Goal: Task Accomplishment & Management: Manage account settings

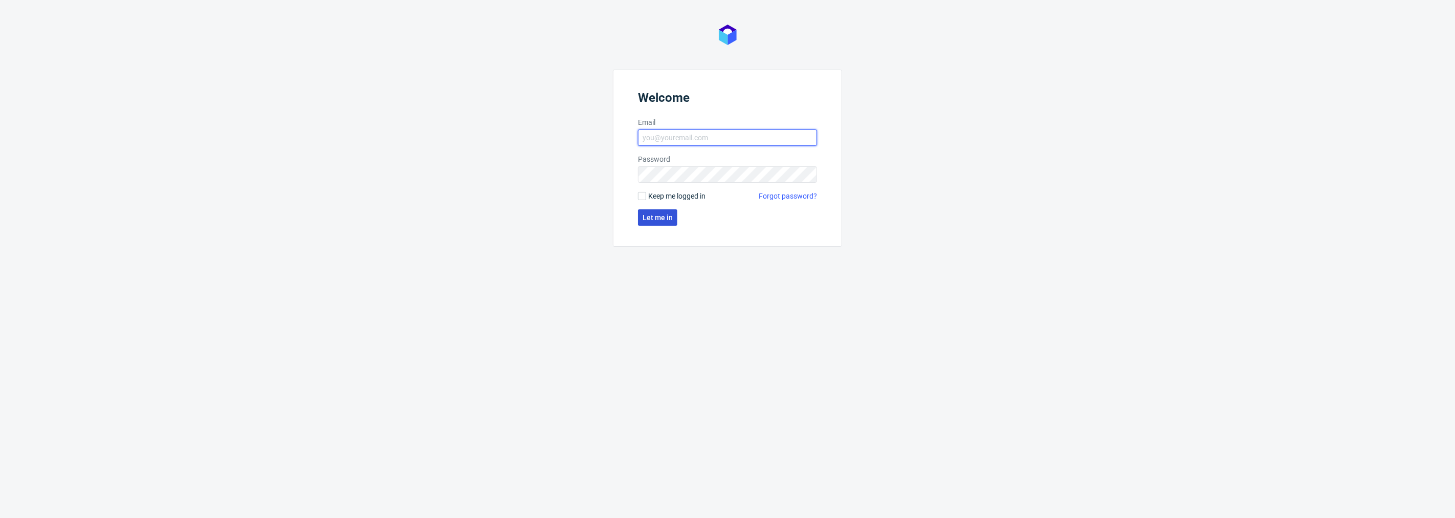
type input "natalia.kaczorowska@packhelp.com"
click at [665, 217] on span "Let me in" at bounding box center [658, 217] width 30 height 7
type input "natalia.kaczorowska@packhelp.com"
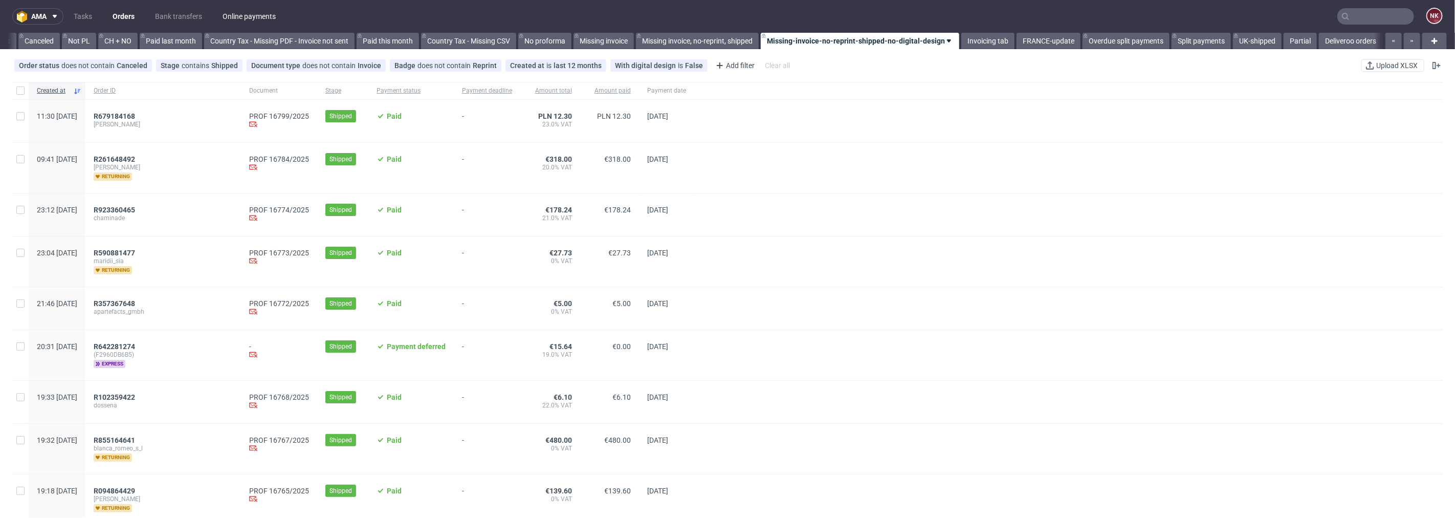
scroll to position [0, 994]
click at [188, 17] on link "Bank transfers" at bounding box center [178, 16] width 59 height 16
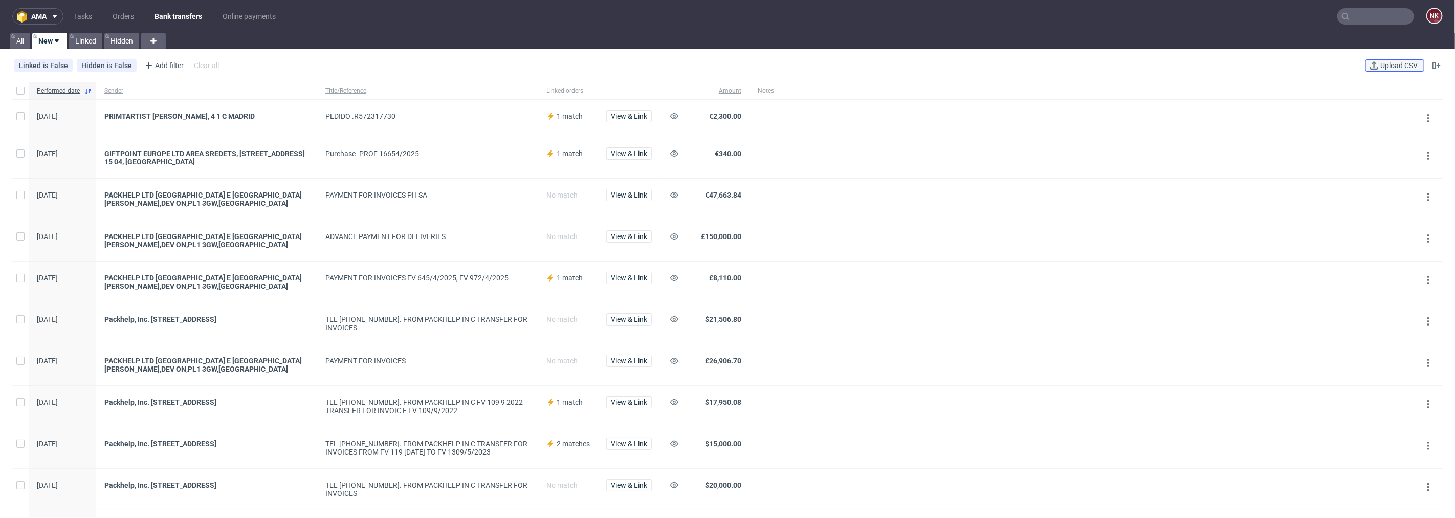
click at [1379, 62] on span "Upload CSV" at bounding box center [1399, 65] width 41 height 7
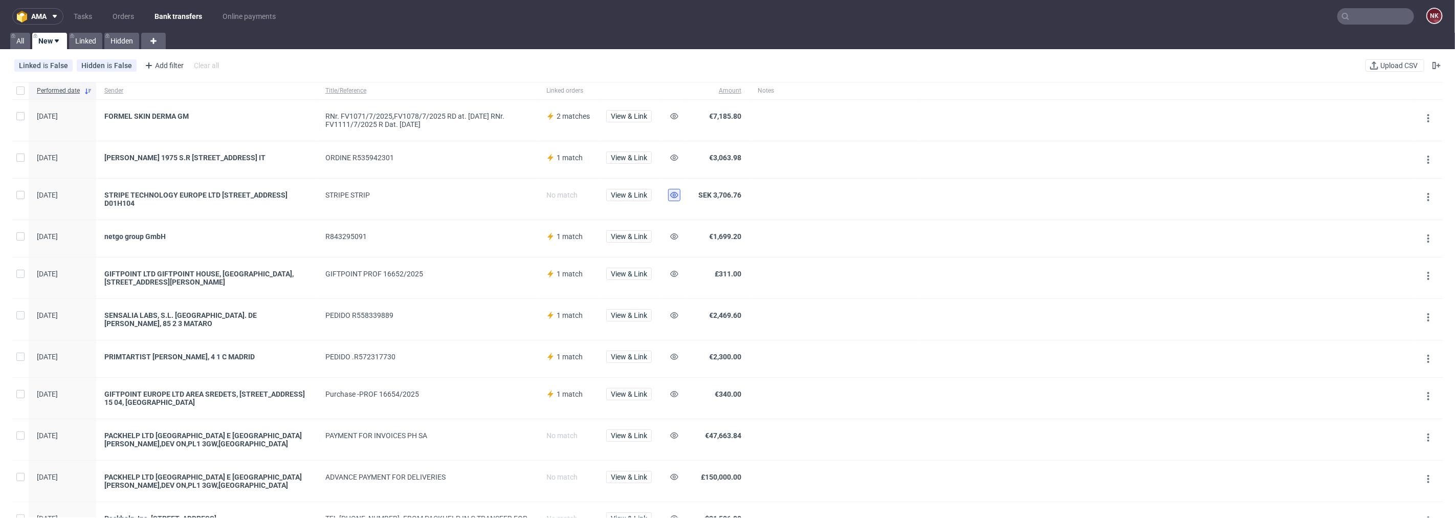
click at [672, 198] on use at bounding box center [674, 195] width 8 height 6
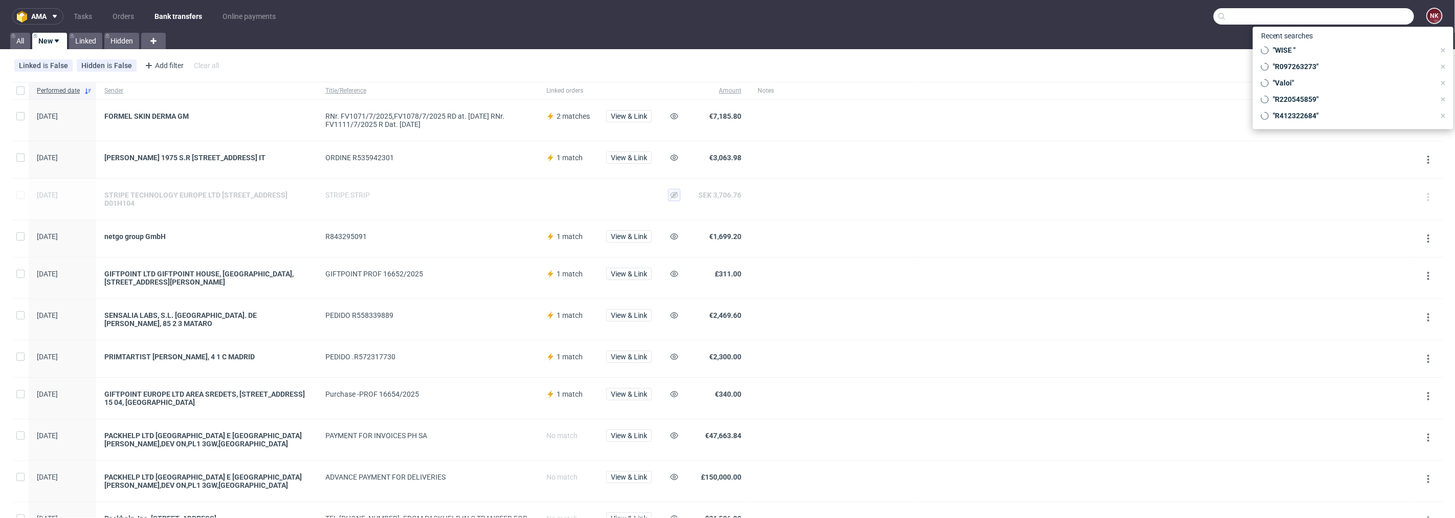
click at [1370, 8] on input "text" at bounding box center [1314, 16] width 201 height 16
paste input "R965778403"
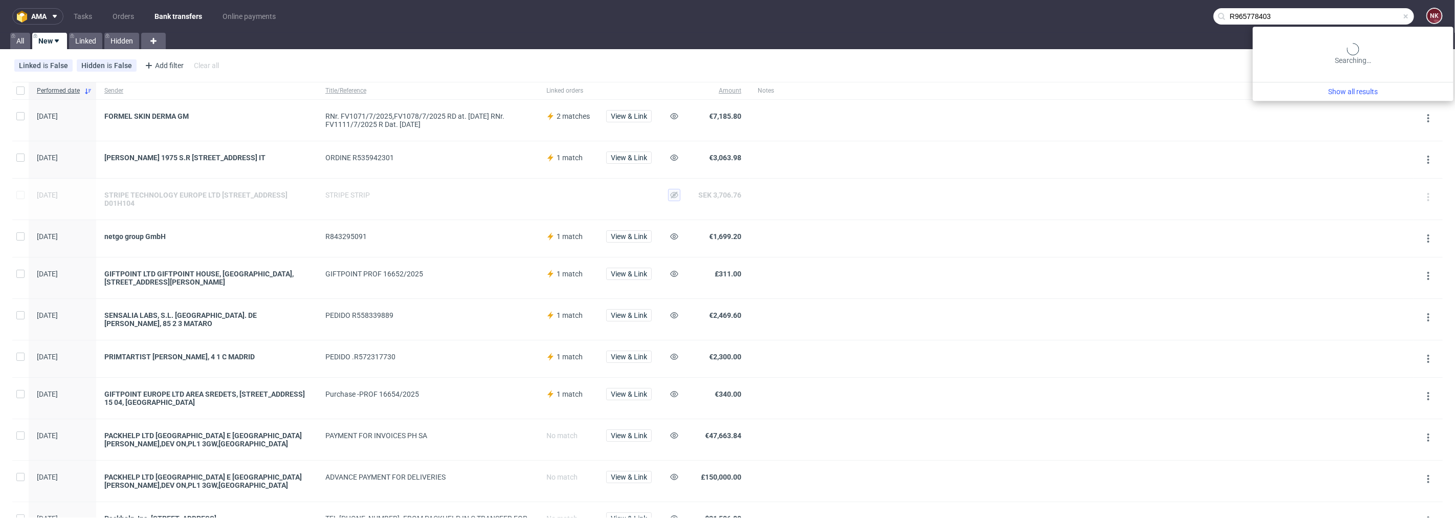
type input "R965778403"
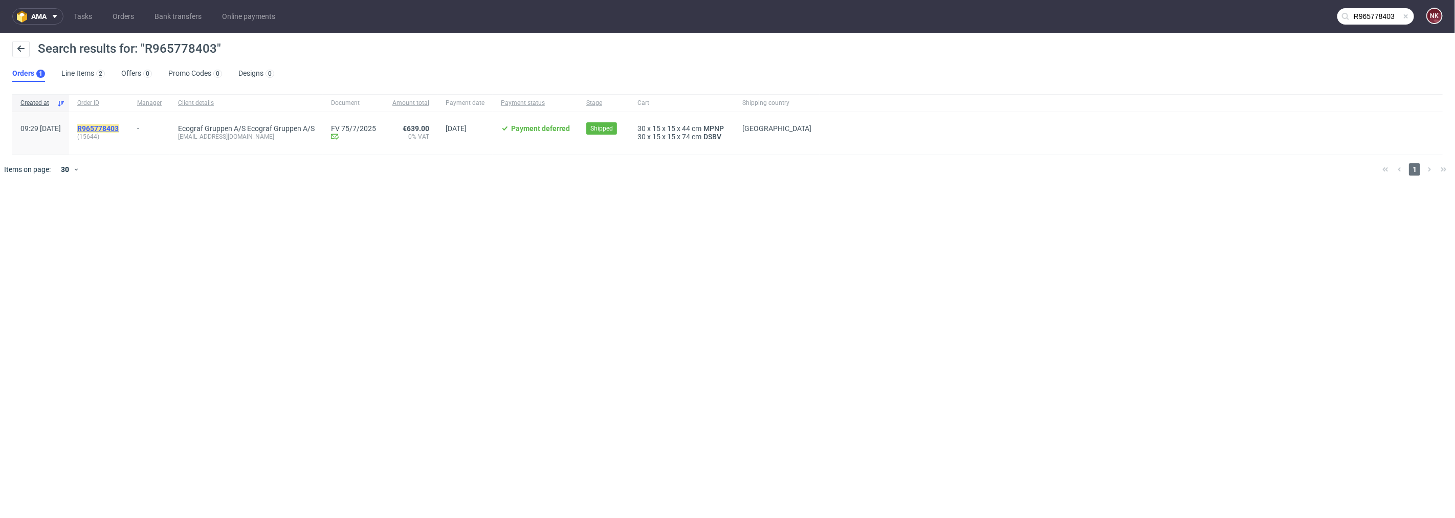
click at [119, 126] on mark "R965778403" at bounding box center [97, 128] width 41 height 8
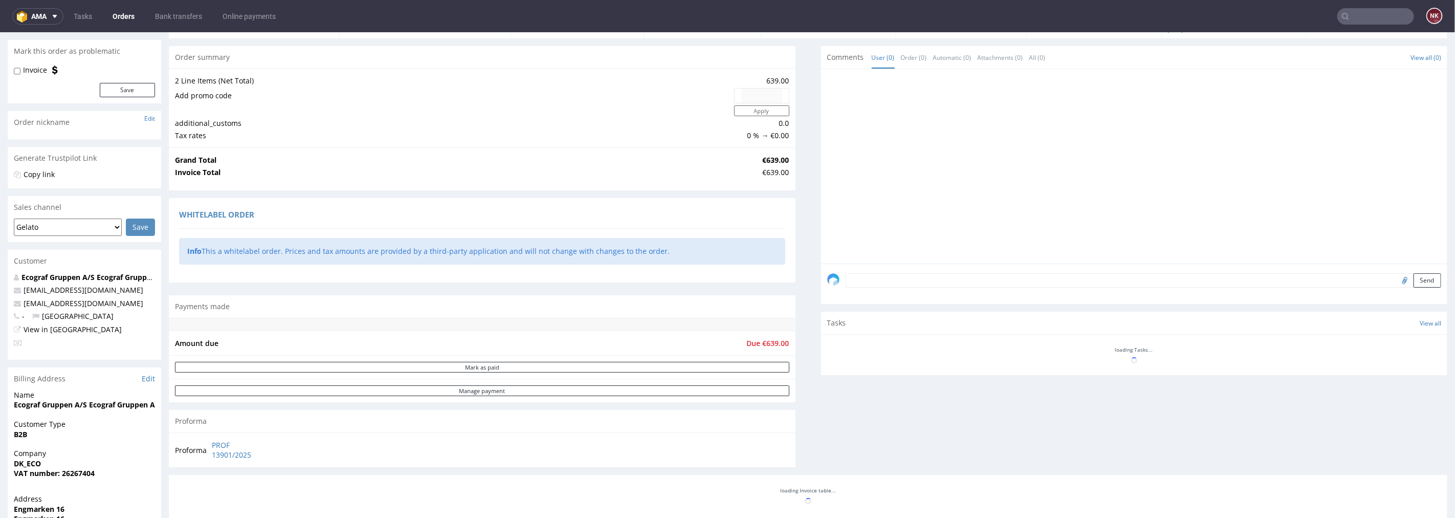
scroll to position [227, 0]
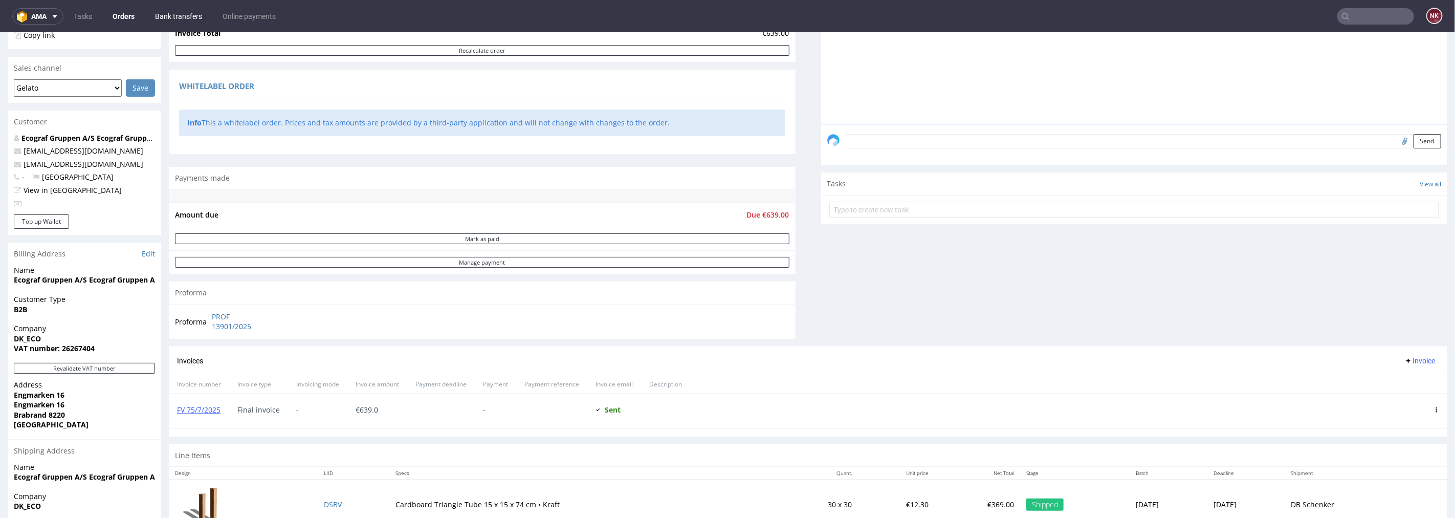
click at [178, 19] on link "Bank transfers" at bounding box center [178, 16] width 59 height 16
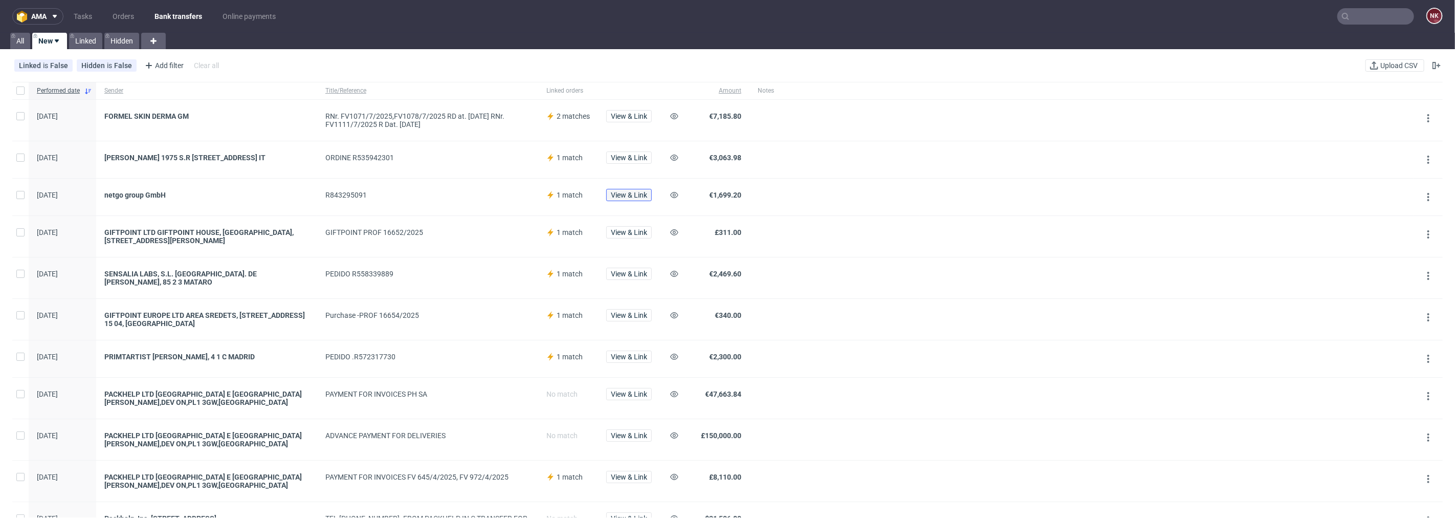
click at [618, 201] on button "View & Link" at bounding box center [629, 195] width 46 height 12
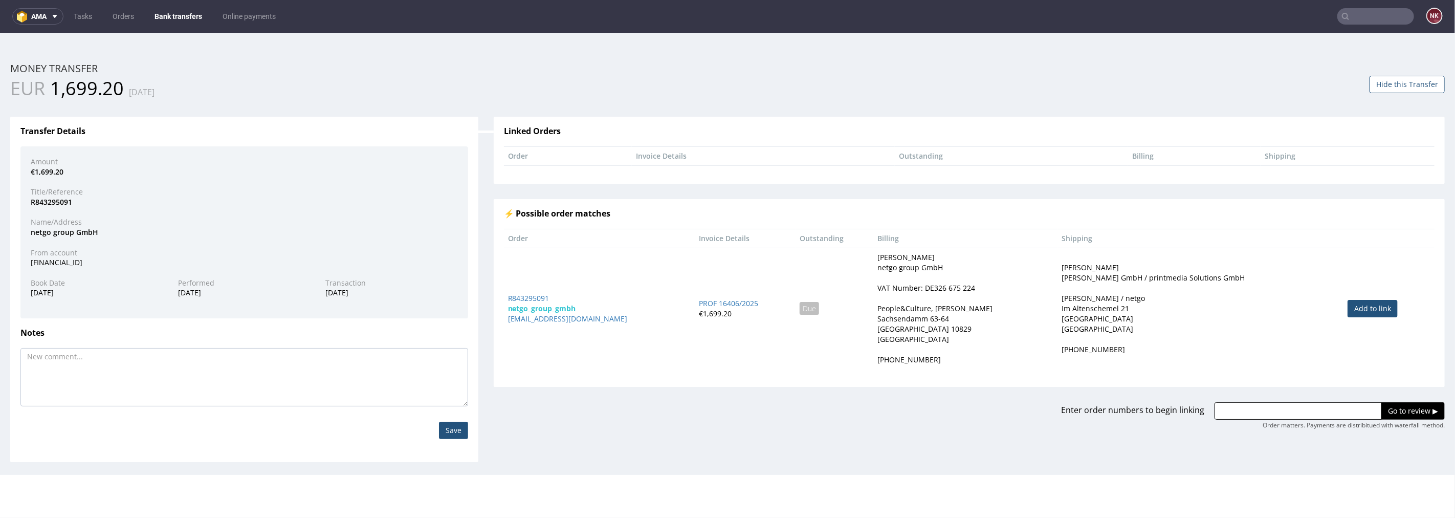
click at [1355, 309] on link "Add to link" at bounding box center [1373, 307] width 50 height 17
type input "R843295091"
click at [1410, 407] on input "Go to review ▶" at bounding box center [1413, 410] width 63 height 17
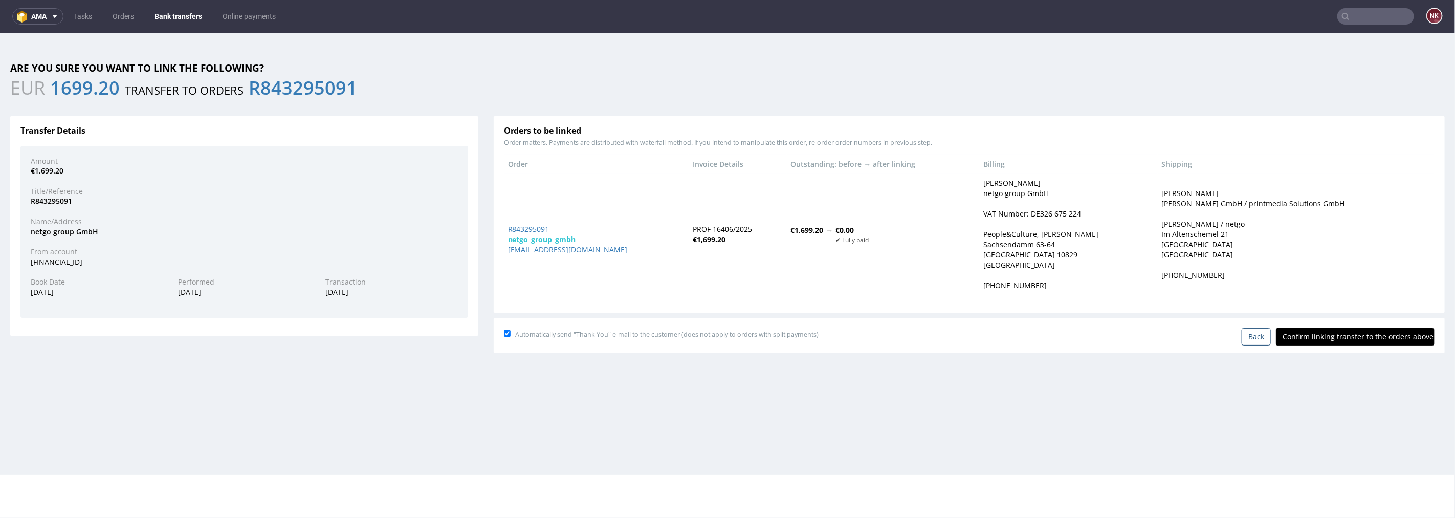
click at [1330, 335] on input "Confirm linking transfer to the orders above" at bounding box center [1355, 335] width 159 height 17
type input "In progress..."
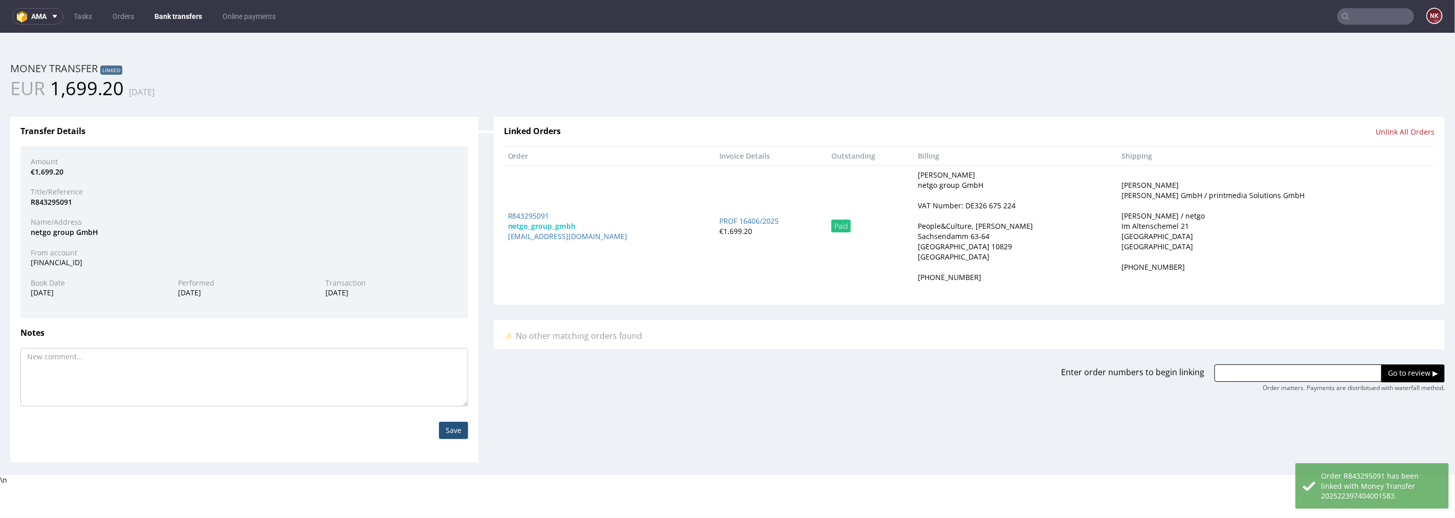
click at [170, 9] on link "Bank transfers" at bounding box center [178, 16] width 60 height 16
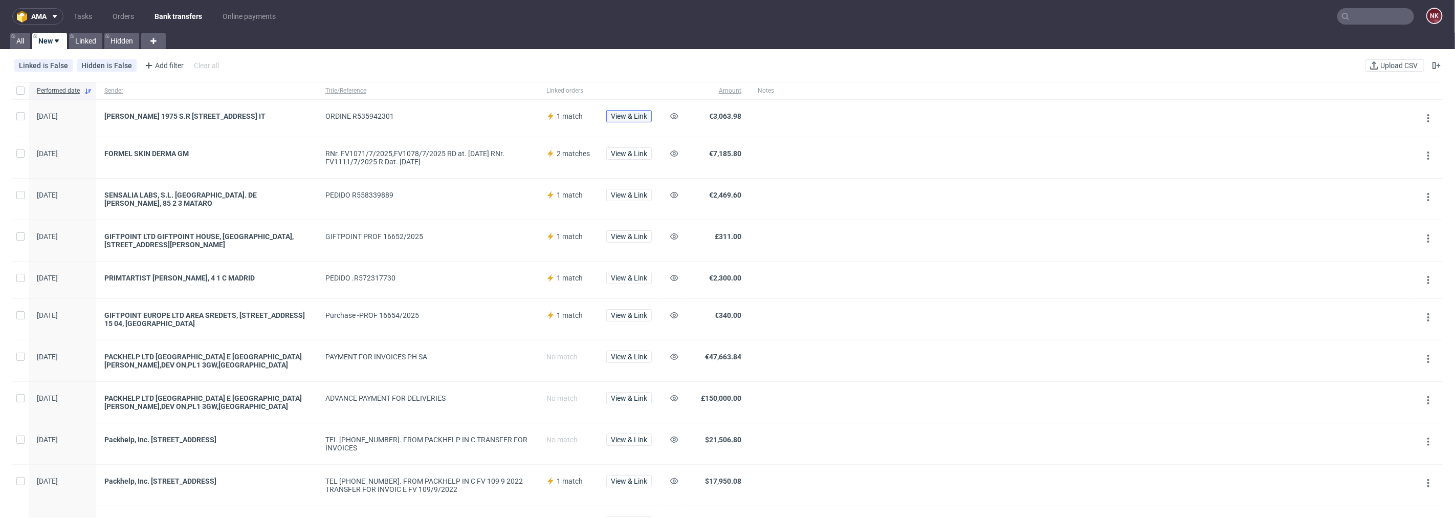
click at [631, 115] on span "View & Link" at bounding box center [629, 116] width 36 height 7
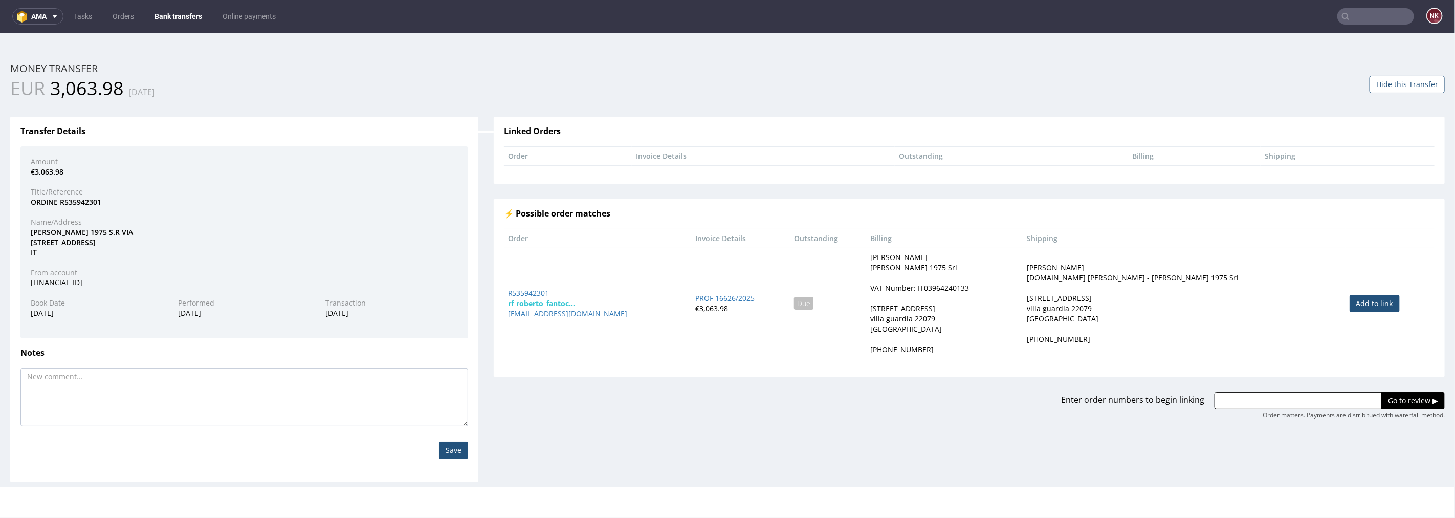
click at [1381, 298] on link "Add to link" at bounding box center [1375, 302] width 50 height 17
type input "R535942301"
click at [1386, 399] on input "Go to review ▶" at bounding box center [1413, 399] width 63 height 17
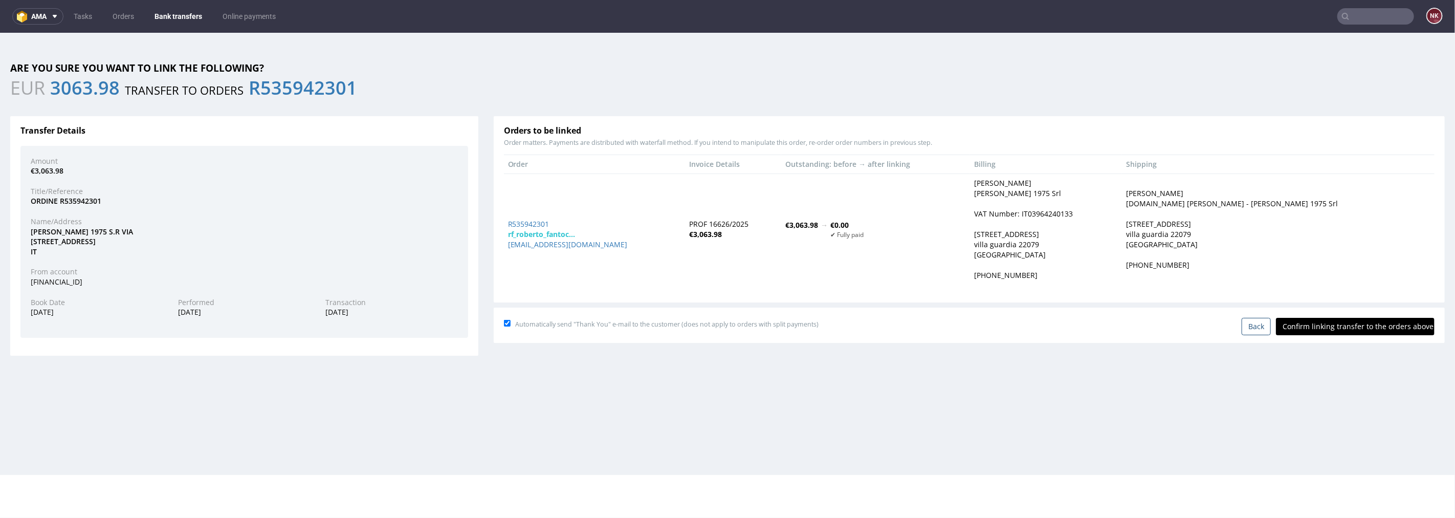
click at [1333, 326] on input "Confirm linking transfer to the orders above" at bounding box center [1355, 325] width 159 height 17
type input "In progress..."
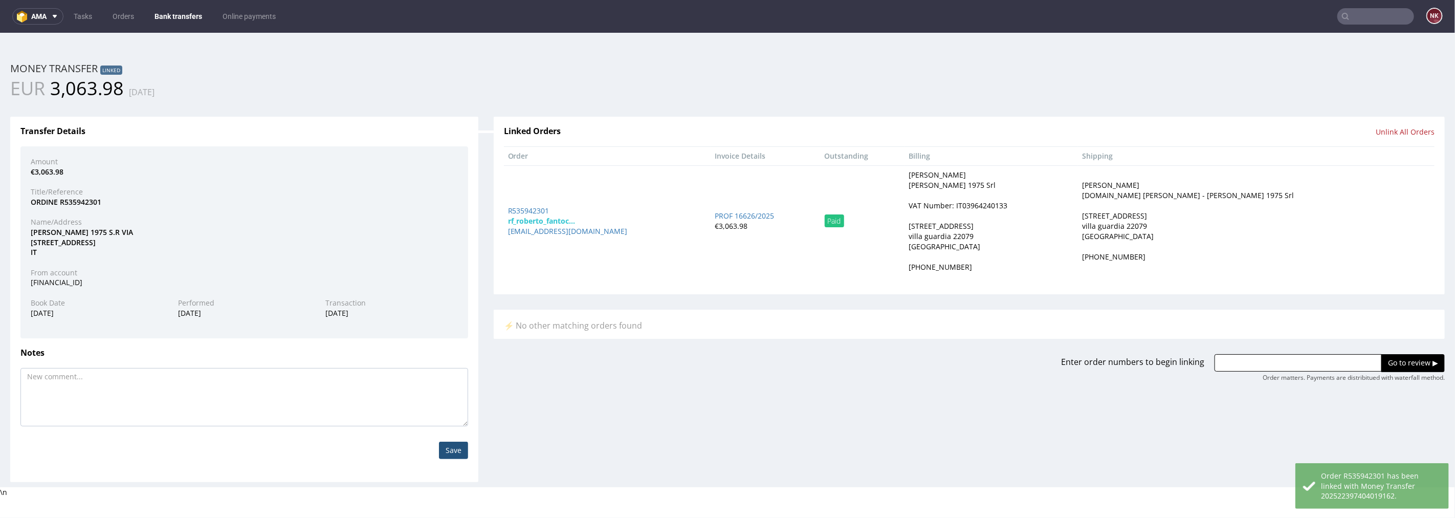
click at [192, 14] on link "Bank transfers" at bounding box center [178, 16] width 60 height 16
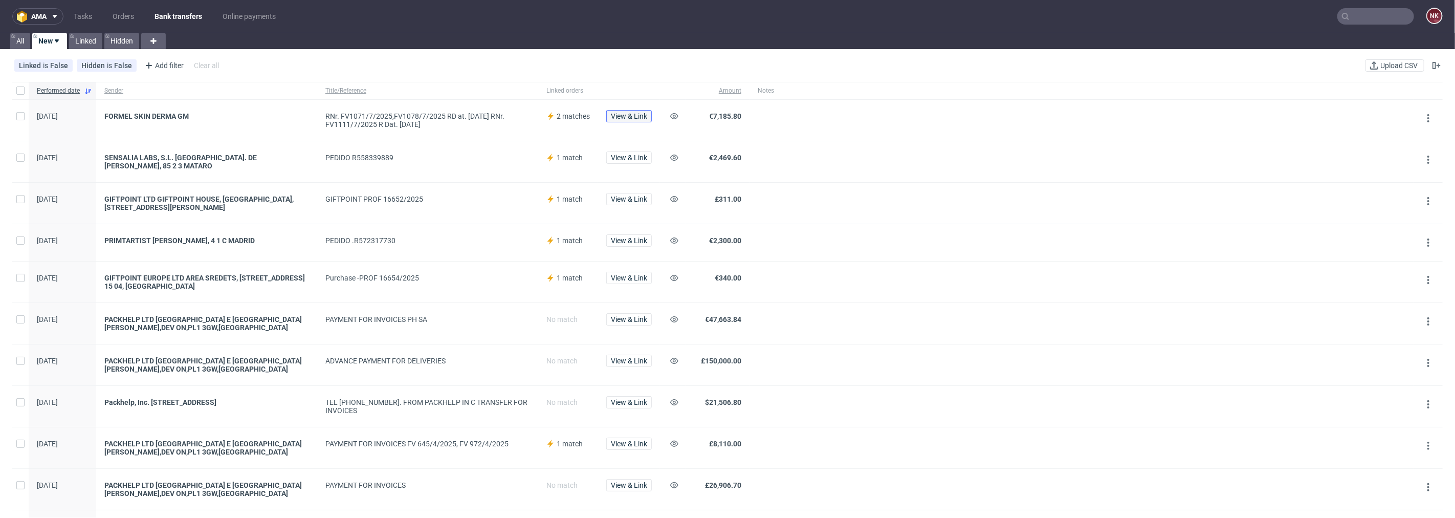
click at [626, 117] on span "View & Link" at bounding box center [629, 116] width 36 height 7
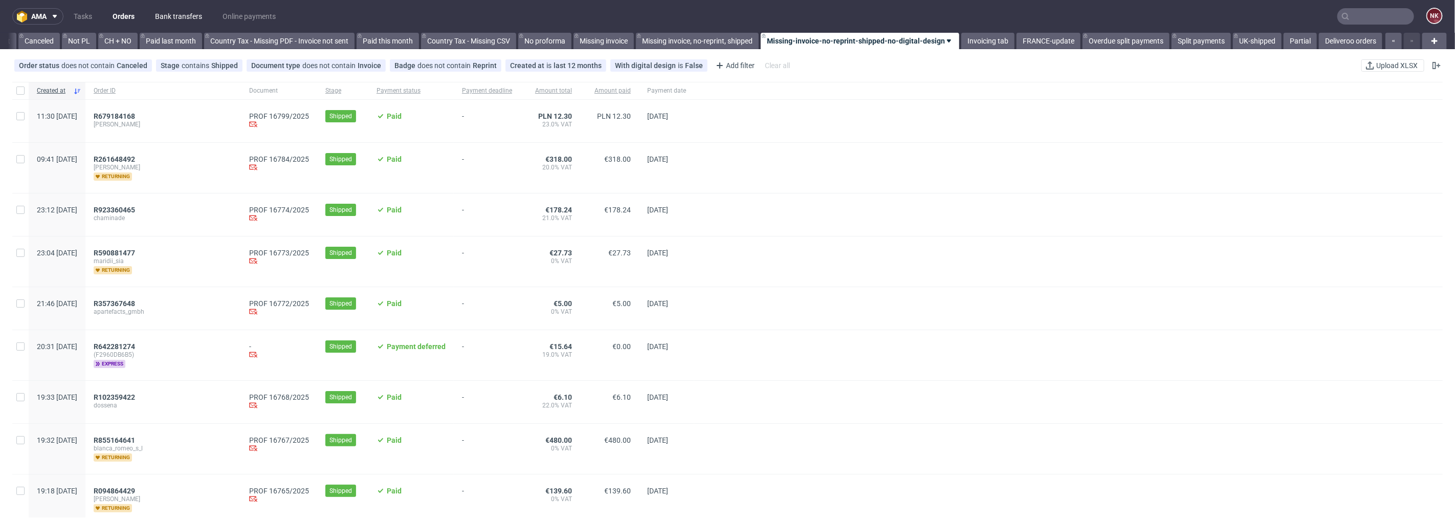
scroll to position [0, 994]
click at [178, 17] on link "Bank transfers" at bounding box center [178, 16] width 59 height 16
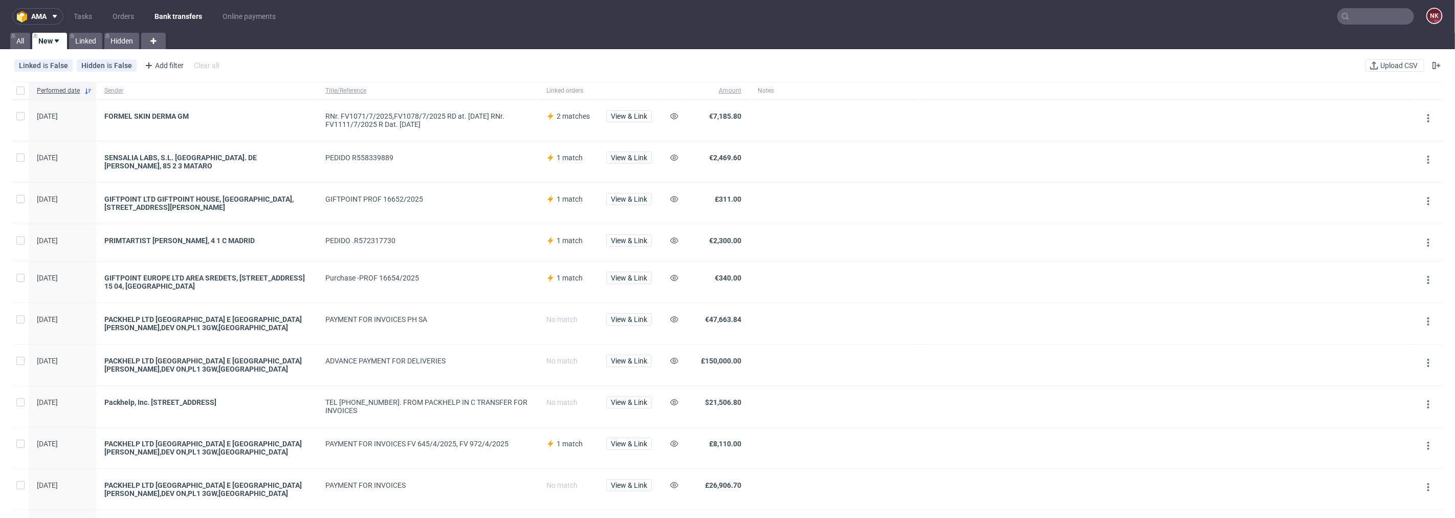
click at [643, 103] on div "View & Link" at bounding box center [629, 120] width 62 height 41
click at [634, 118] on span "View & Link" at bounding box center [629, 116] width 36 height 7
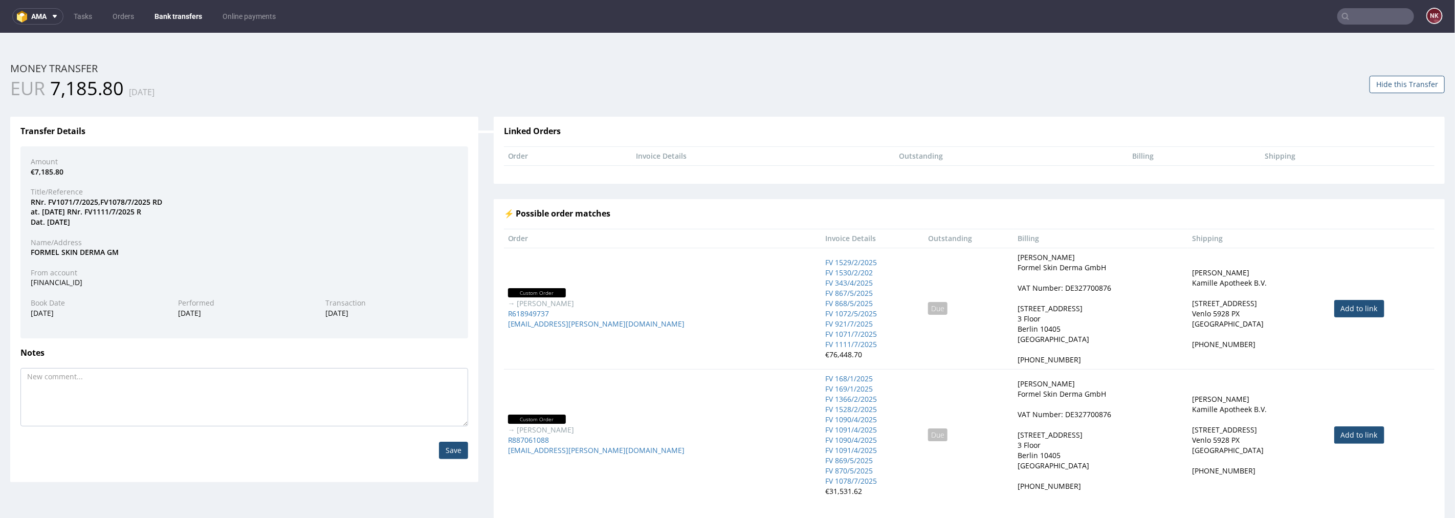
click at [183, 7] on nav "ama Tasks Orders Bank transfers Online payments NK" at bounding box center [727, 16] width 1455 height 33
click at [178, 18] on link "Bank transfers" at bounding box center [178, 16] width 60 height 16
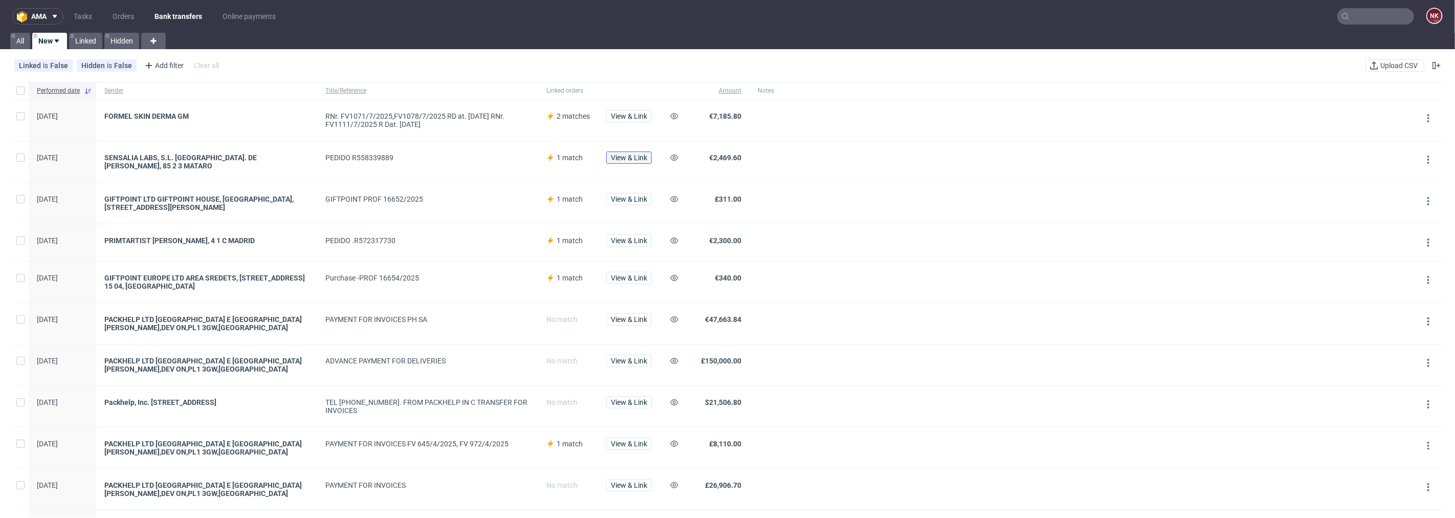
click at [619, 157] on span "View & Link" at bounding box center [629, 157] width 36 height 7
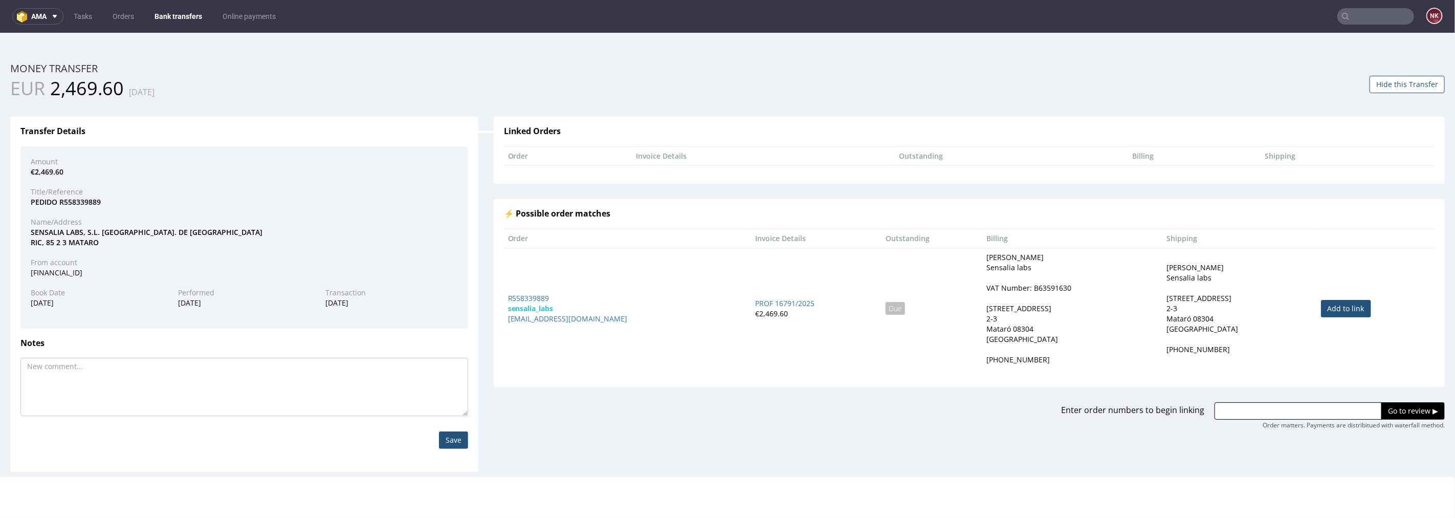
click at [1321, 308] on link "Add to link" at bounding box center [1346, 307] width 50 height 17
type input "R558339889"
click at [1391, 411] on input "Go to review ▶" at bounding box center [1413, 410] width 63 height 17
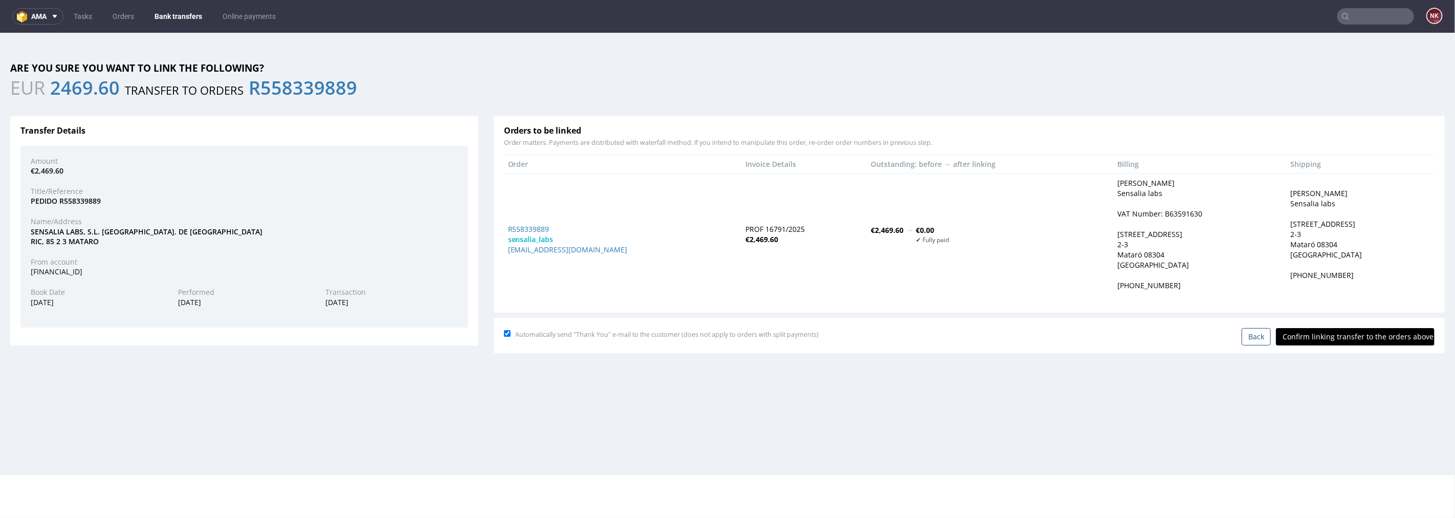
click at [1343, 339] on input "Confirm linking transfer to the orders above" at bounding box center [1355, 335] width 159 height 17
type input "In progress..."
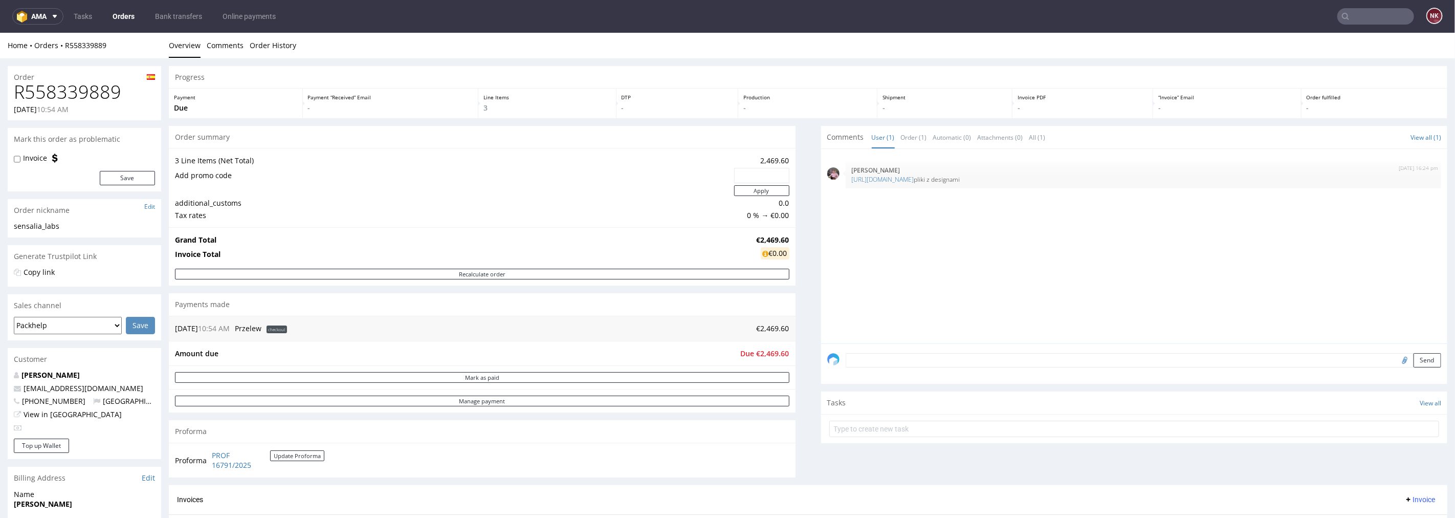
click at [118, 14] on link "Orders" at bounding box center [123, 16] width 34 height 16
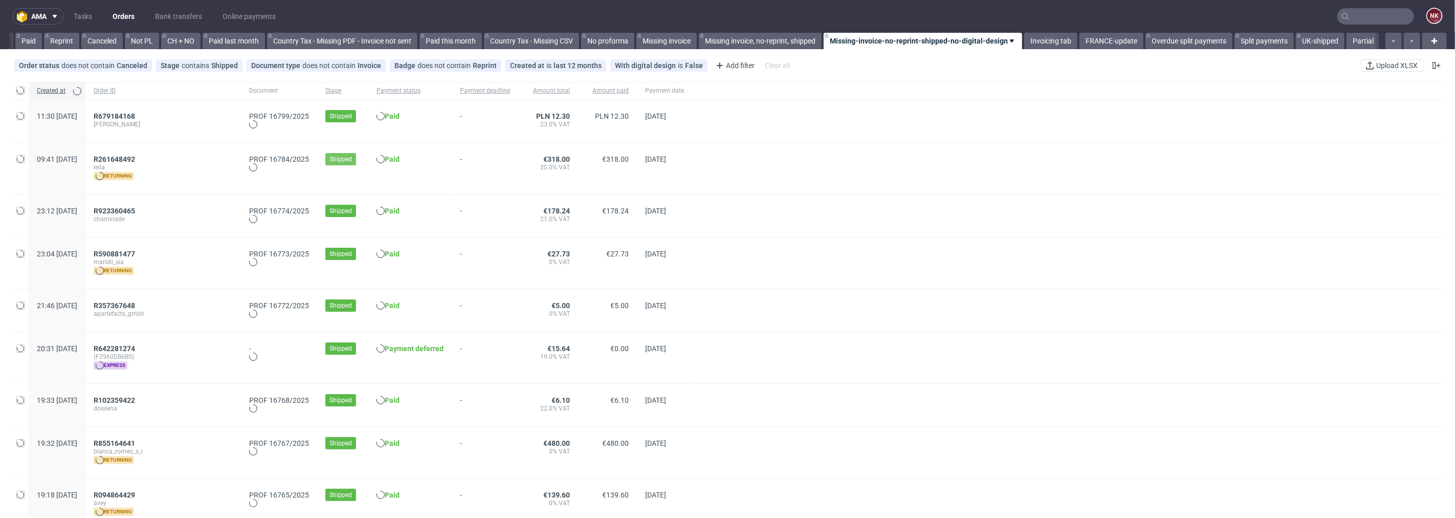
scroll to position [0, 994]
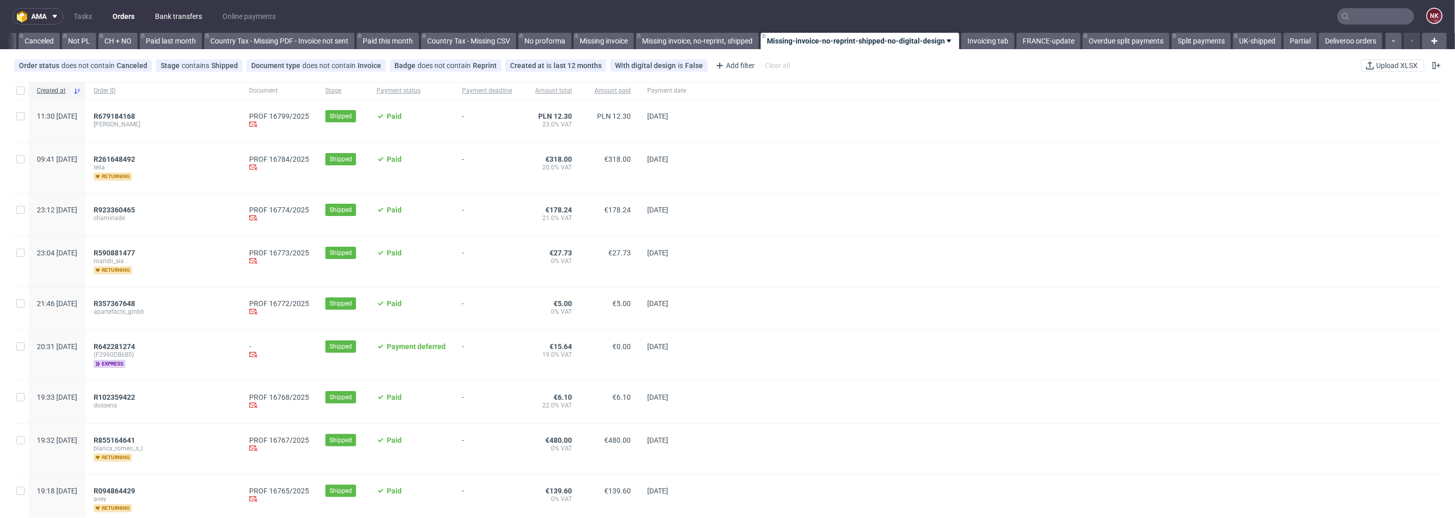
click at [159, 11] on link "Bank transfers" at bounding box center [178, 16] width 59 height 16
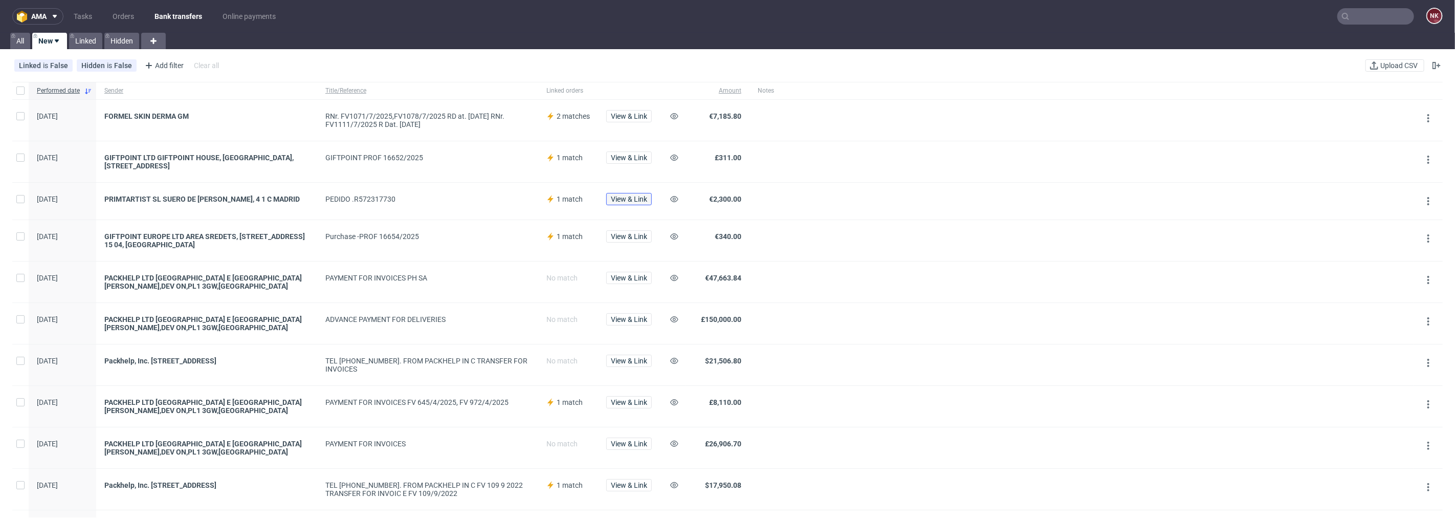
click at [626, 204] on button "View & Link" at bounding box center [629, 199] width 46 height 12
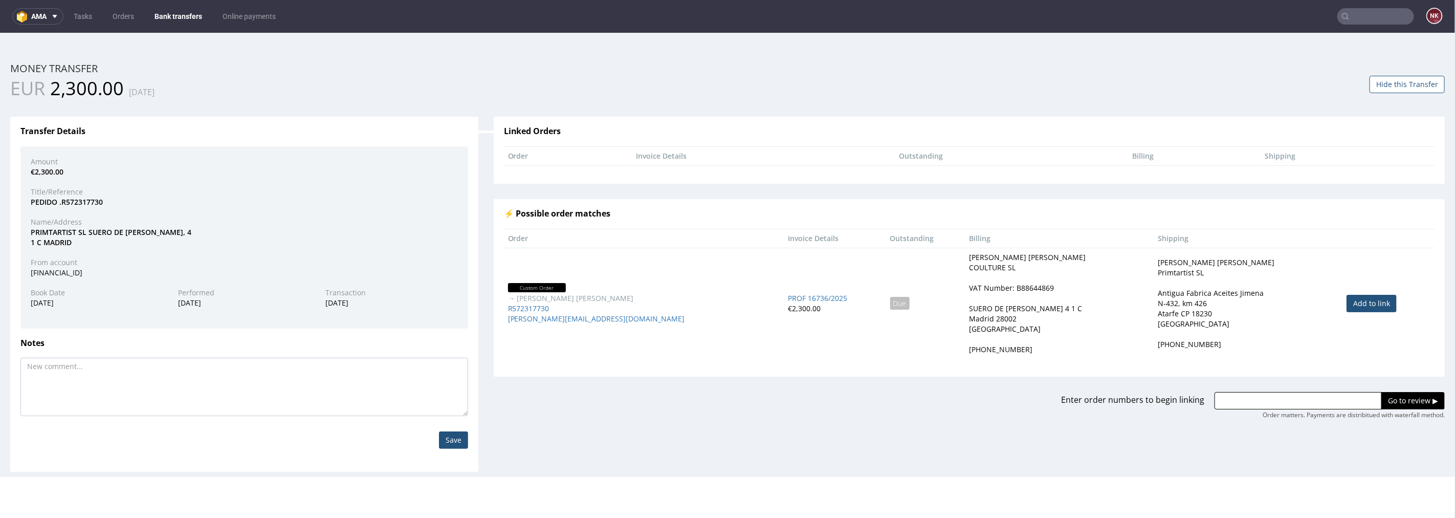
click at [1347, 303] on link "Add to link" at bounding box center [1372, 302] width 50 height 17
type input "R572317730"
click at [1419, 400] on input "Go to review ▶" at bounding box center [1413, 399] width 63 height 17
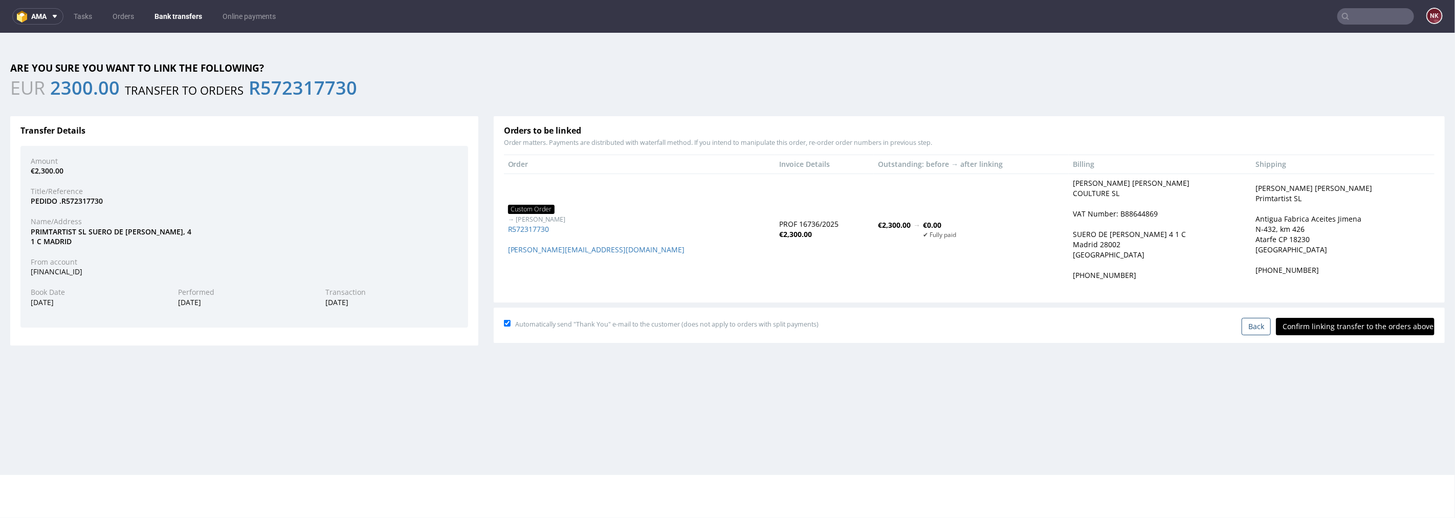
click at [1366, 327] on input "Confirm linking transfer to the orders above" at bounding box center [1355, 325] width 159 height 17
type input "In progress..."
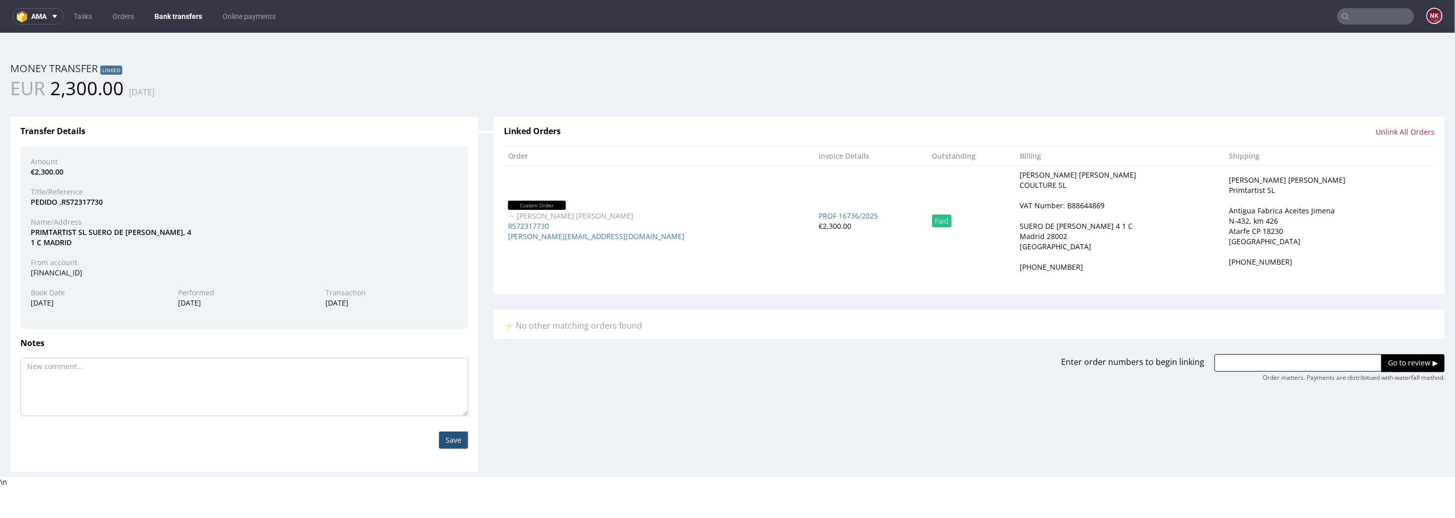
click at [185, 12] on link "Bank transfers" at bounding box center [178, 16] width 60 height 16
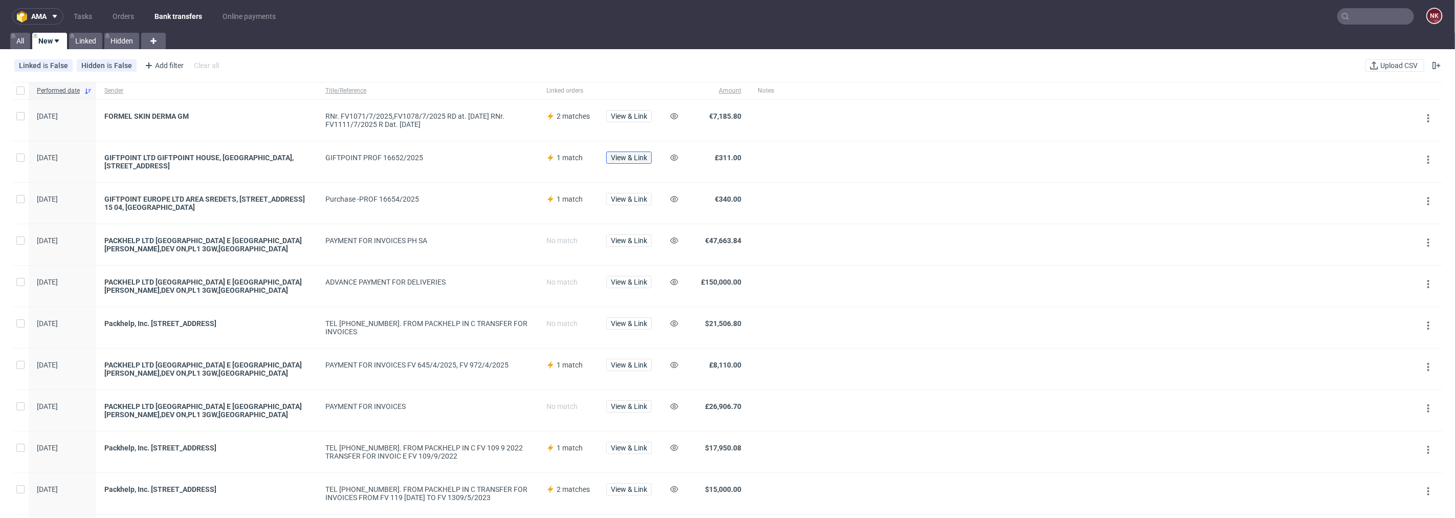
click at [643, 158] on span "View & Link" at bounding box center [629, 157] width 36 height 7
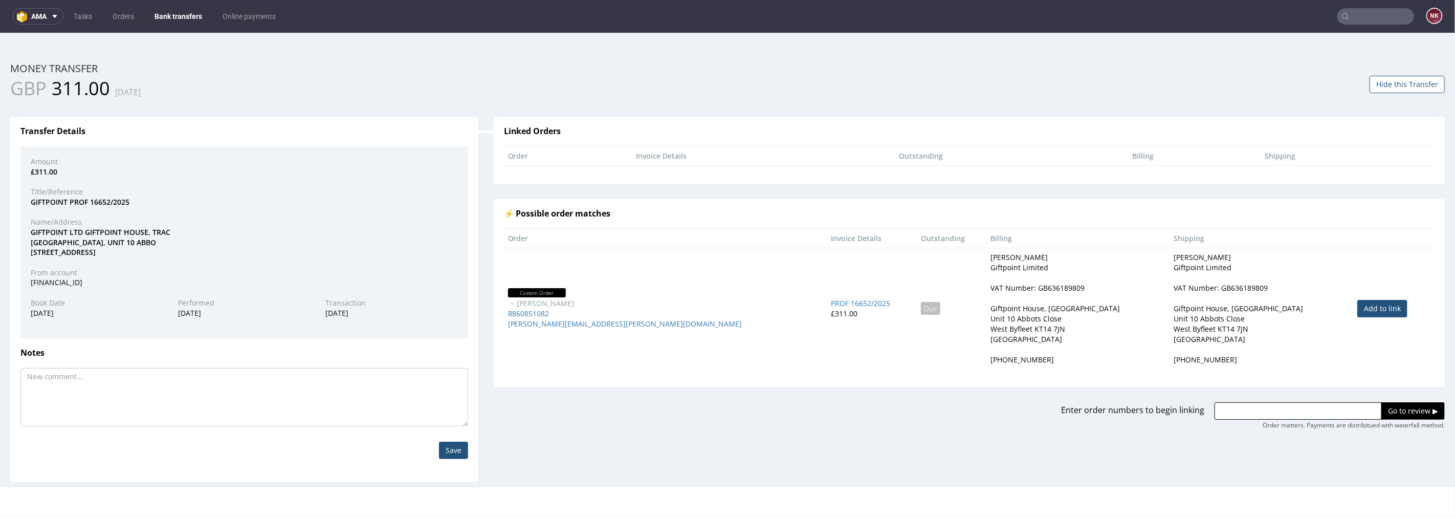
click at [1362, 300] on link "Add to link" at bounding box center [1383, 307] width 50 height 17
type input "R860851082"
click at [1392, 417] on input "Go to review ▶" at bounding box center [1413, 410] width 63 height 17
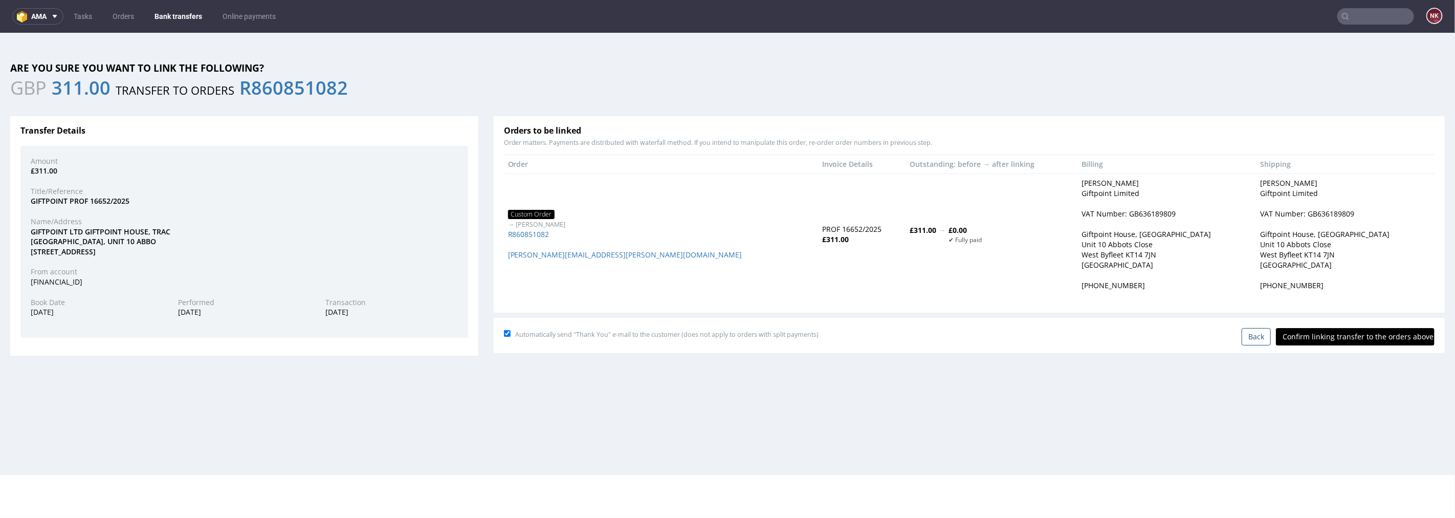
click at [1349, 335] on input "Confirm linking transfer to the orders above" at bounding box center [1355, 335] width 159 height 17
type input "In progress..."
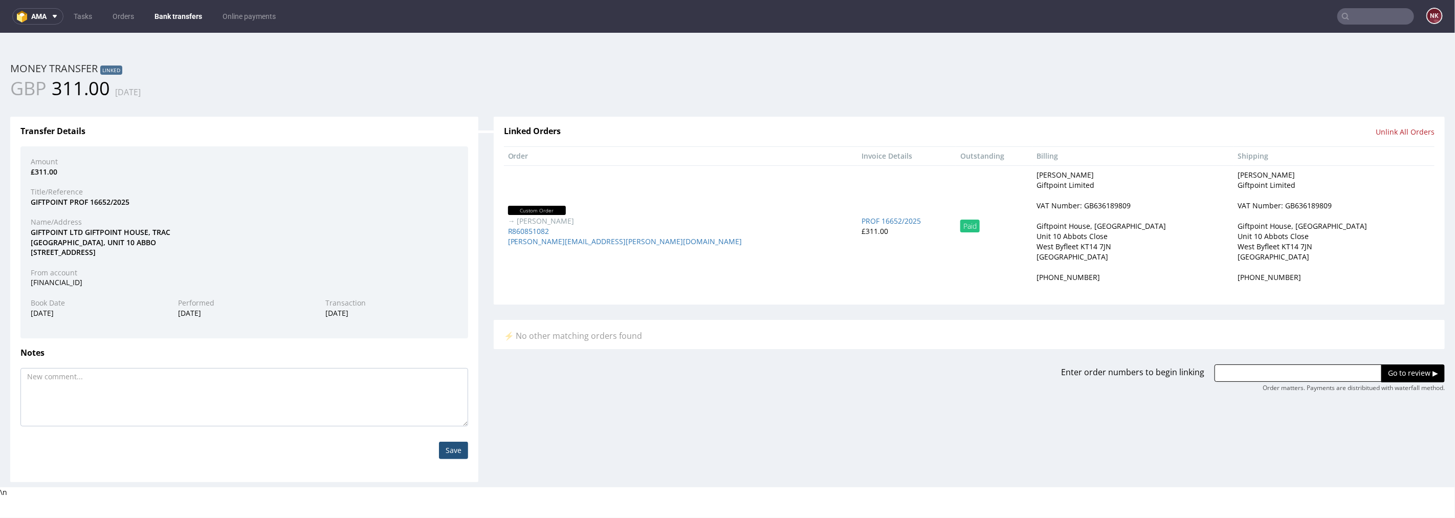
click at [177, 13] on link "Bank transfers" at bounding box center [178, 16] width 60 height 16
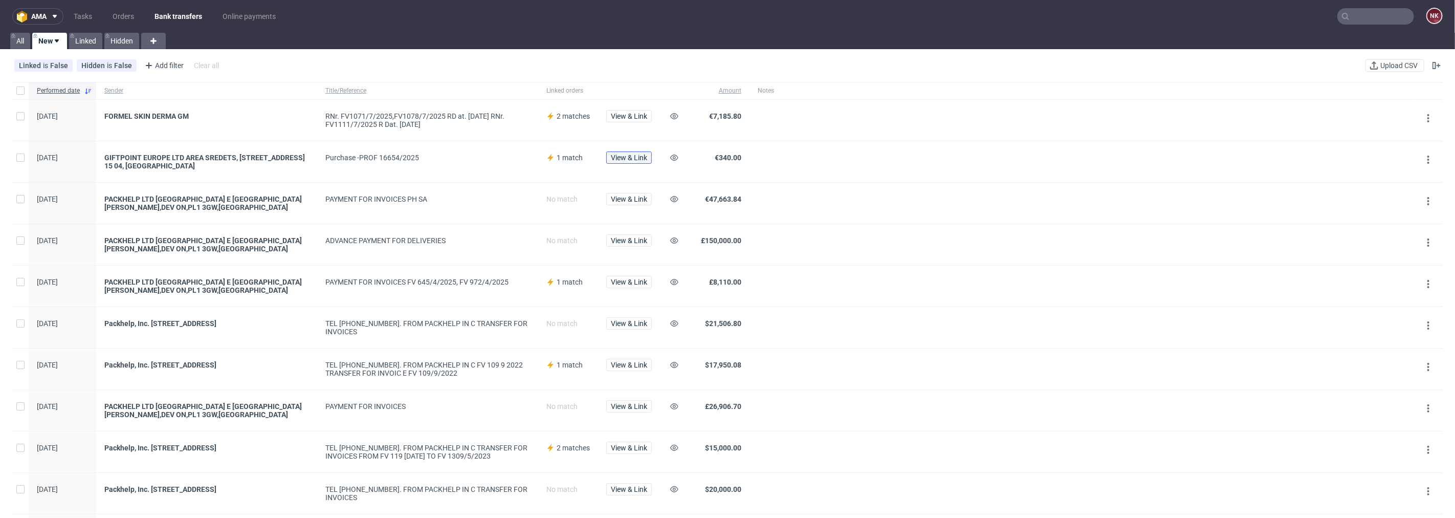
click at [628, 156] on span "View & Link" at bounding box center [629, 157] width 36 height 7
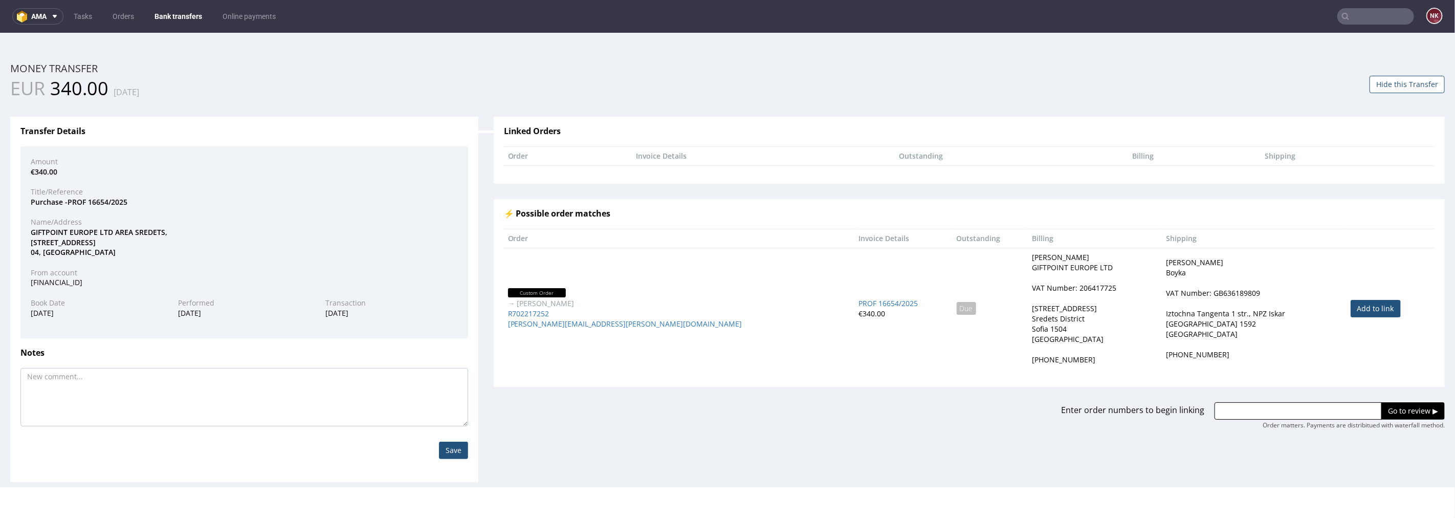
click at [1323, 307] on td "Maria Martone Boyka VAT Number: GB636189809 Iztochna Tangenta 1 str., NPZ Iskar…" at bounding box center [1254, 307] width 184 height 121
click at [1351, 310] on link "Add to link" at bounding box center [1376, 307] width 50 height 17
type input "R702217252"
click at [1393, 411] on input "Go to review ▶" at bounding box center [1413, 410] width 63 height 17
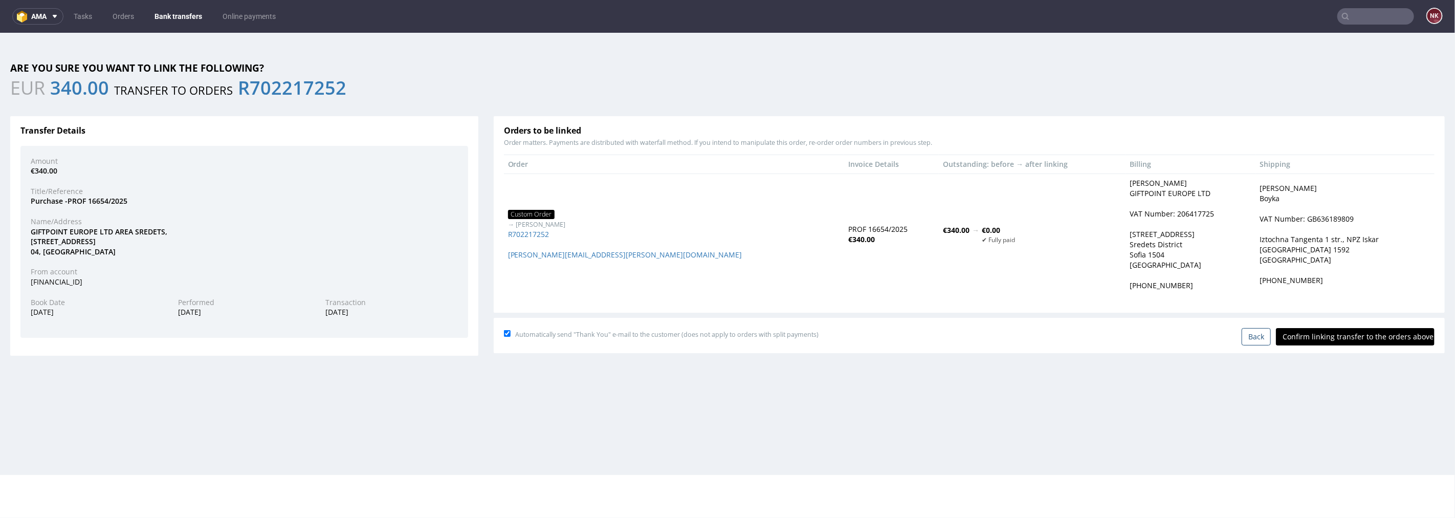
click at [1348, 337] on input "Confirm linking transfer to the orders above" at bounding box center [1355, 335] width 159 height 17
type input "In progress..."
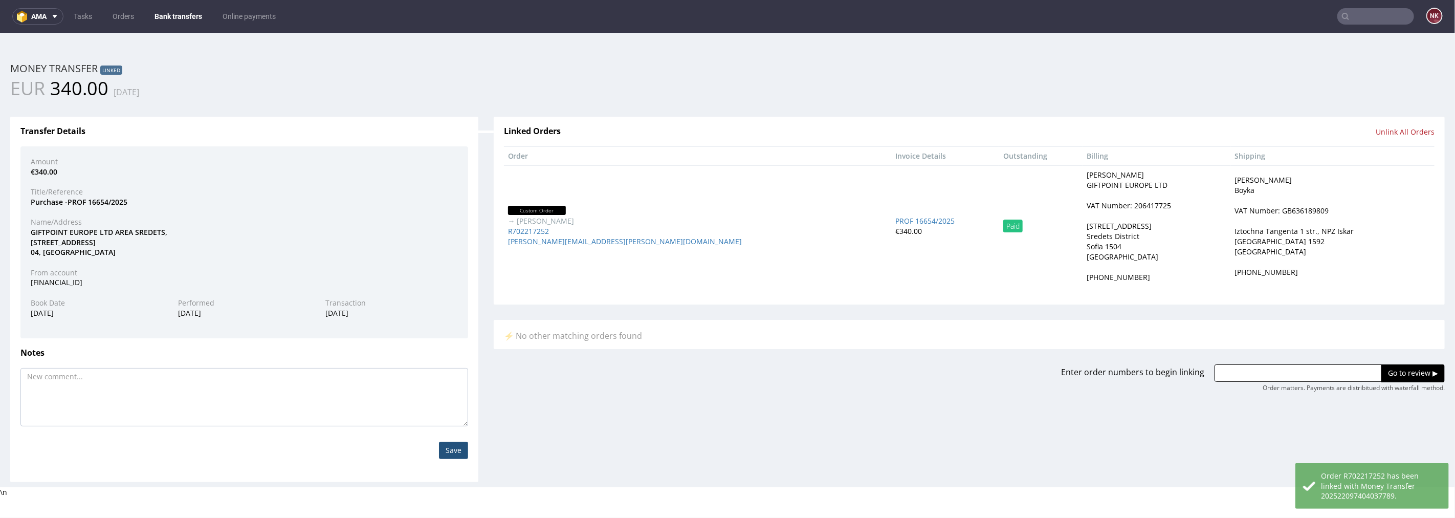
click at [171, 8] on link "Bank transfers" at bounding box center [178, 16] width 60 height 16
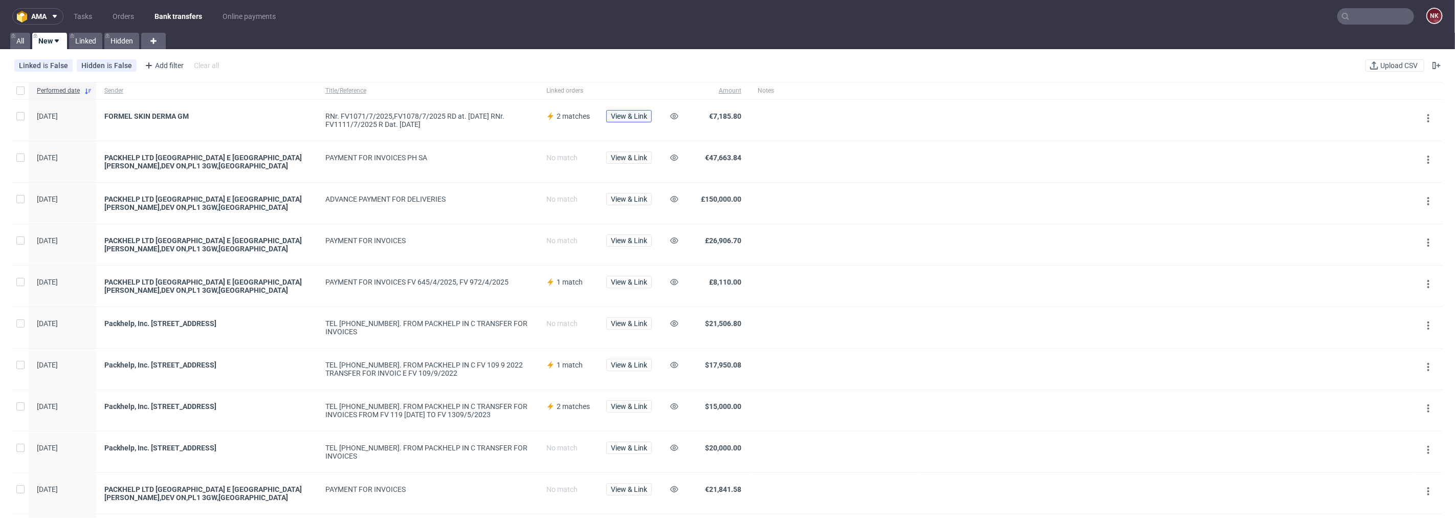
click at [632, 113] on span "View & Link" at bounding box center [629, 116] width 36 height 7
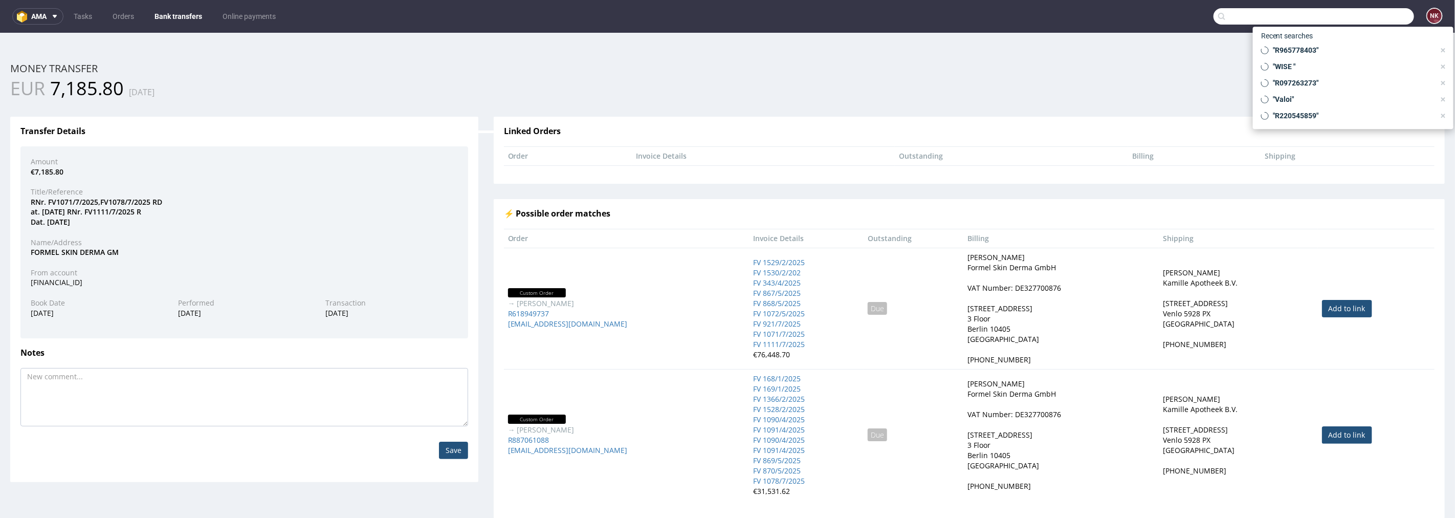
click at [1374, 14] on input "text" at bounding box center [1314, 16] width 201 height 16
paste input "R618949737"
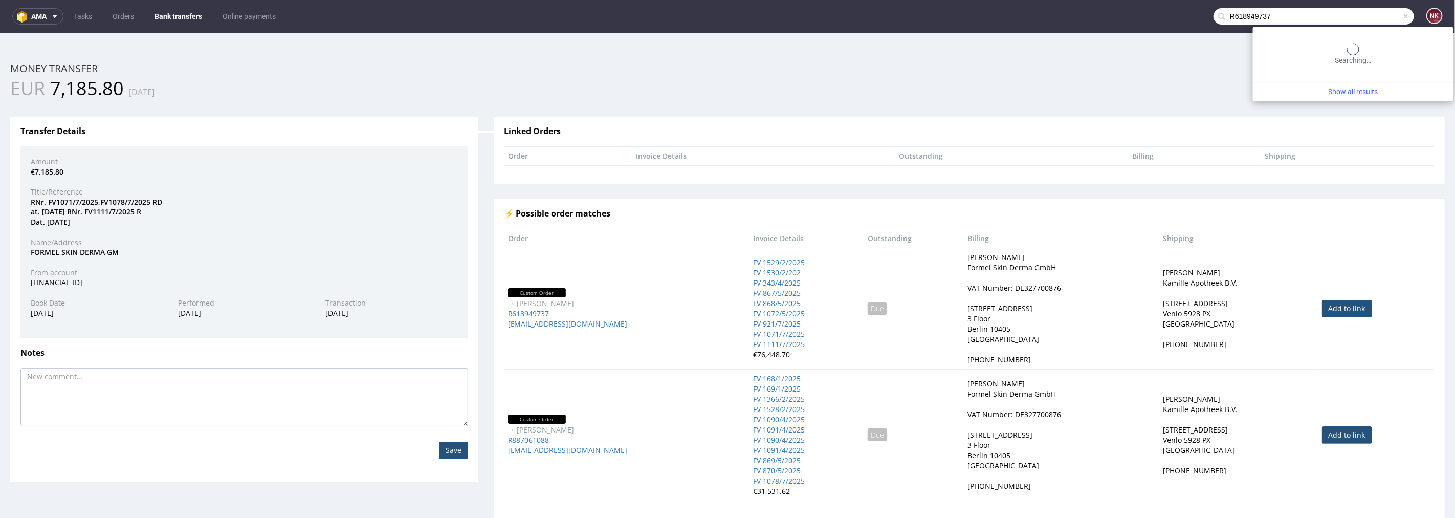
type input "R618949737"
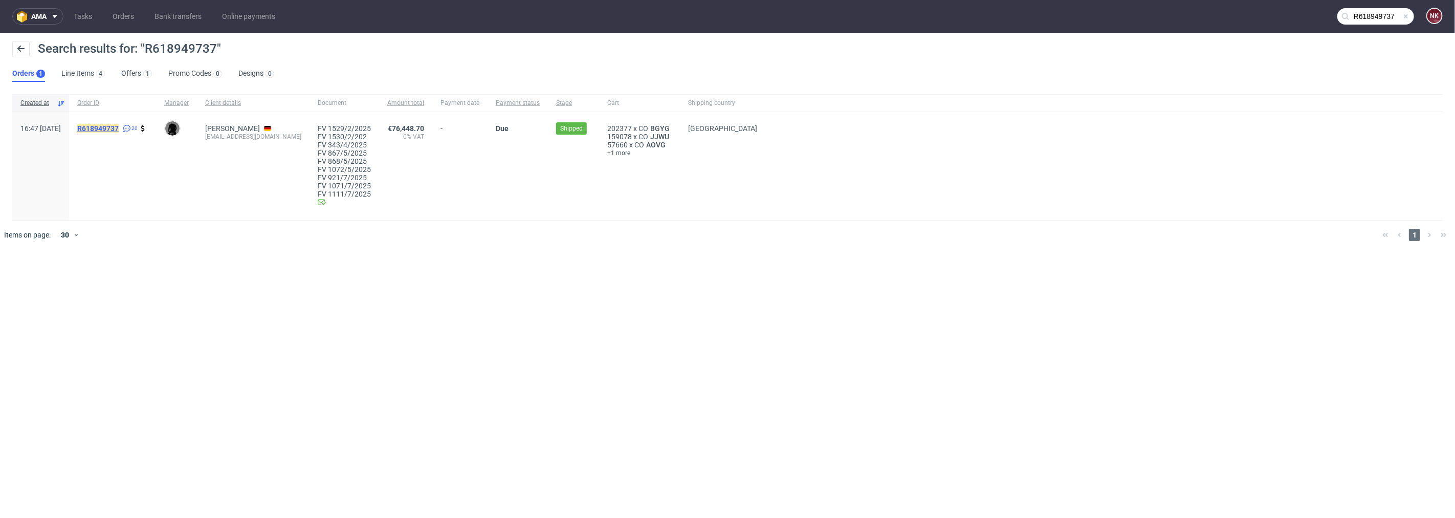
click at [119, 129] on mark "R618949737" at bounding box center [97, 128] width 41 height 8
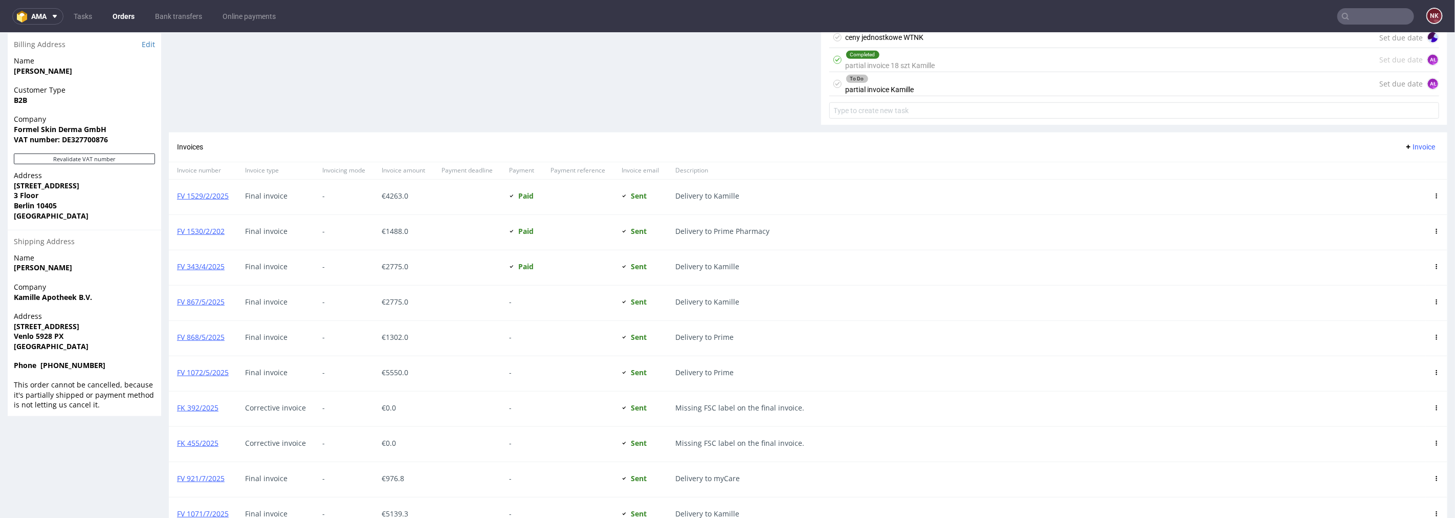
scroll to position [761, 0]
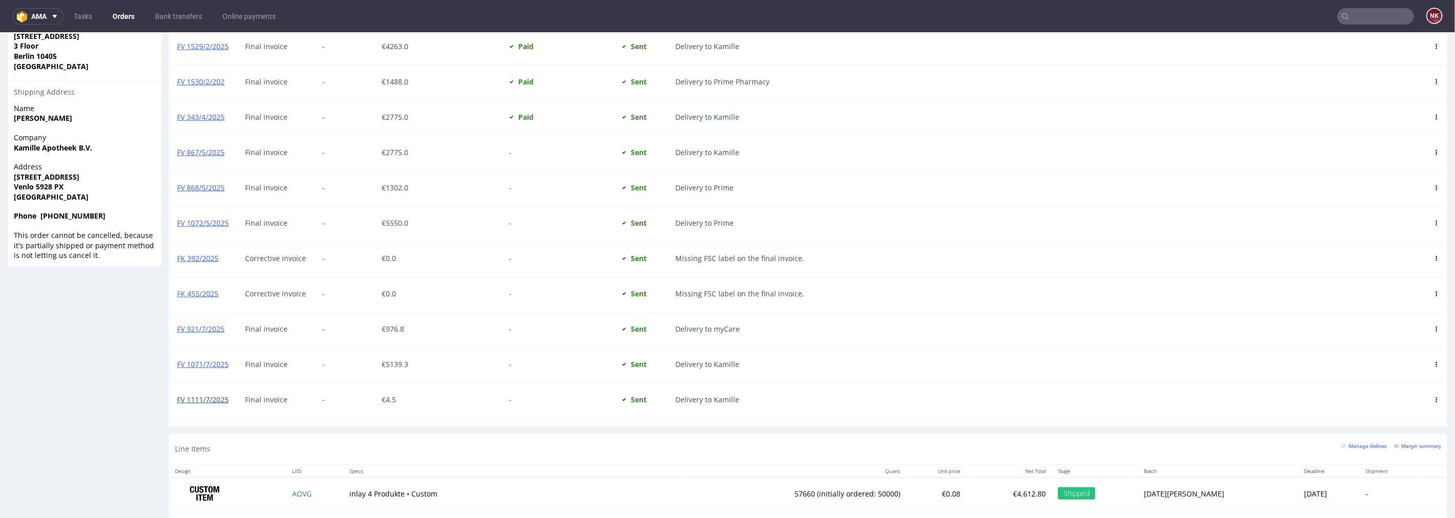
click at [201, 401] on link "FV 1111/7/2025" at bounding box center [203, 399] width 52 height 10
click at [1362, 11] on input "text" at bounding box center [1376, 16] width 77 height 16
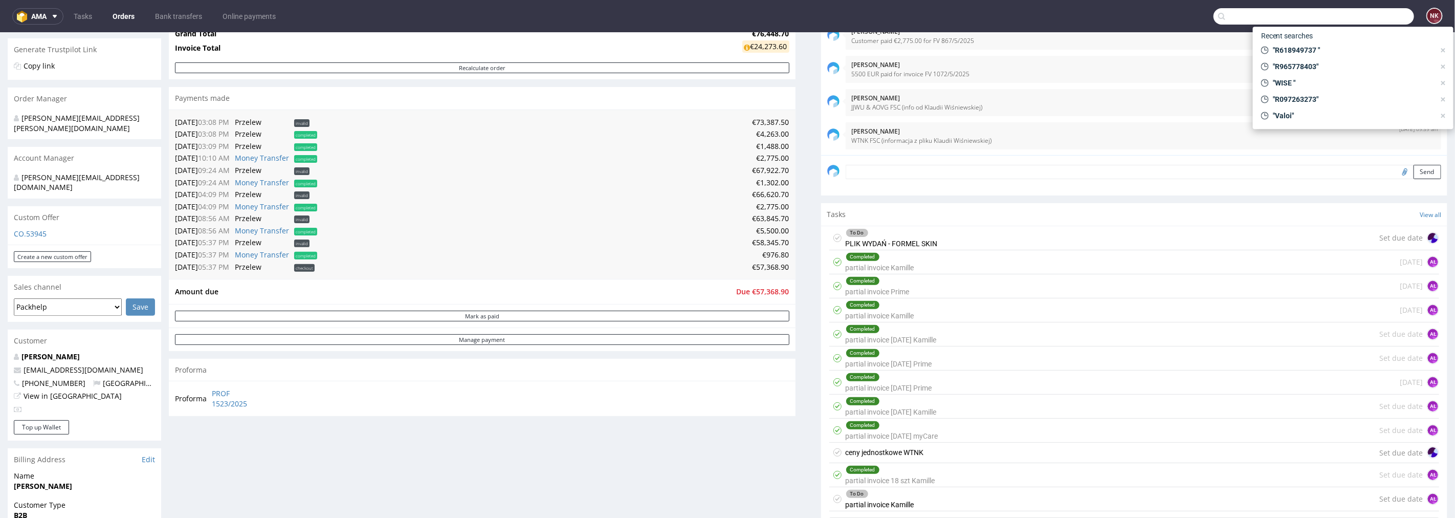
scroll to position [170, 0]
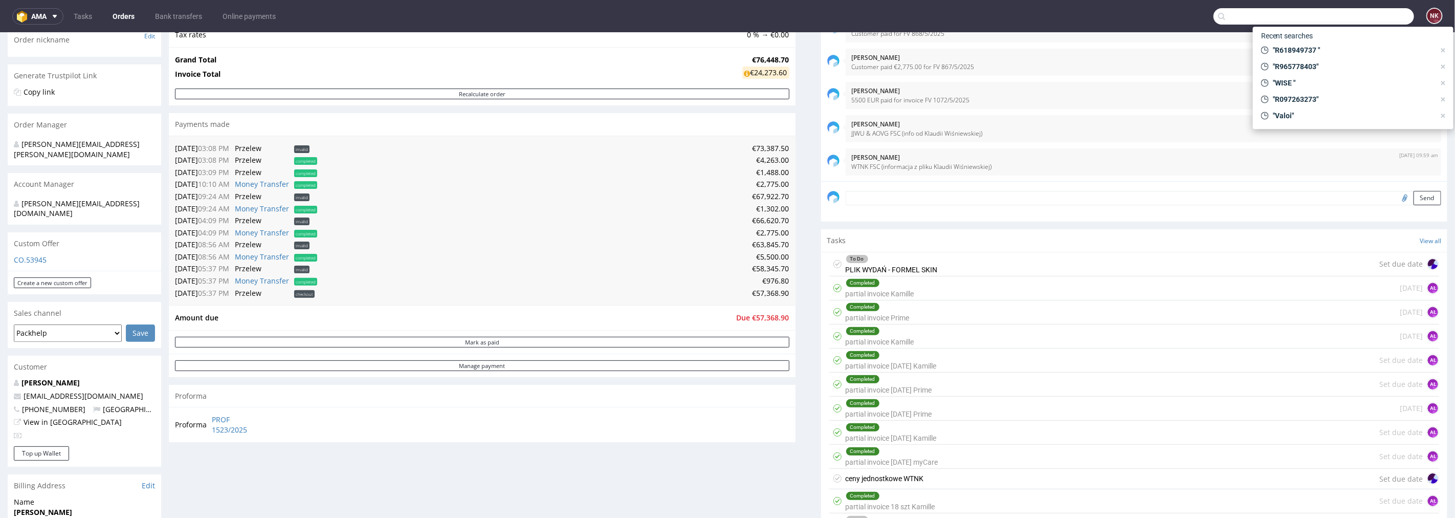
click at [933, 198] on textarea at bounding box center [1144, 197] width 596 height 14
paste textarea "FV 1111/7/2025"
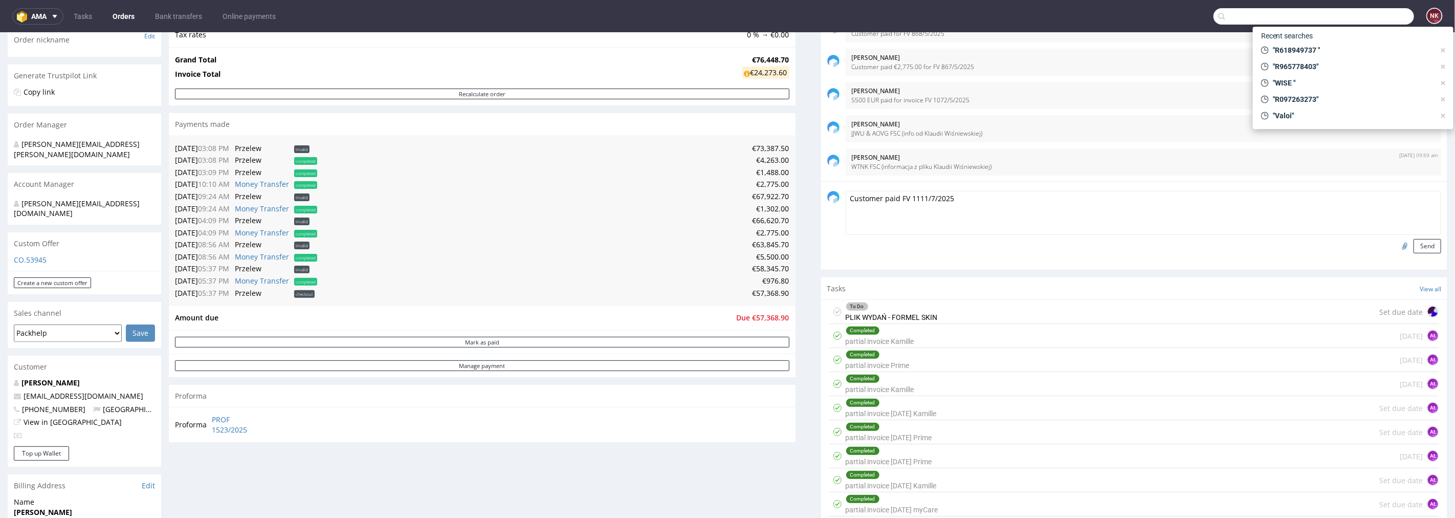
click at [892, 199] on textarea "Customer paid FV 1111/7/2025" at bounding box center [1144, 212] width 596 height 44
click at [984, 195] on textarea "Customer paid for FV 1111/7/2025" at bounding box center [1144, 212] width 596 height 44
click at [894, 198] on textarea "Customer paid for FV 1111/7/2025 - 4,50 EUR" at bounding box center [1144, 212] width 596 height 44
type textarea "Customer paid for FV 1111/7/2025 - 4,50 EUR"
click at [1414, 246] on button "Send" at bounding box center [1428, 245] width 28 height 14
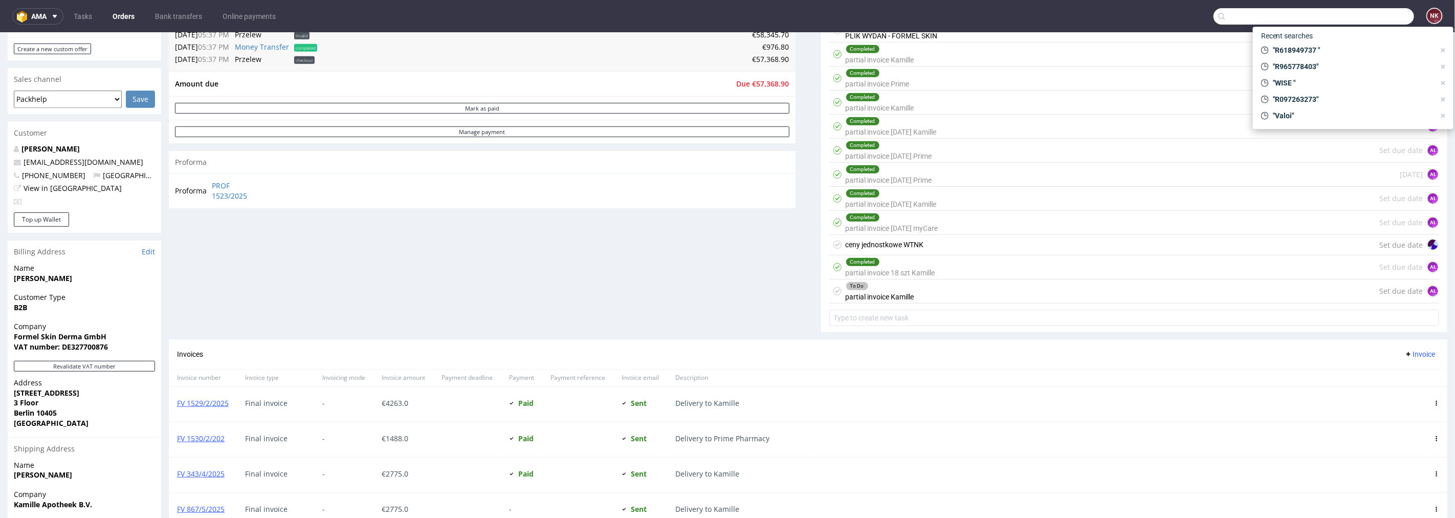
scroll to position [244, 0]
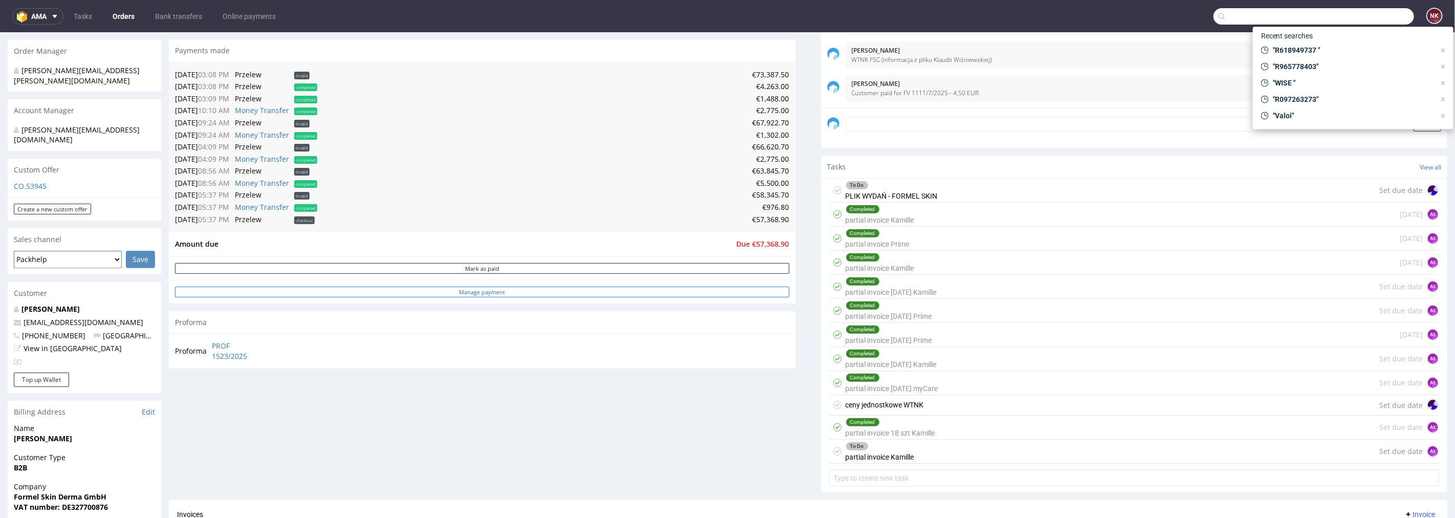
click at [508, 292] on link "Manage payment" at bounding box center [482, 291] width 615 height 11
click at [1444, 49] on use at bounding box center [1444, 50] width 4 height 4
click at [1444, 64] on use at bounding box center [1444, 66] width 4 height 4
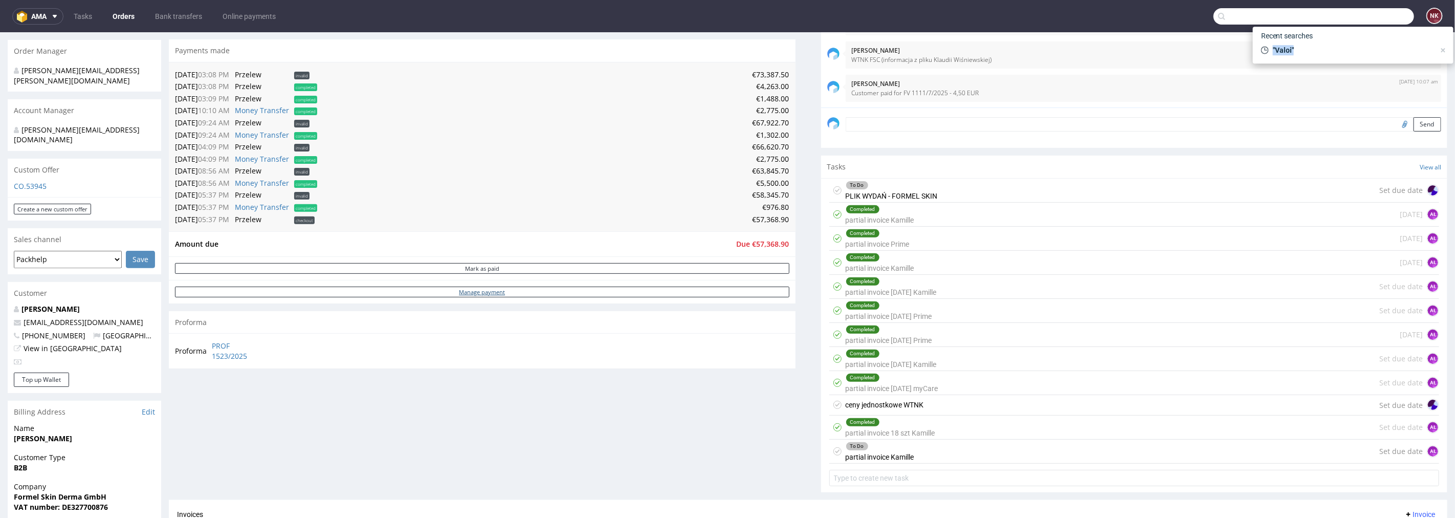
click at [1444, 49] on use at bounding box center [1444, 50] width 4 height 4
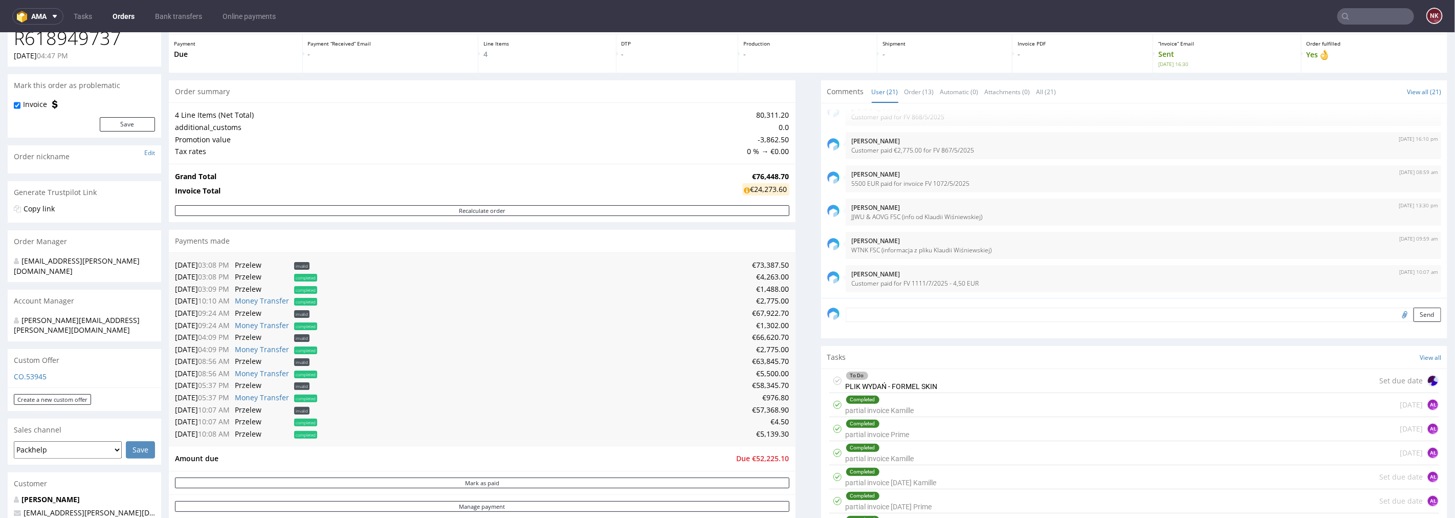
scroll to position [114, 0]
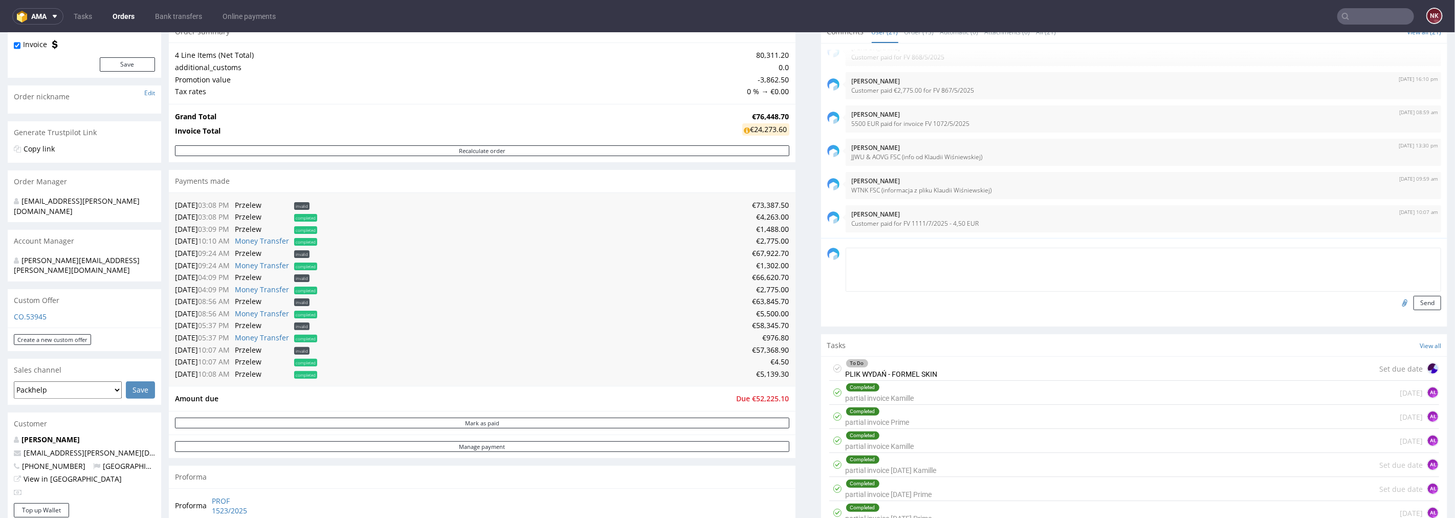
click at [877, 251] on textarea at bounding box center [1144, 269] width 596 height 44
paste textarea "FV 1071/7/2025"
click at [762, 370] on td "€5,139.30" at bounding box center [555, 373] width 470 height 12
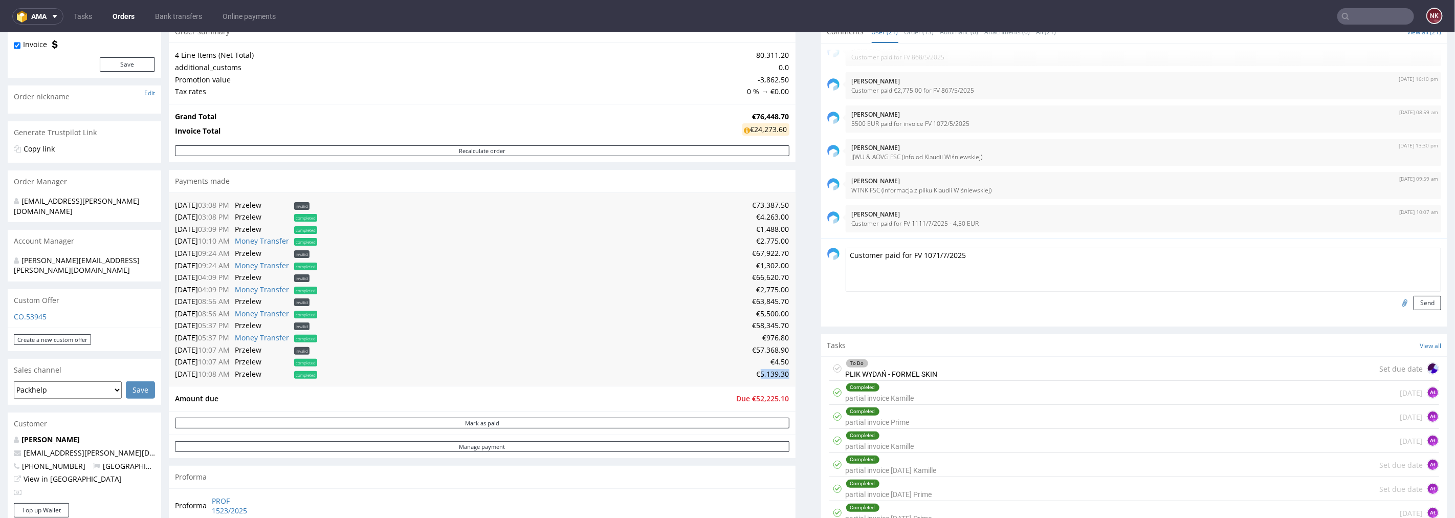
copy td "5,139.30"
click at [999, 254] on textarea "Customer paid for FV 1071/7/2025" at bounding box center [1144, 269] width 596 height 44
paste textarea "5,139.30"
click at [966, 254] on textarea "Customer paid for FV 1071/7/2025 - 5,139.30 EUR" at bounding box center [1144, 269] width 596 height 44
click at [983, 253] on textarea "Customer paid for FV 1071/7/2025 - 5139.30 EUR" at bounding box center [1144, 269] width 596 height 44
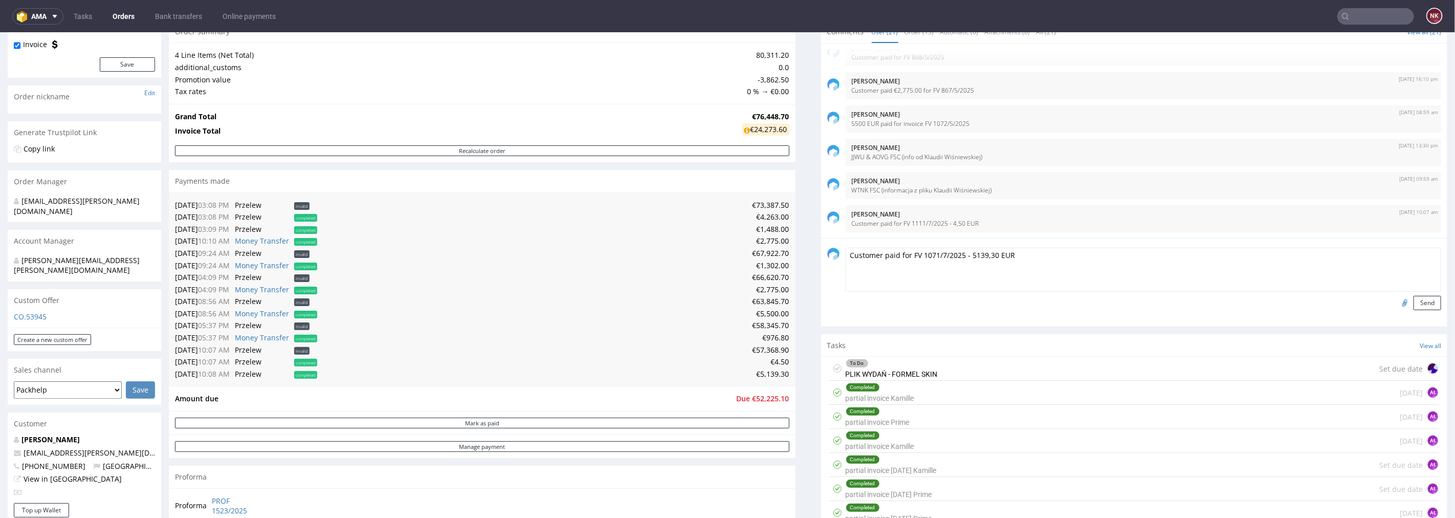
click at [1063, 252] on textarea "Customer paid for FV 1071/7/2025 - 5139,30 EUR" at bounding box center [1144, 269] width 596 height 44
type textarea "Customer paid for FV 1071/7/2025 - 5139,30 EUR"
click at [1414, 302] on button "Send" at bounding box center [1428, 302] width 28 height 14
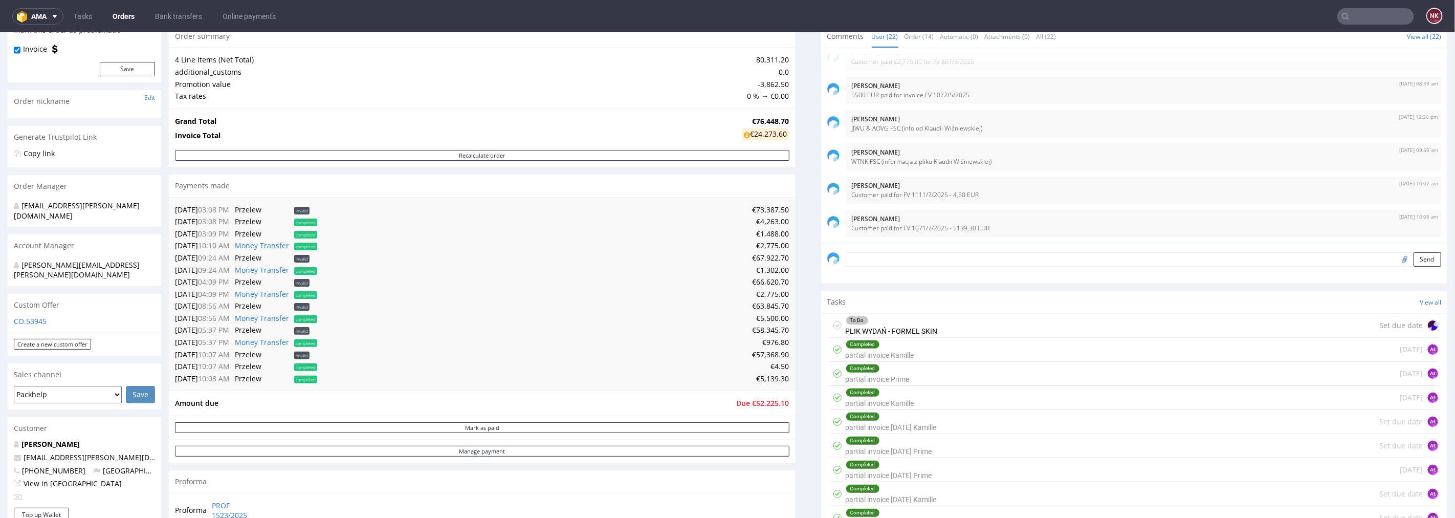
scroll to position [114, 0]
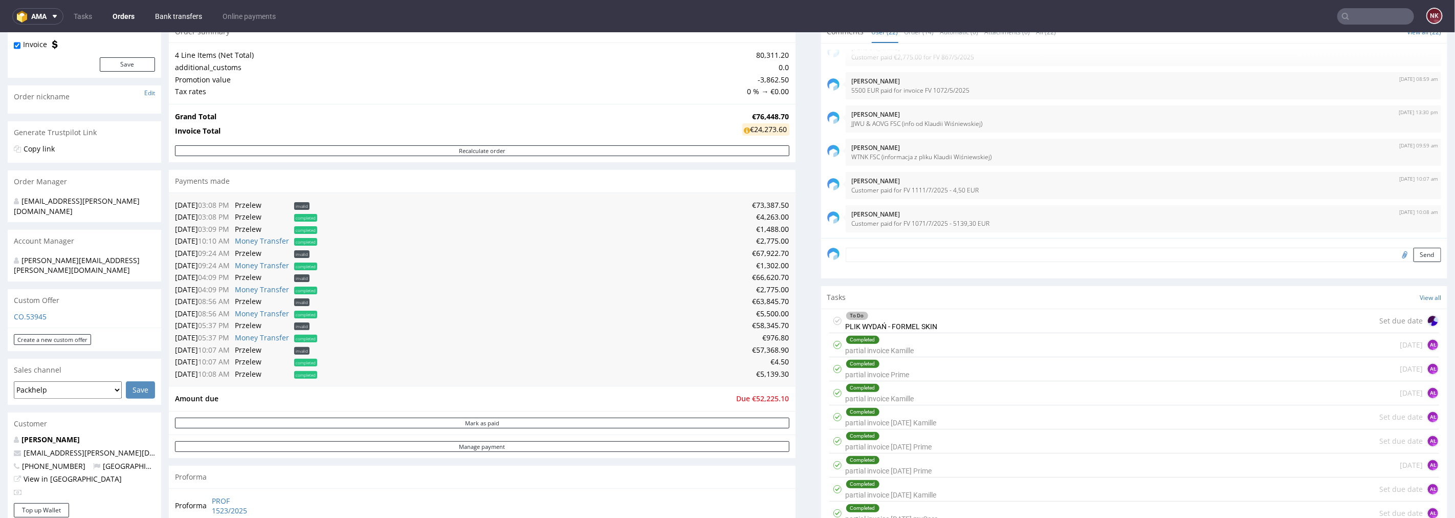
click at [176, 18] on link "Bank transfers" at bounding box center [178, 16] width 59 height 16
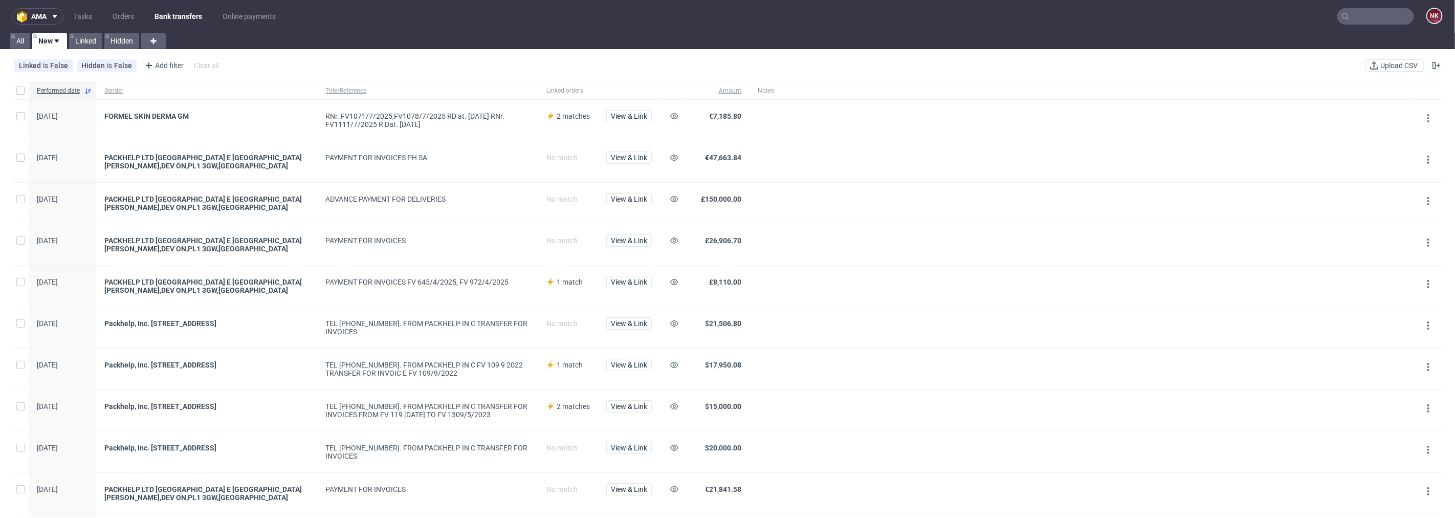
click at [1377, 16] on input "text" at bounding box center [1376, 16] width 77 height 16
paste input "R887061088"
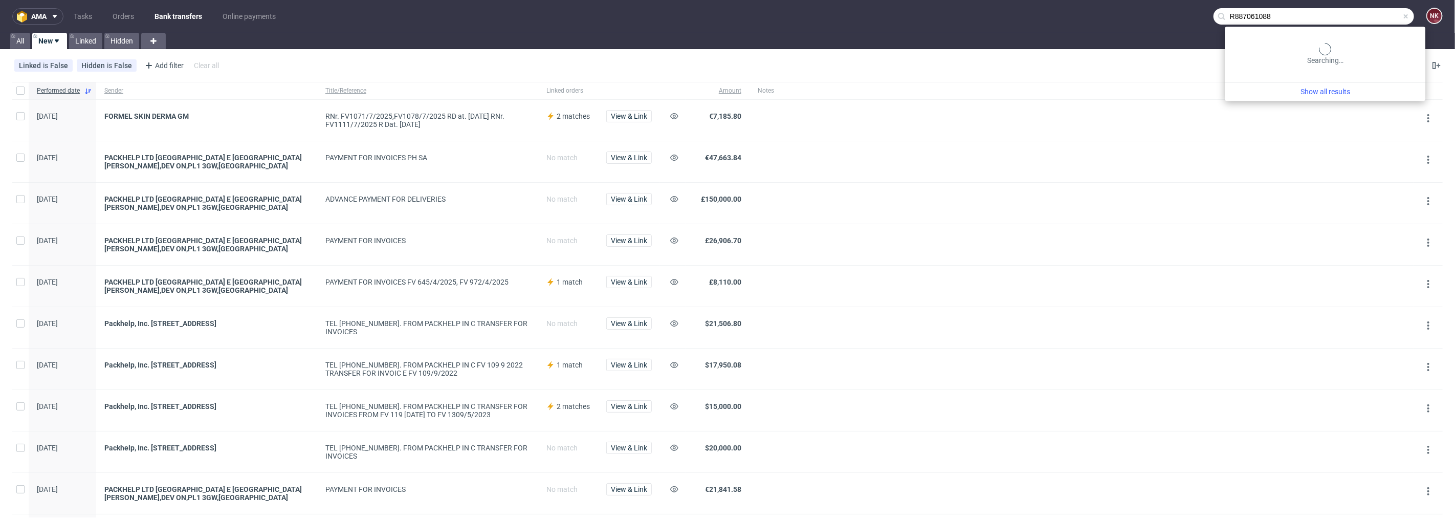
type input "R887061088"
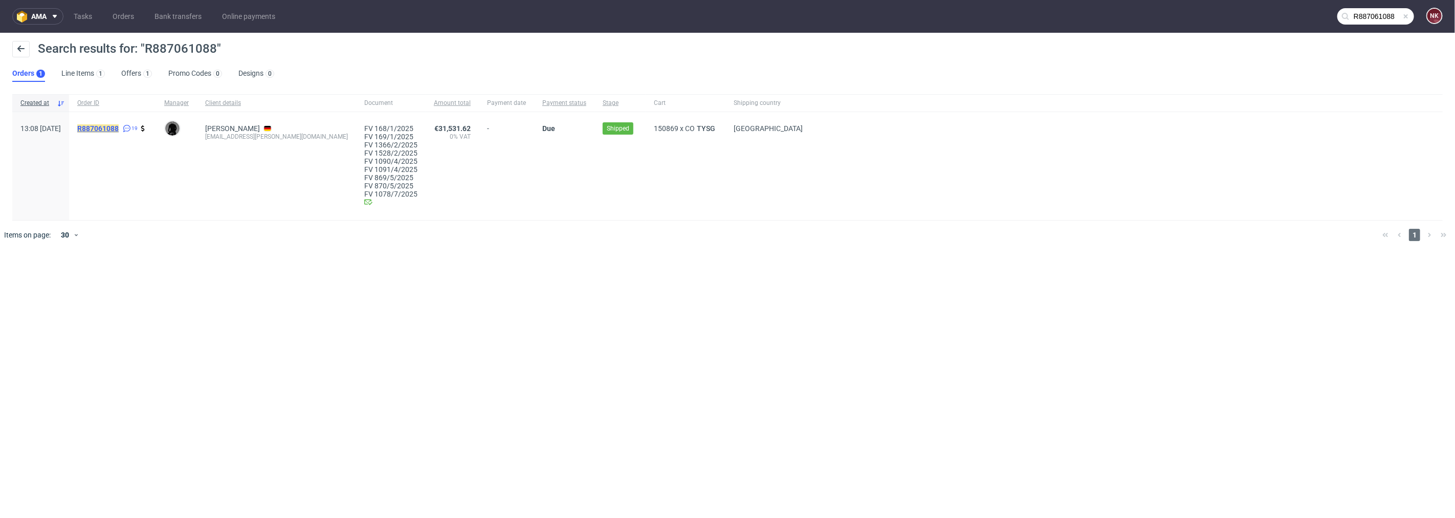
click at [119, 127] on mark "R887061088" at bounding box center [97, 128] width 41 height 8
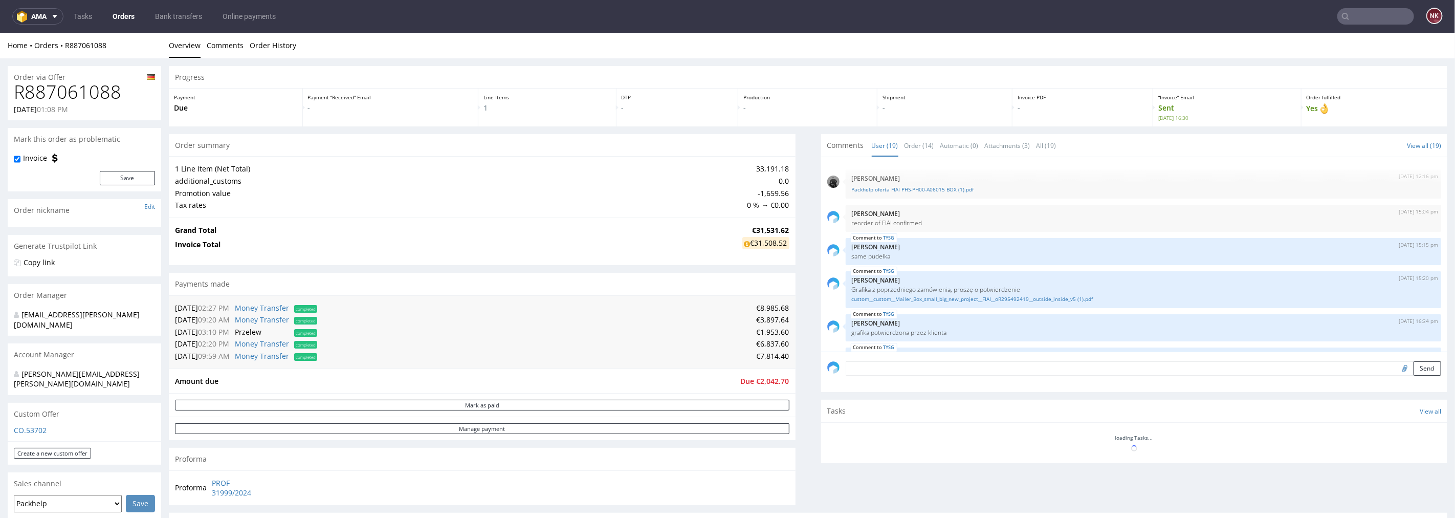
scroll to position [532, 0]
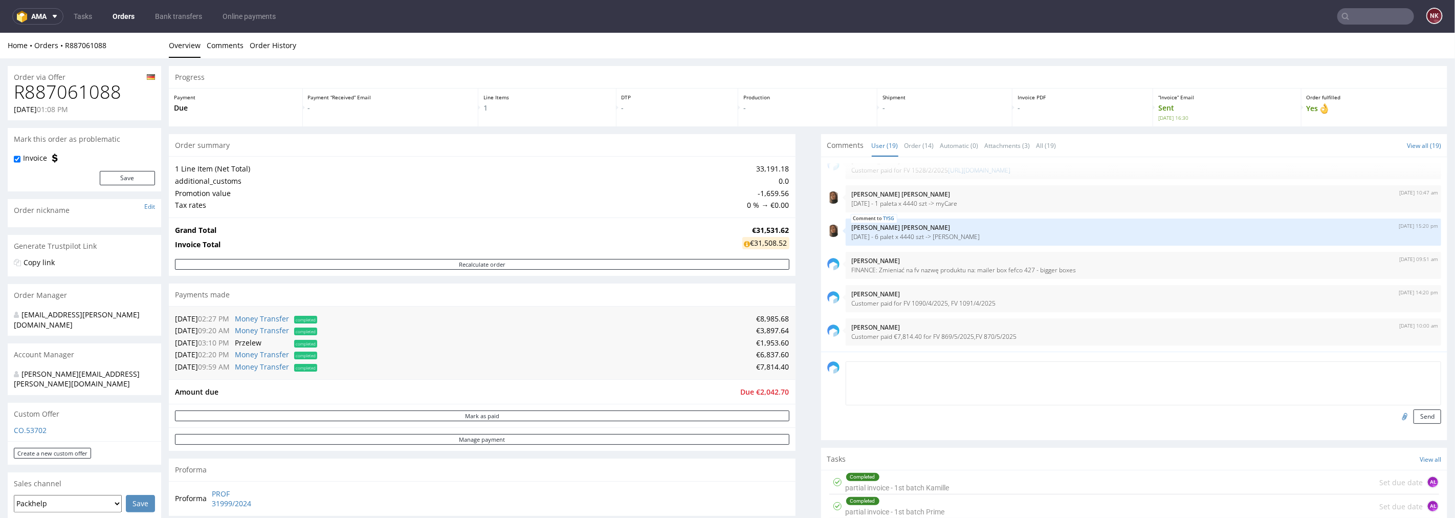
click at [861, 369] on textarea at bounding box center [1144, 383] width 596 height 44
paste textarea "R887061088"
click at [934, 368] on textarea "Customer paid for R887061088" at bounding box center [1144, 383] width 596 height 44
paste textarea "FV 1078/7/2025"
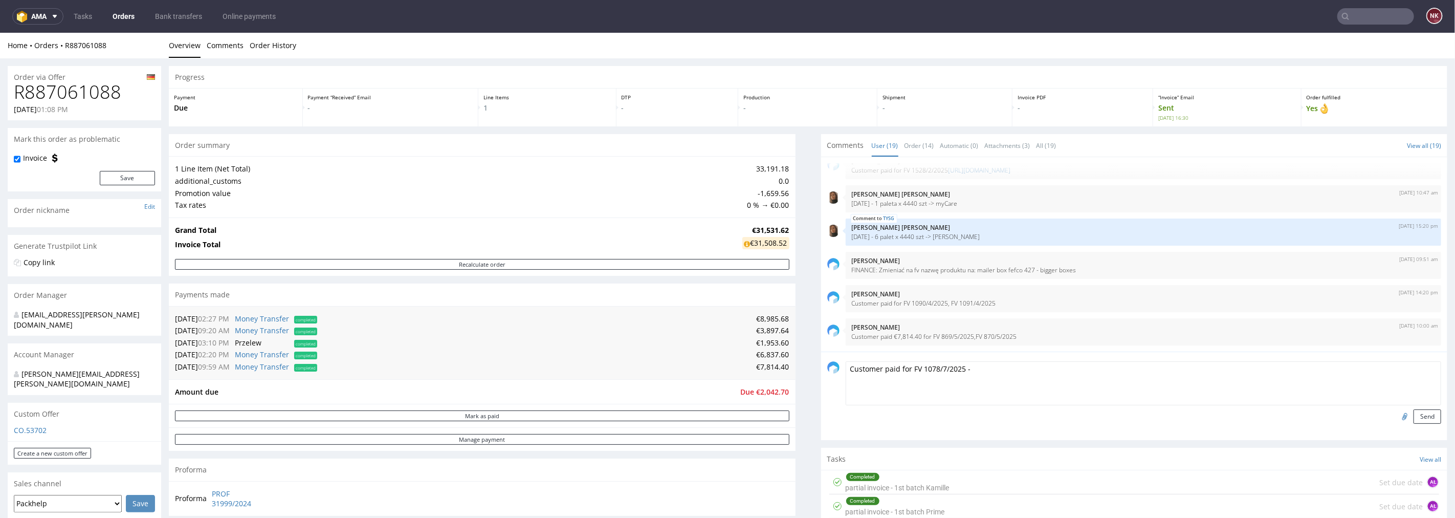
paste textarea "2 042,70 EUR"
click at [969, 368] on textarea "Customer paid for FV 1078/7/2025 - 2 042,70 EUR" at bounding box center [1144, 383] width 596 height 44
type textarea "Customer paid for FV 1078/7/2025 - 2042,70 EUR"
click at [1415, 415] on button "Send" at bounding box center [1428, 416] width 28 height 14
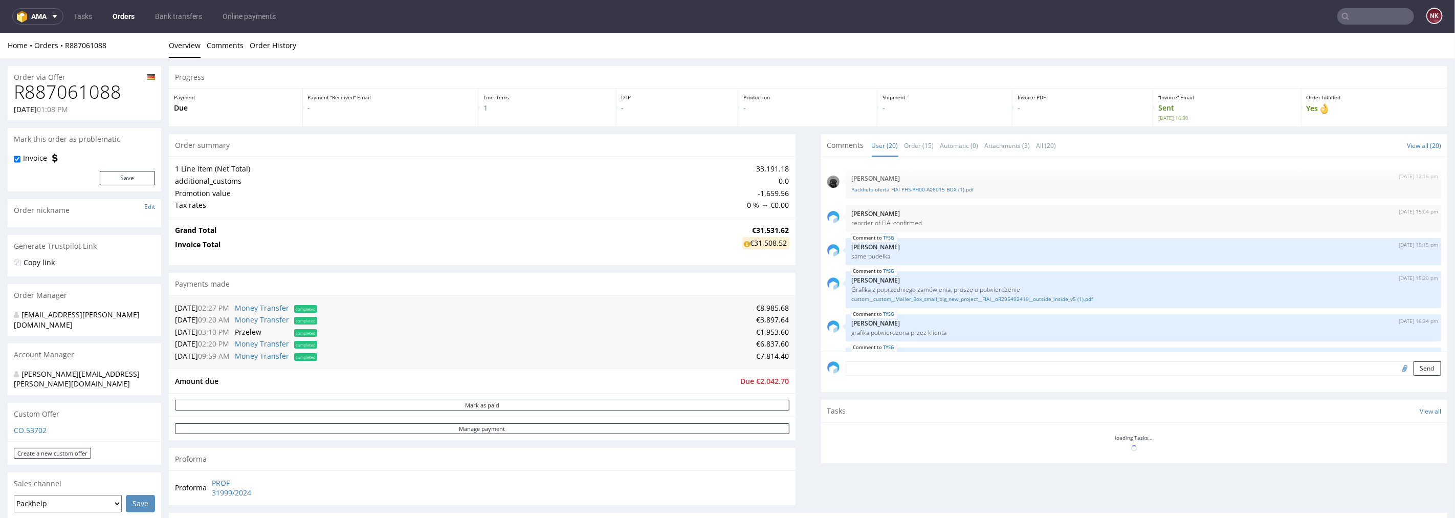
scroll to position [565, 0]
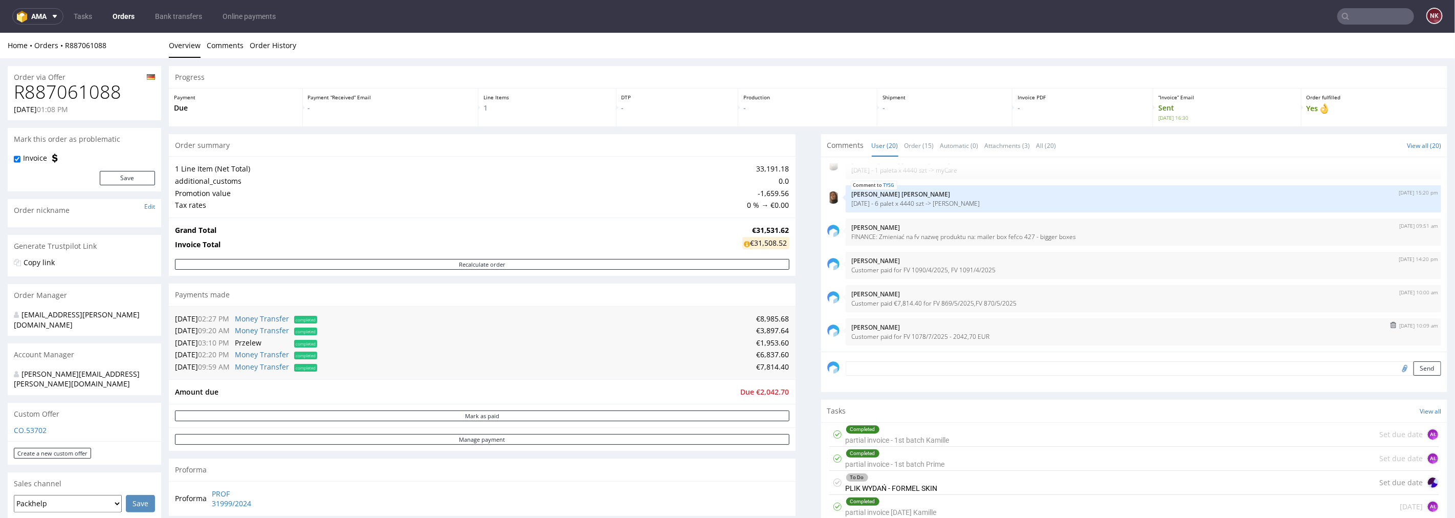
click at [953, 334] on p "Customer paid for FV 1078/7/2025 - 2042,70 EUR" at bounding box center [1144, 336] width 584 height 8
copy p "2042,70"
click at [650, 437] on link "Manage payment" at bounding box center [482, 438] width 615 height 11
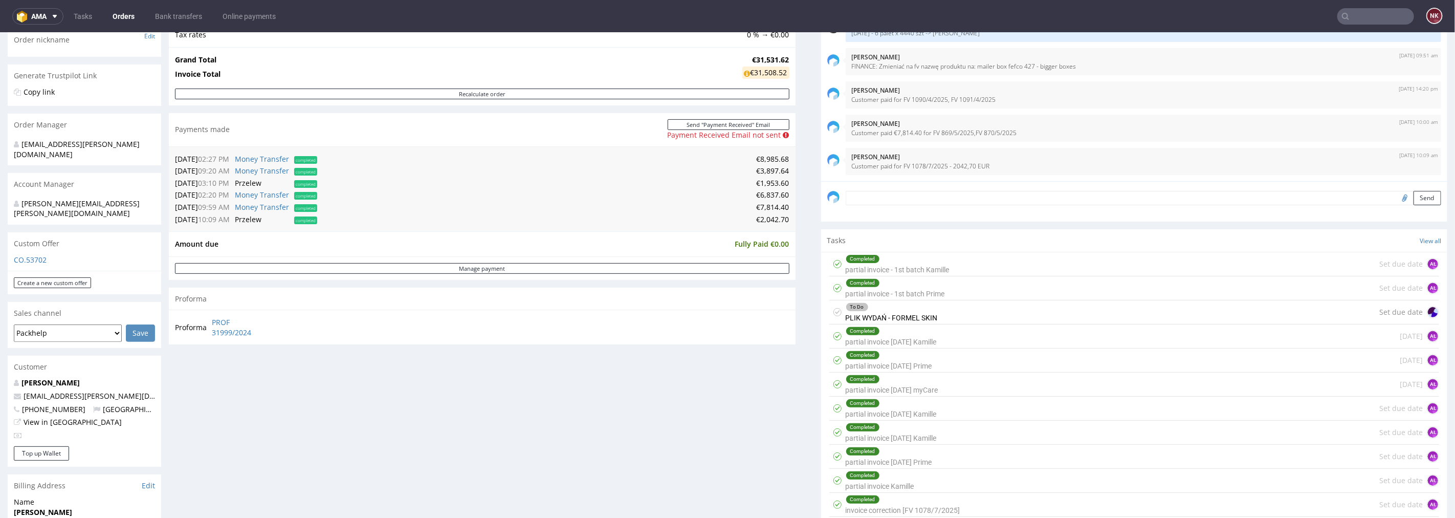
scroll to position [398, 0]
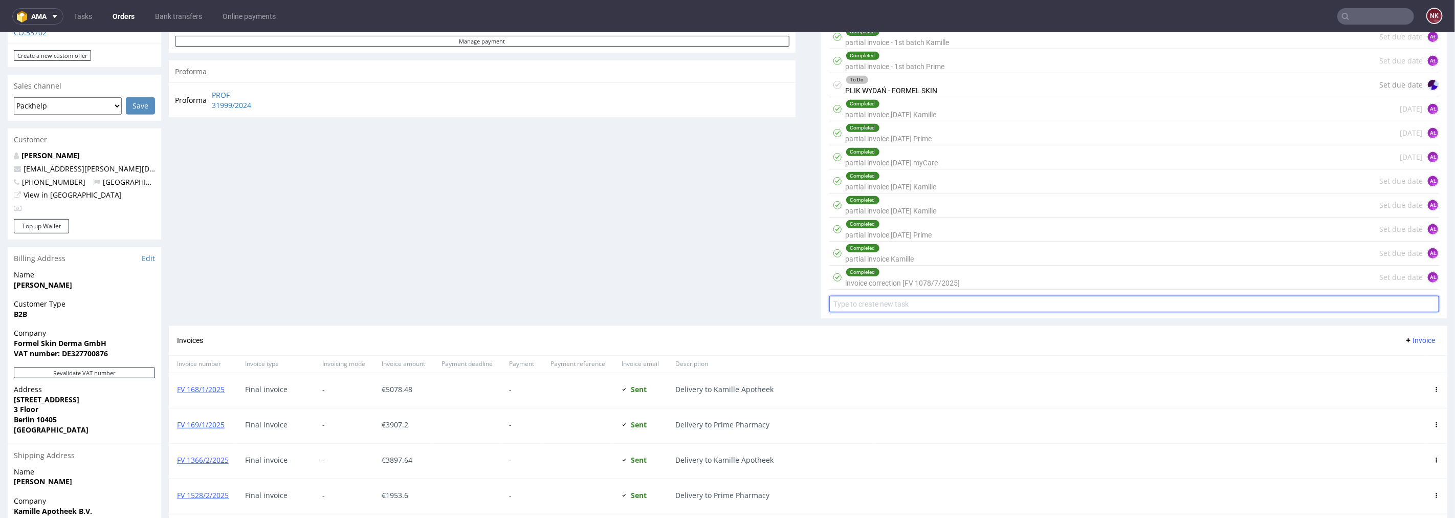
click at [918, 300] on input "text" at bounding box center [1134, 303] width 610 height 16
type input "Refund (nadpłata)"
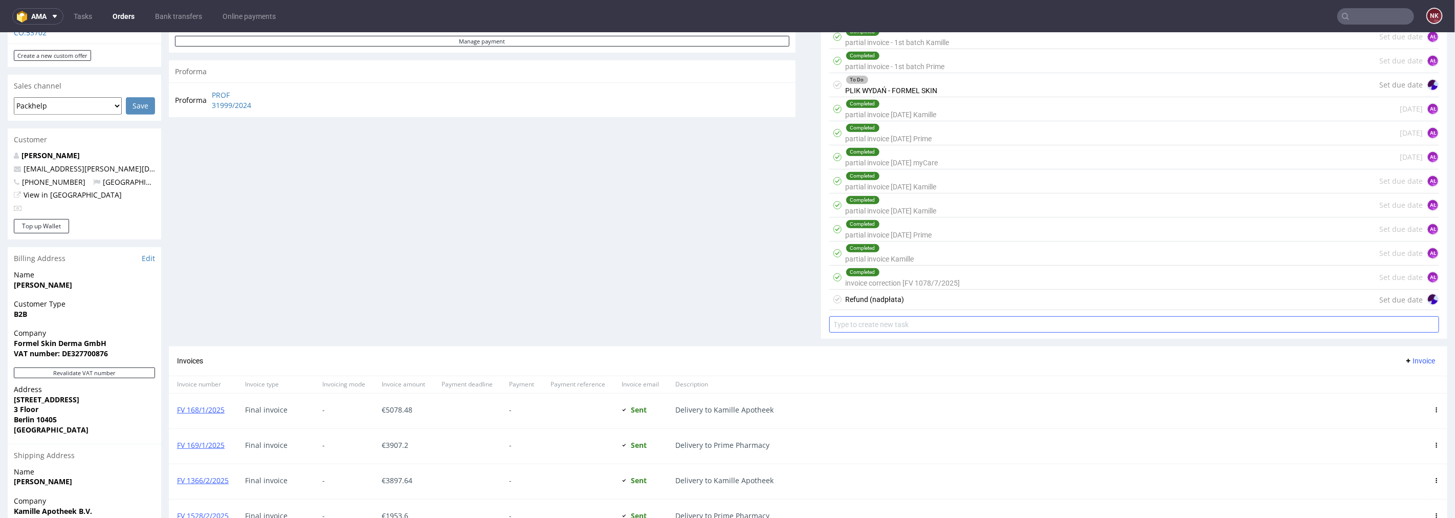
click at [918, 300] on div "Refund (nadpłata) Set due date" at bounding box center [1134, 299] width 610 height 20
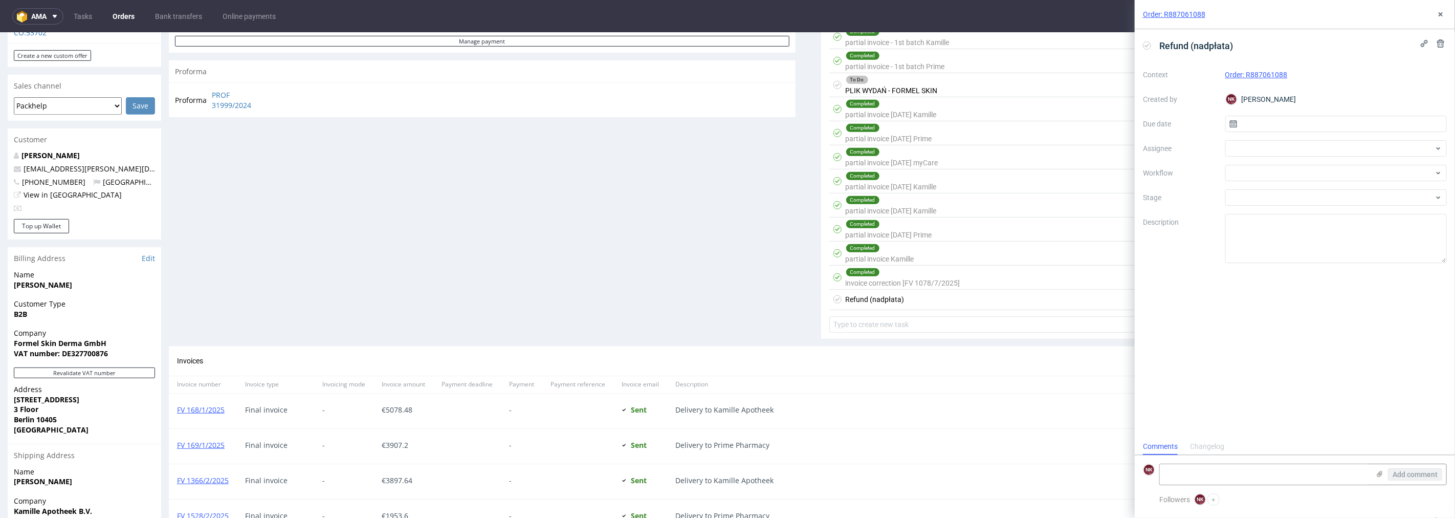
scroll to position [8, 0]
click at [1211, 469] on textarea at bounding box center [1265, 474] width 210 height 20
click at [1256, 170] on div at bounding box center [1337, 173] width 222 height 16
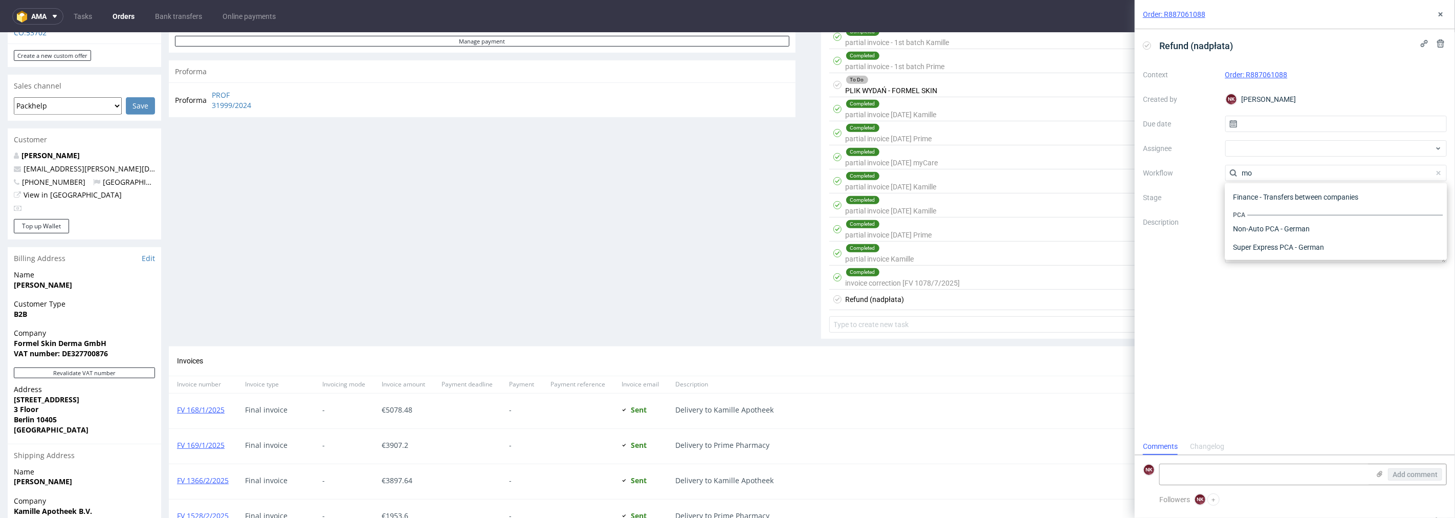
scroll to position [0, 0]
type input "money"
click at [1256, 202] on div "Finance - Refunds - Money transfer" at bounding box center [1336, 210] width 214 height 18
click at [1230, 472] on textarea at bounding box center [1265, 474] width 210 height 20
click at [1234, 472] on textarea at bounding box center [1265, 474] width 210 height 20
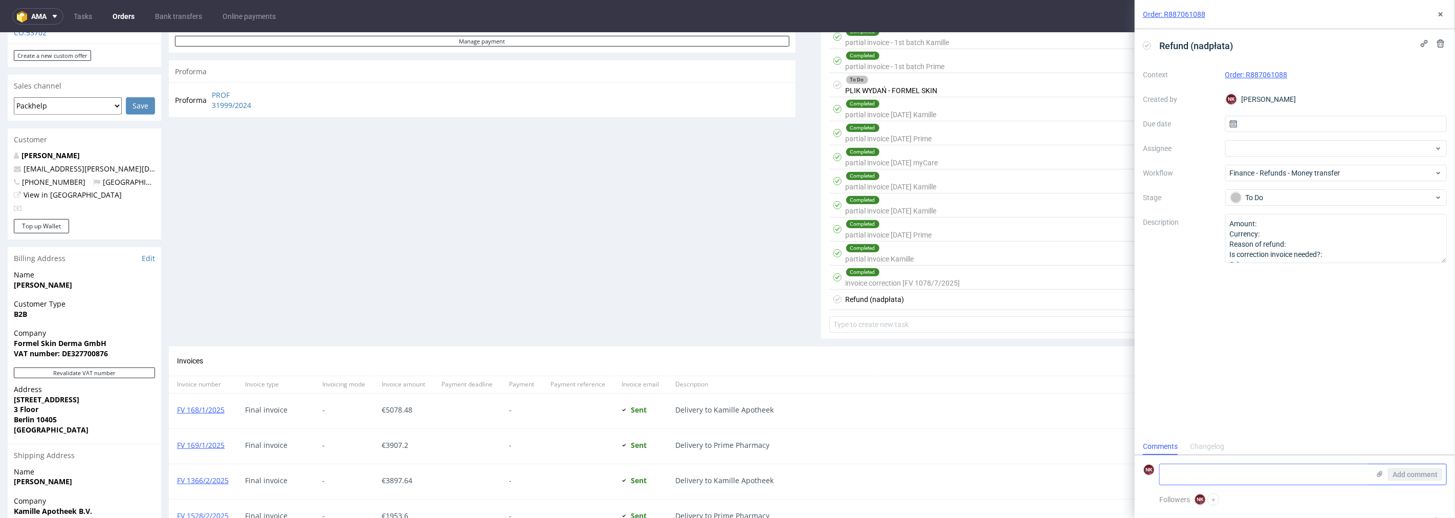
paste textarea "https://platform.packhelp.com/ama/bank-transfers/details/45240"
type textarea "https://platform.packhelp.com/ama/bank-transfers/details/45240"
click at [1425, 469] on button "Add comment" at bounding box center [1415, 474] width 54 height 12
drag, startPoint x: 1232, startPoint y: 223, endPoint x: 1328, endPoint y: 303, distance: 125.3
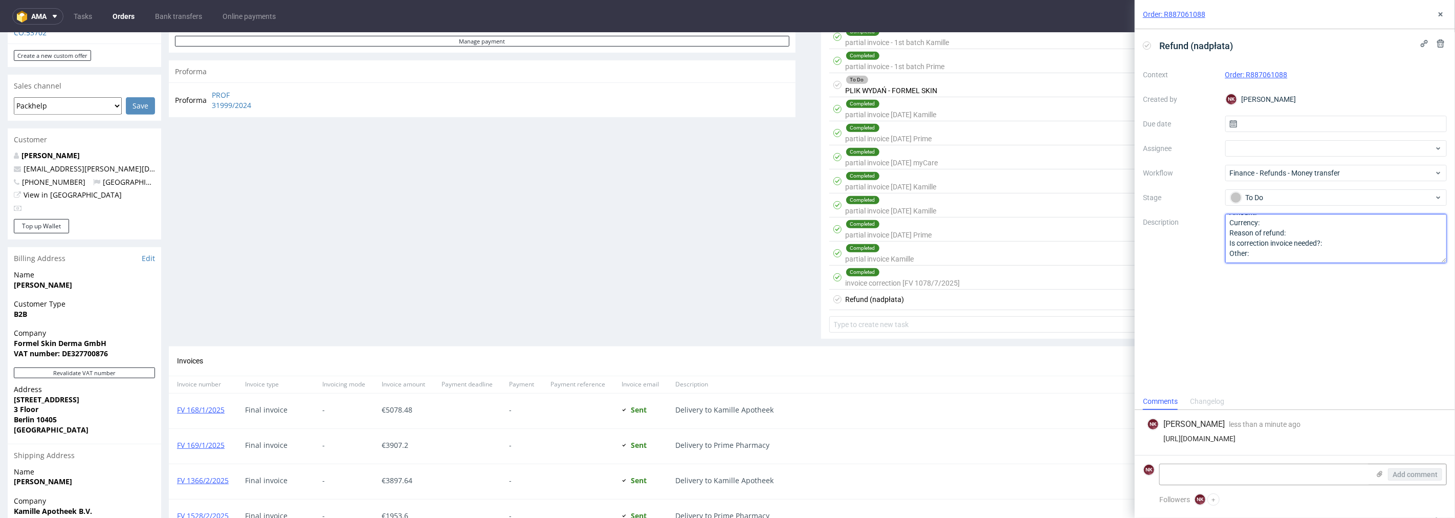
click at [1328, 303] on div "Refund (nadpłata) Context Order: R887061088 Created by NK Natalia Kaczorowska D…" at bounding box center [1295, 211] width 320 height 364
type textarea "Klient nadpłacił - 22,40 EUR za dużo. Do zwrotu lub do uwzględnienia jako paid …"
click at [1440, 14] on icon at bounding box center [1441, 14] width 8 height 8
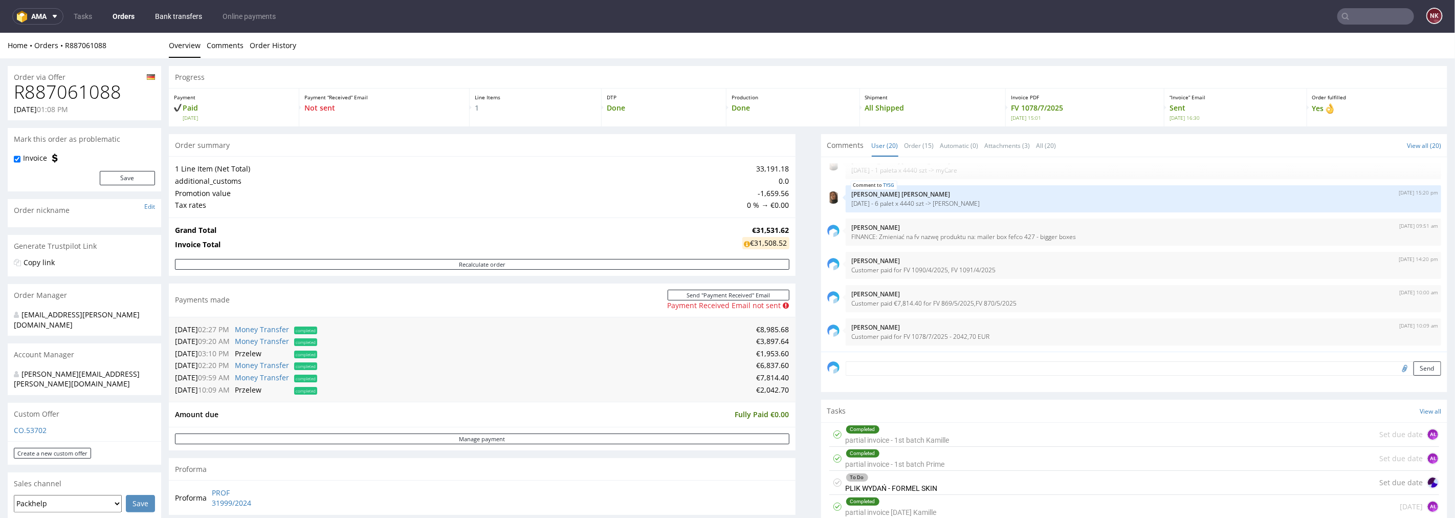
click at [180, 17] on link "Bank transfers" at bounding box center [178, 16] width 59 height 16
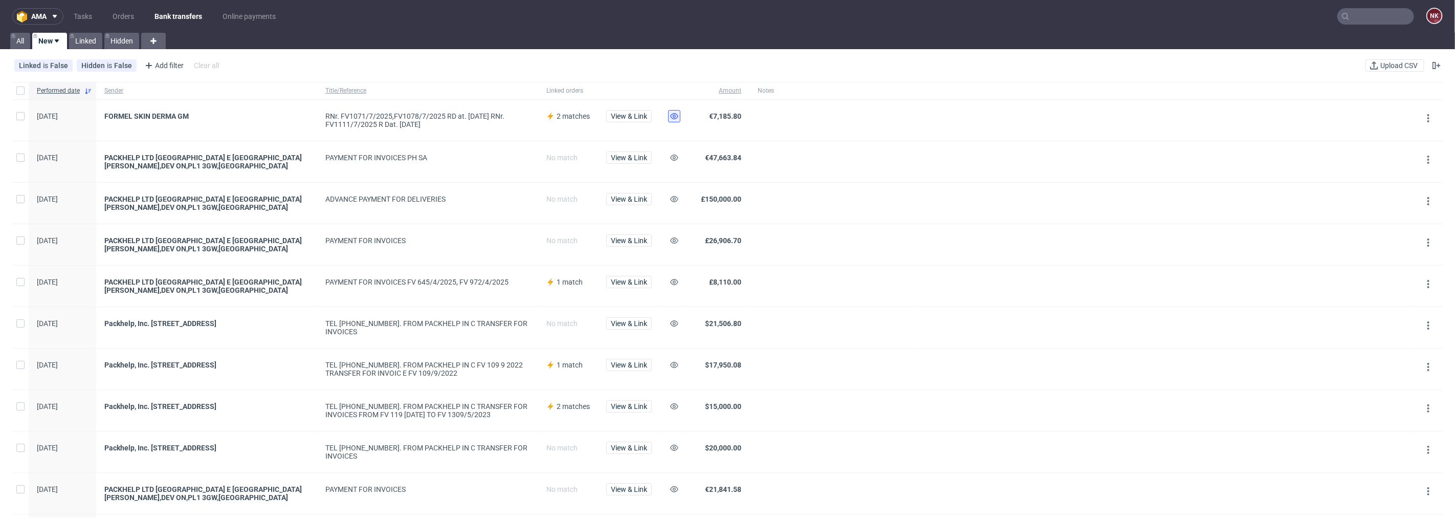
click at [672, 118] on use at bounding box center [674, 116] width 8 height 6
click at [1380, 15] on input "text" at bounding box center [1376, 16] width 77 height 16
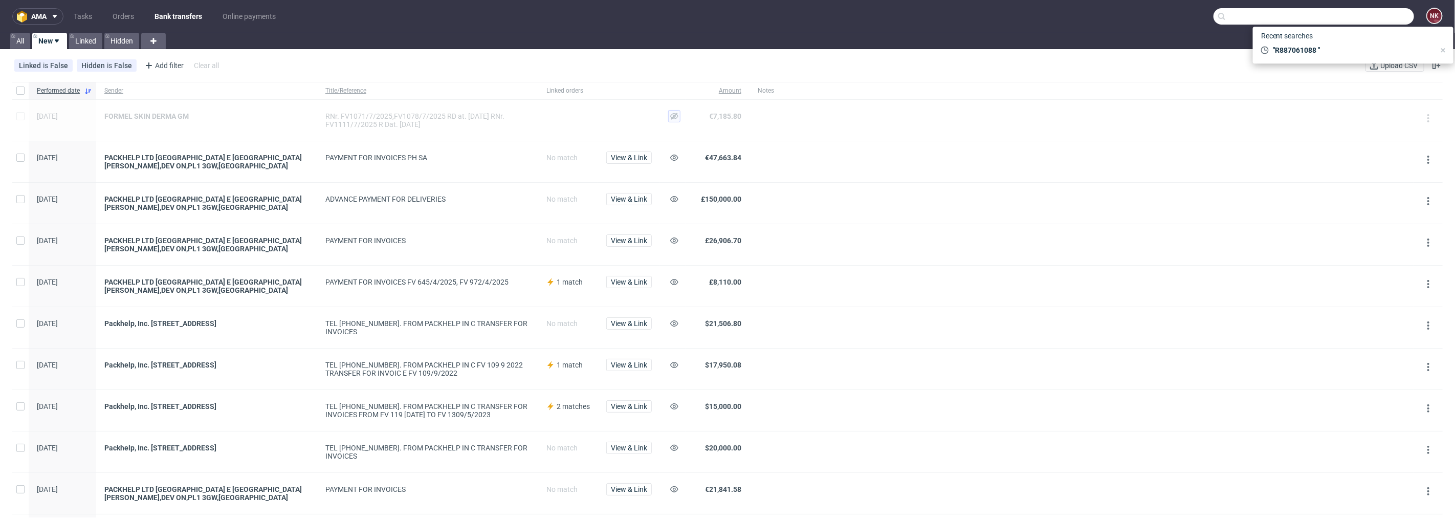
paste input "R076751560"
type input "R076751560"
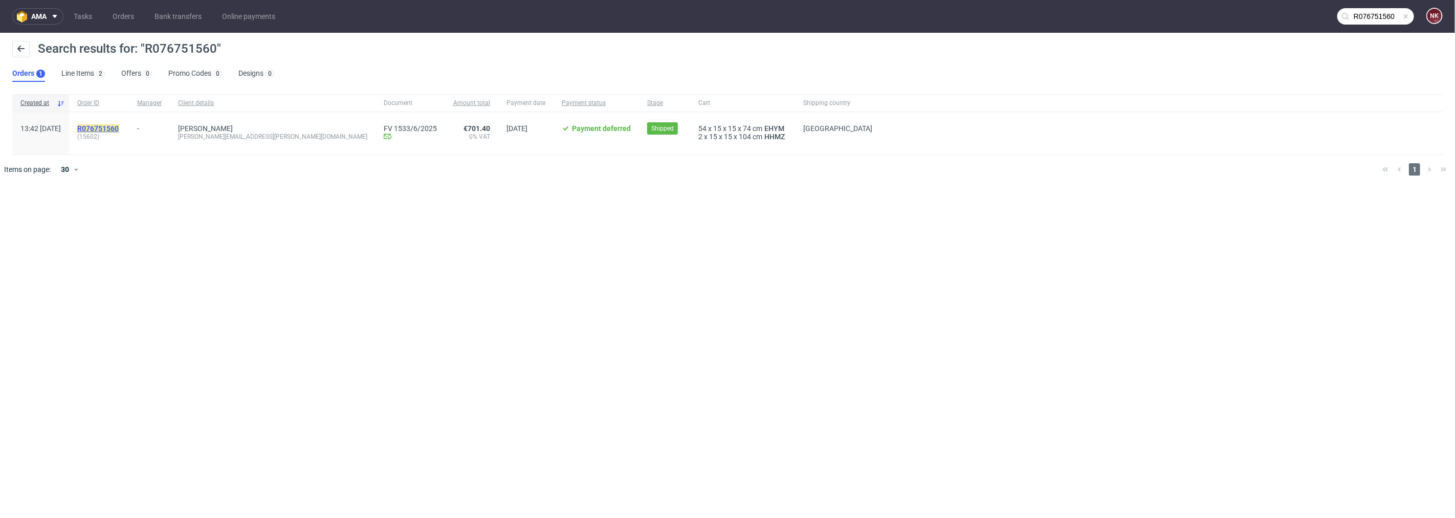
click at [119, 129] on mark "R076751560" at bounding box center [97, 128] width 41 height 8
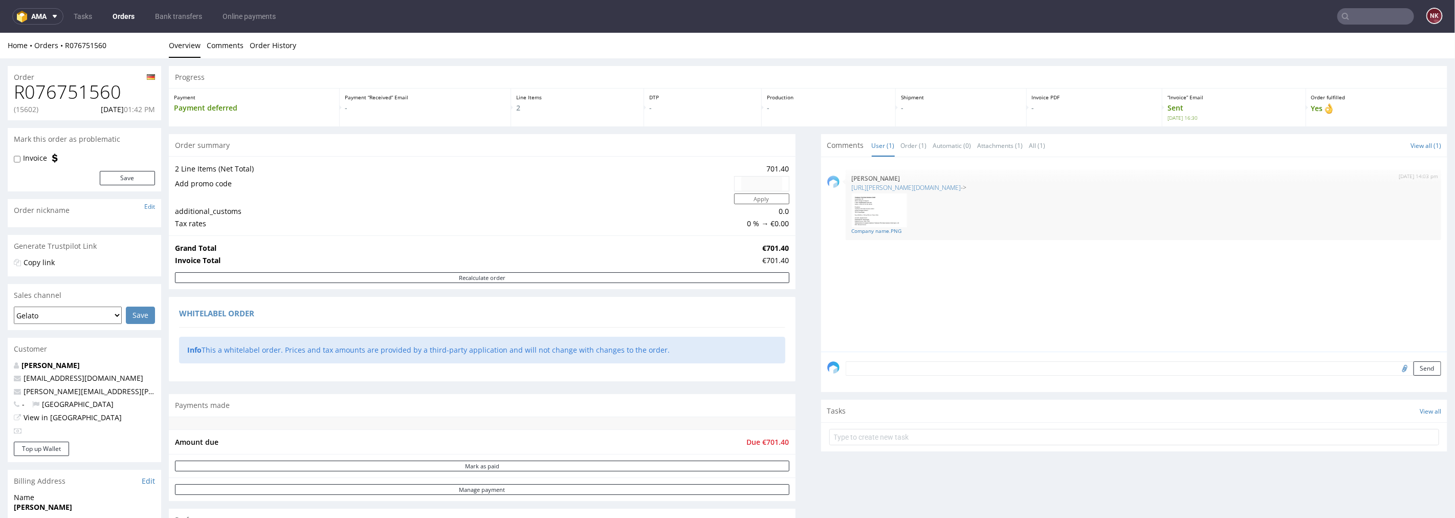
click at [1384, 26] on nav "ama Tasks Orders Bank transfers Online payments NK" at bounding box center [727, 16] width 1455 height 33
click at [1378, 16] on input "text" at bounding box center [1376, 16] width 77 height 16
paste input "R648115643"
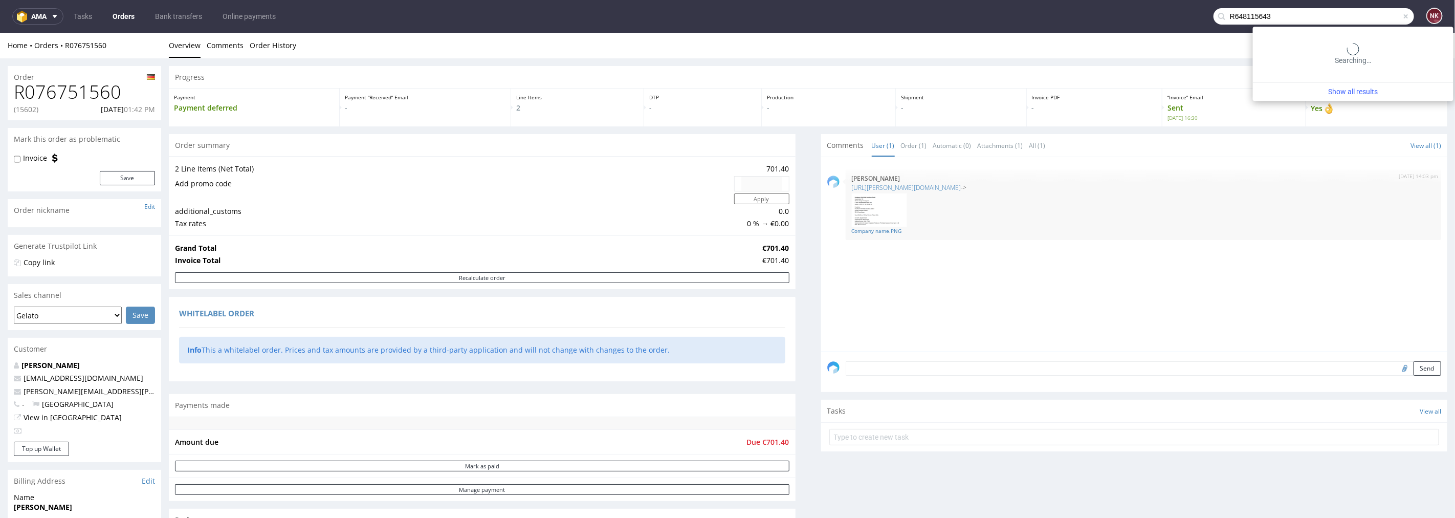
type input "R648115643"
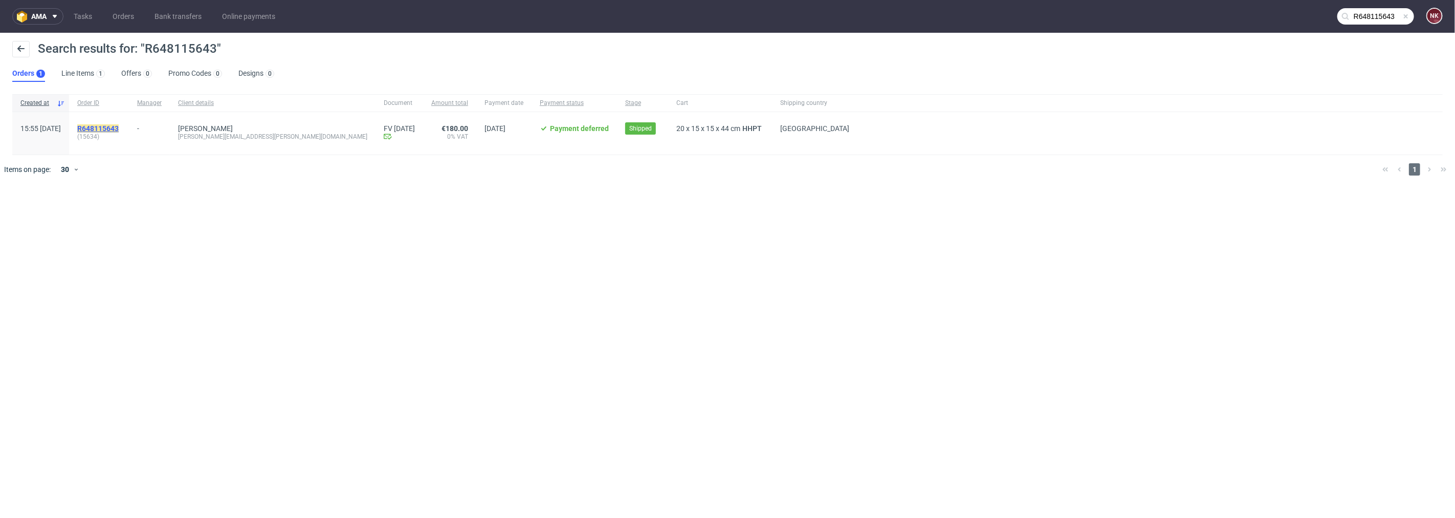
click at [113, 127] on mark "R648115643" at bounding box center [97, 128] width 41 height 8
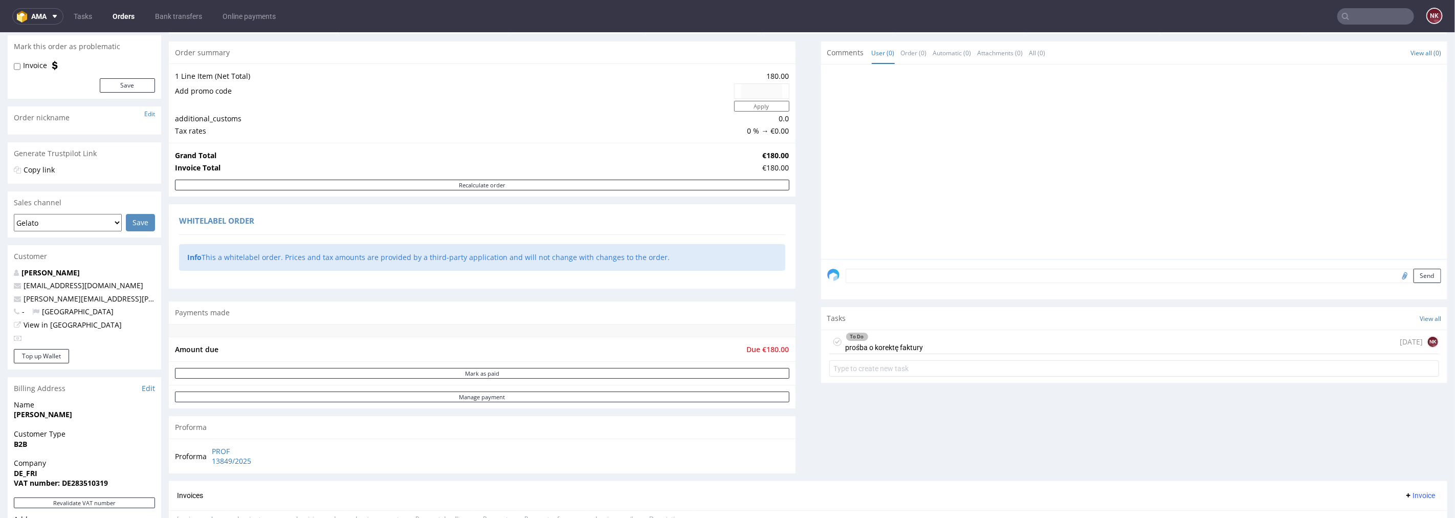
scroll to position [227, 0]
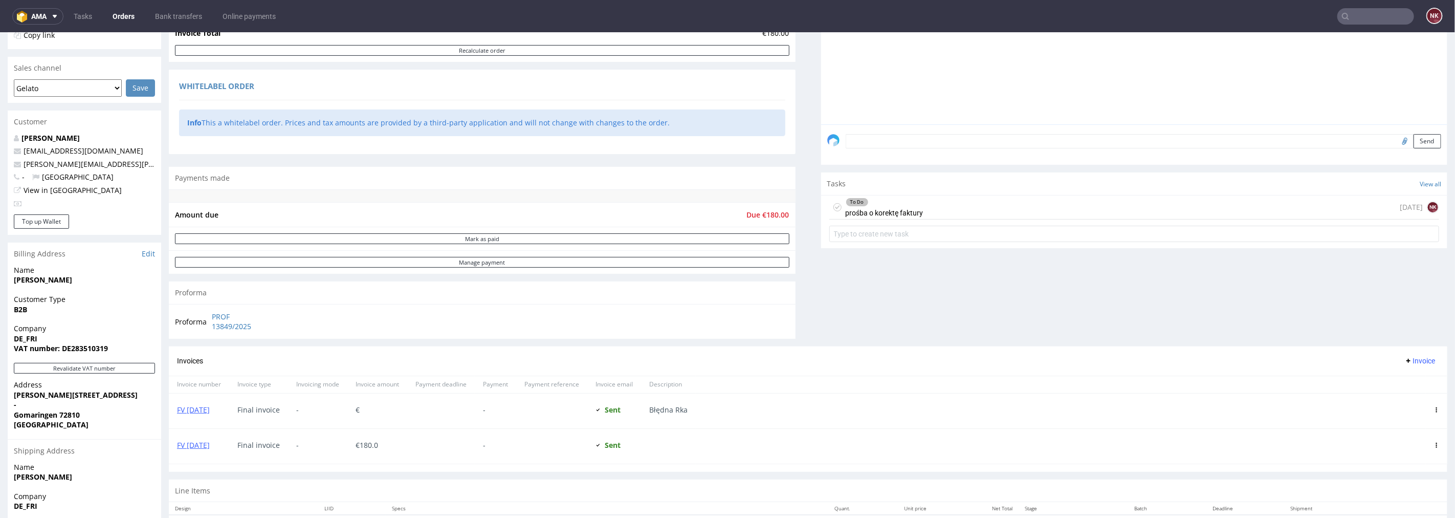
click at [942, 212] on div "To Do prośba o korektę faktury in 1 day NK" at bounding box center [1134, 207] width 610 height 24
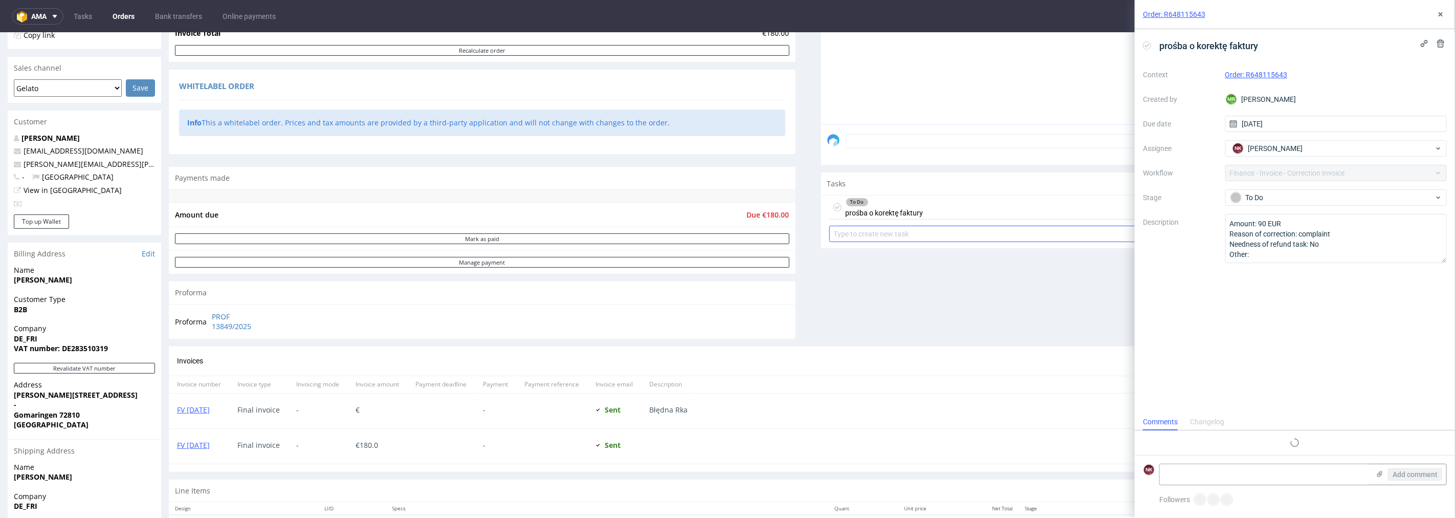
scroll to position [8, 0]
click at [851, 319] on div "Comments User (0) Order (0) Automatic (0) Attachments (0) All (0) View all (0) …" at bounding box center [1134, 126] width 627 height 440
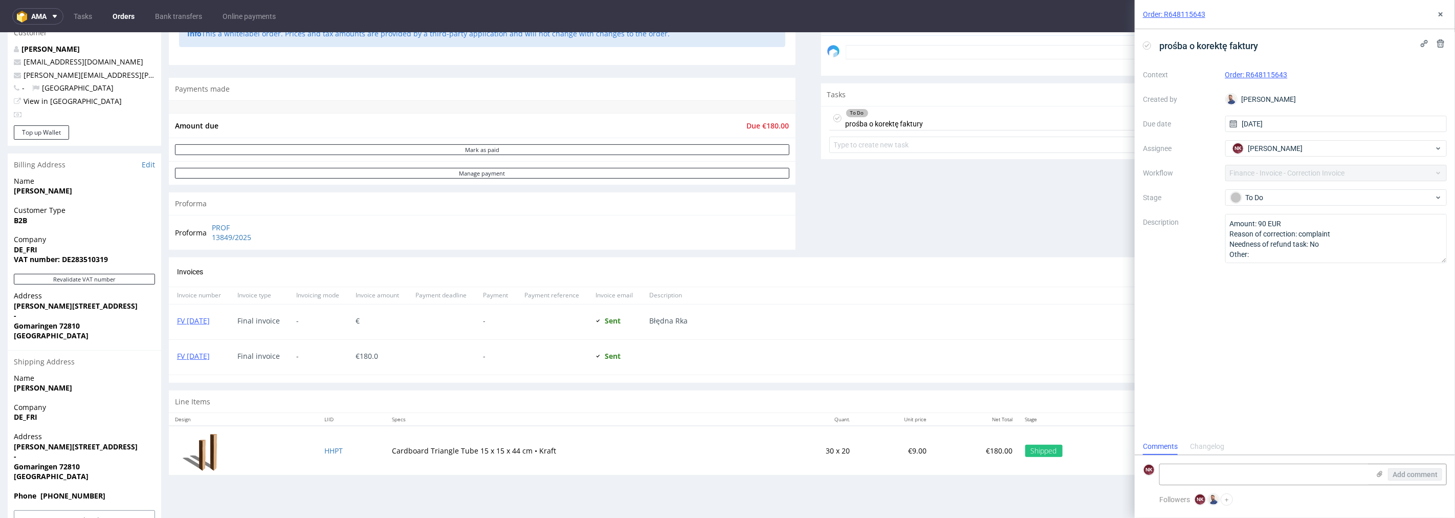
scroll to position [290, 0]
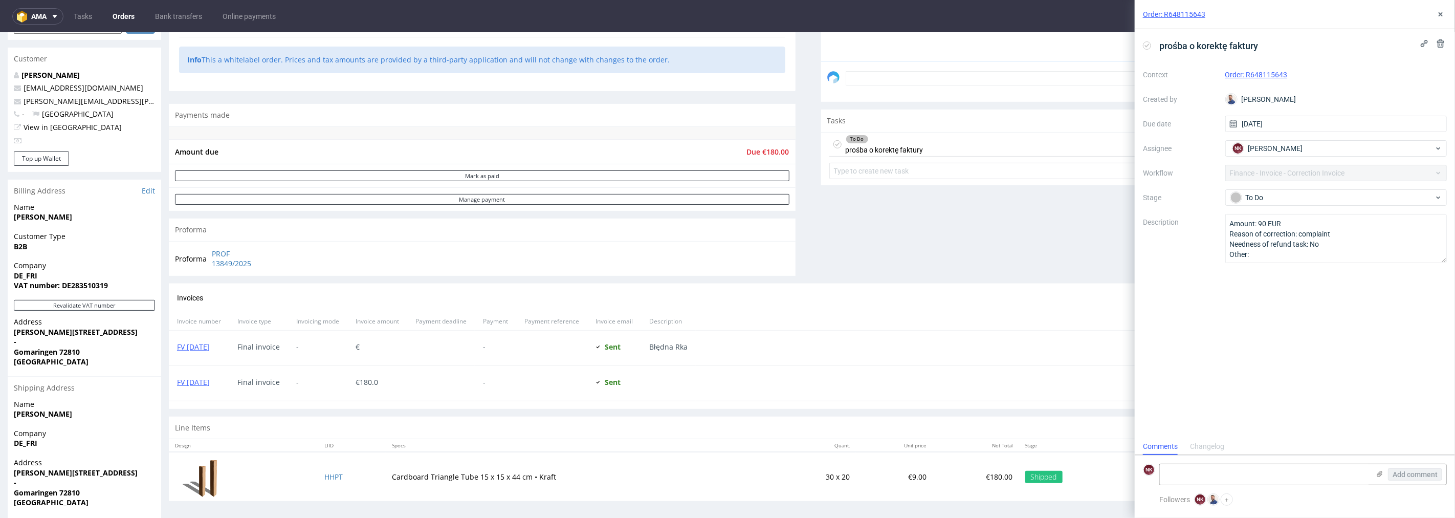
drag, startPoint x: 222, startPoint y: 382, endPoint x: 178, endPoint y: 386, distance: 43.7
click at [178, 386] on div "FV [DATE]" at bounding box center [199, 382] width 60 height 35
copy link "FV [DATE]"
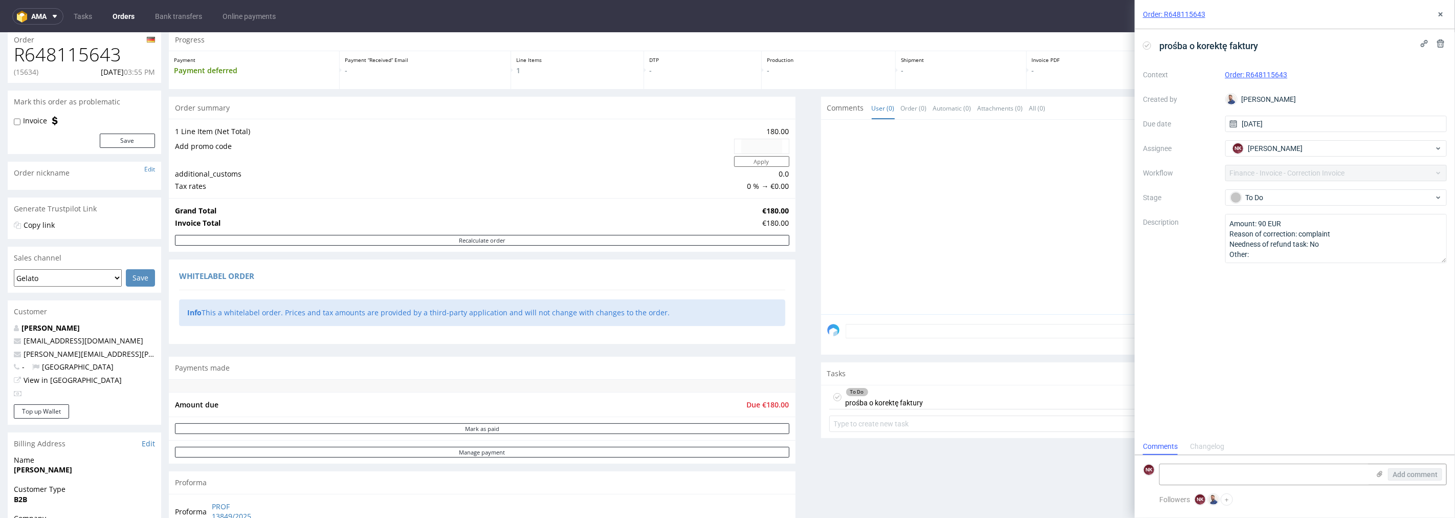
scroll to position [0, 0]
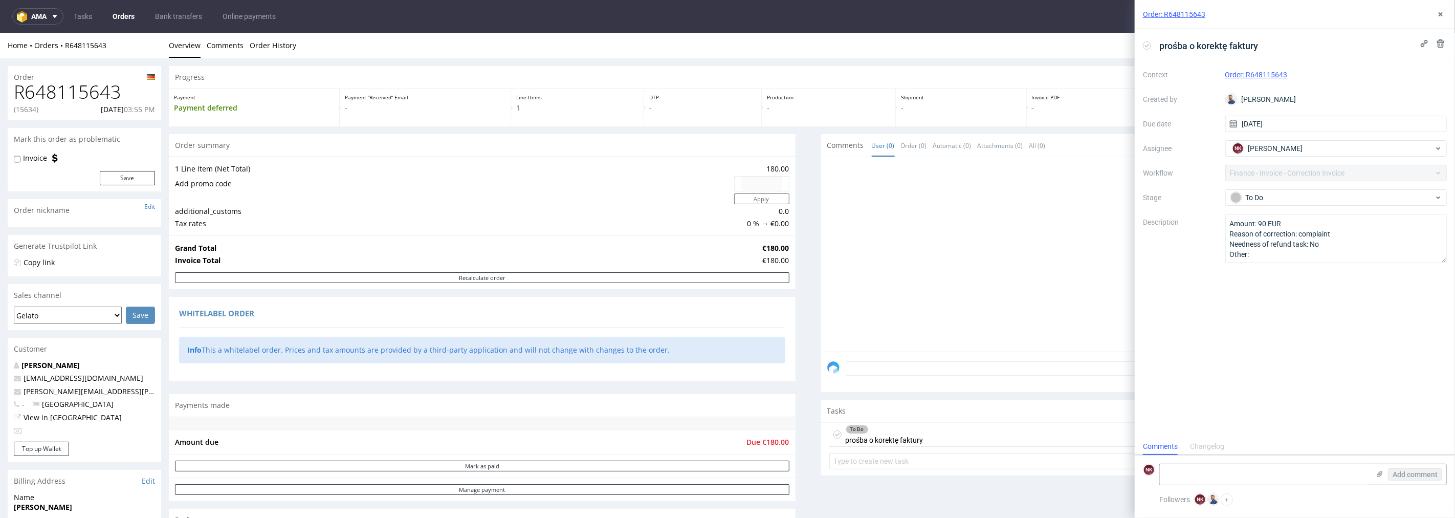
click at [59, 78] on div "Order" at bounding box center [85, 73] width 154 height 16
click at [64, 99] on h1 "R648115643" at bounding box center [84, 91] width 141 height 20
copy h1 "R648115643"
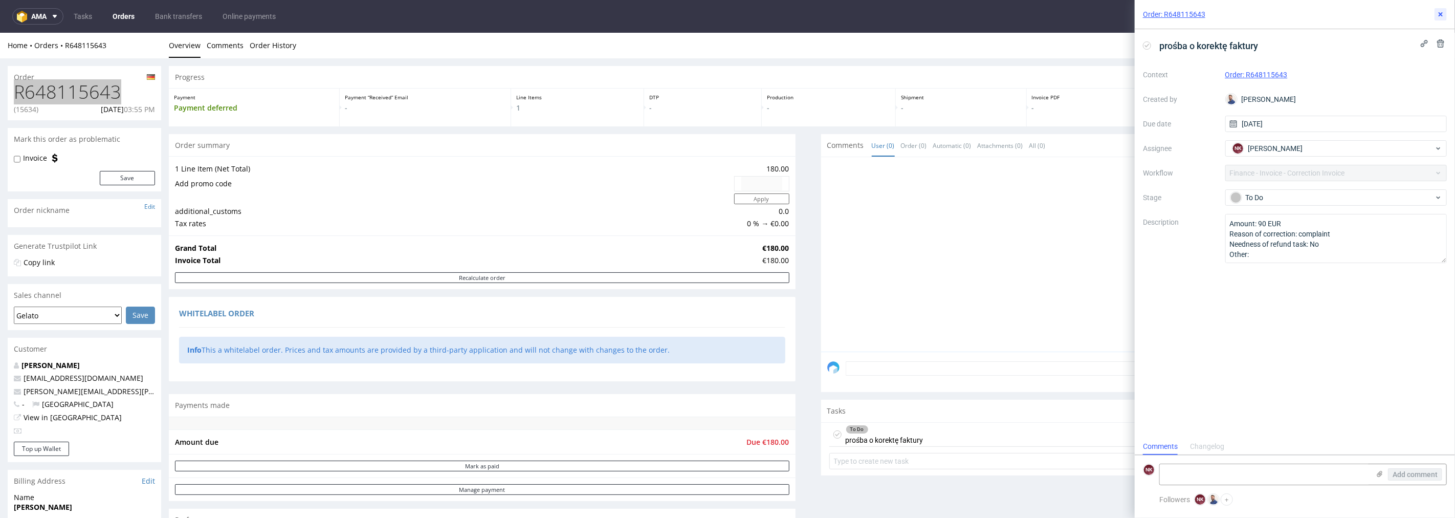
click at [1443, 14] on icon at bounding box center [1441, 14] width 8 height 8
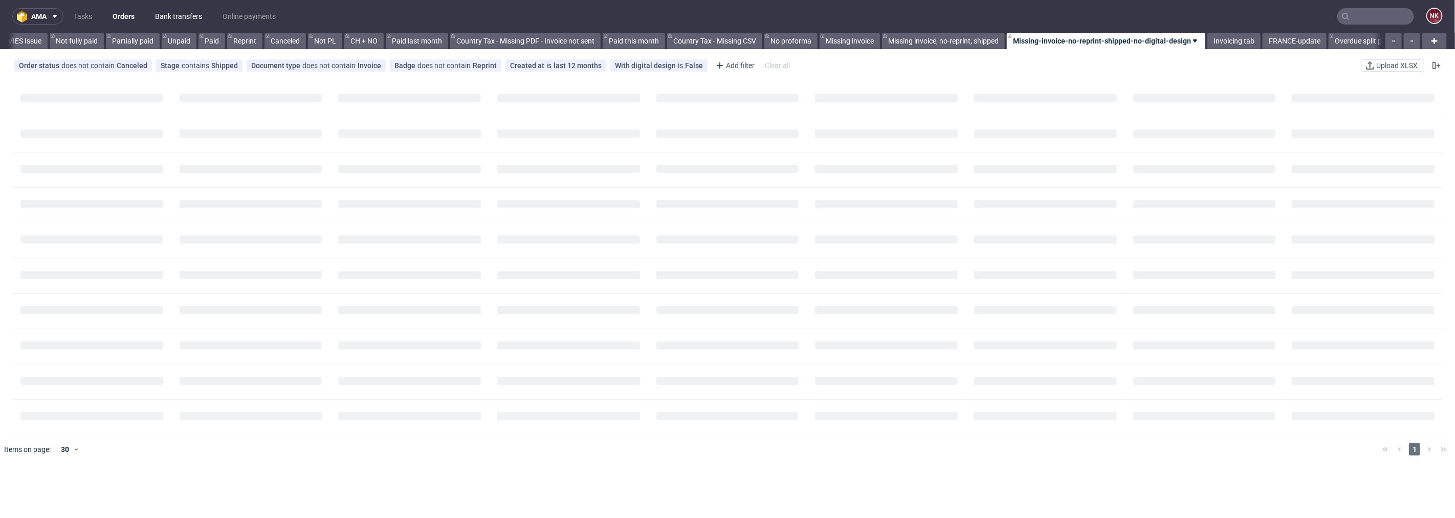
scroll to position [0, 891]
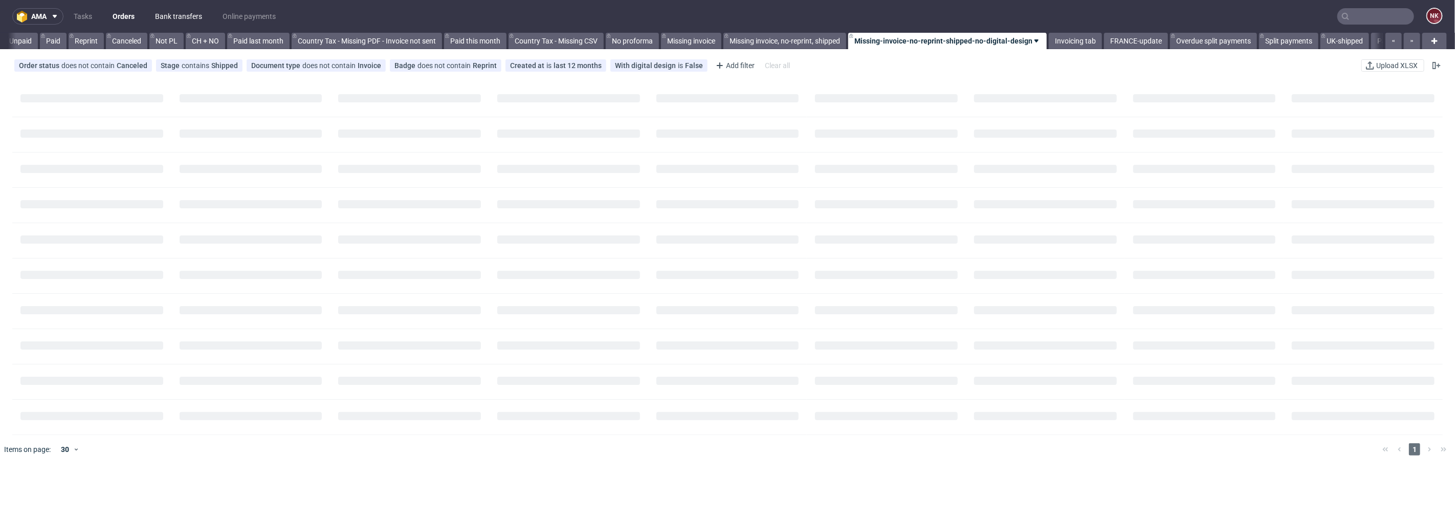
click at [173, 16] on link "Bank transfers" at bounding box center [178, 16] width 59 height 16
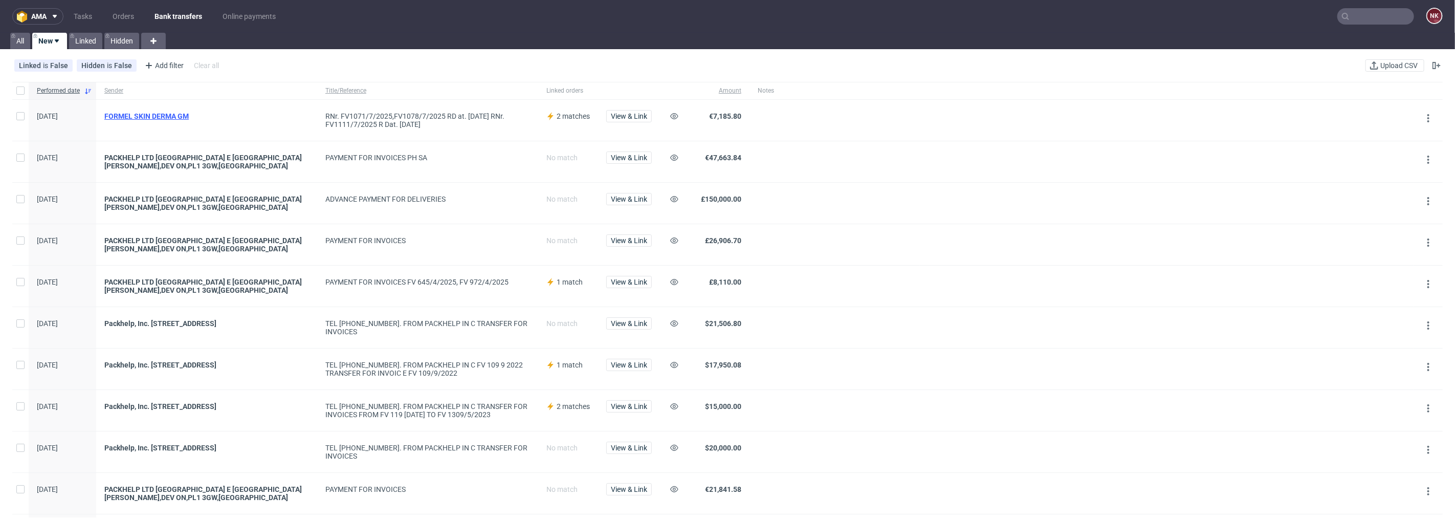
click at [180, 113] on div "FORMEL SKIN DERMA GM" at bounding box center [206, 116] width 205 height 8
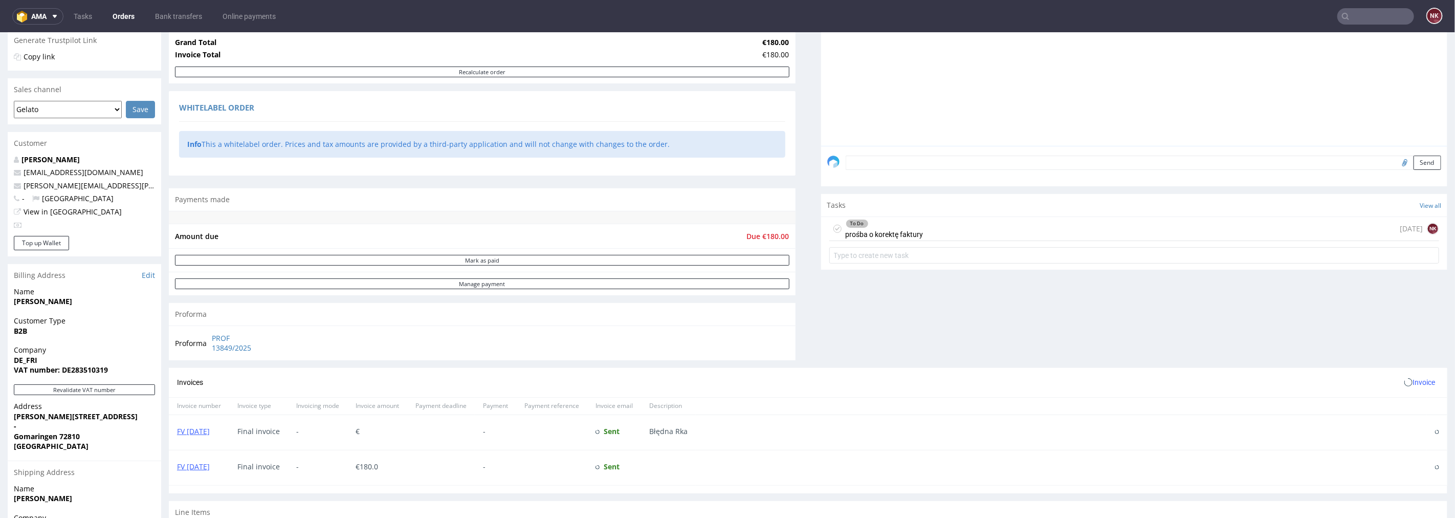
scroll to position [227, 0]
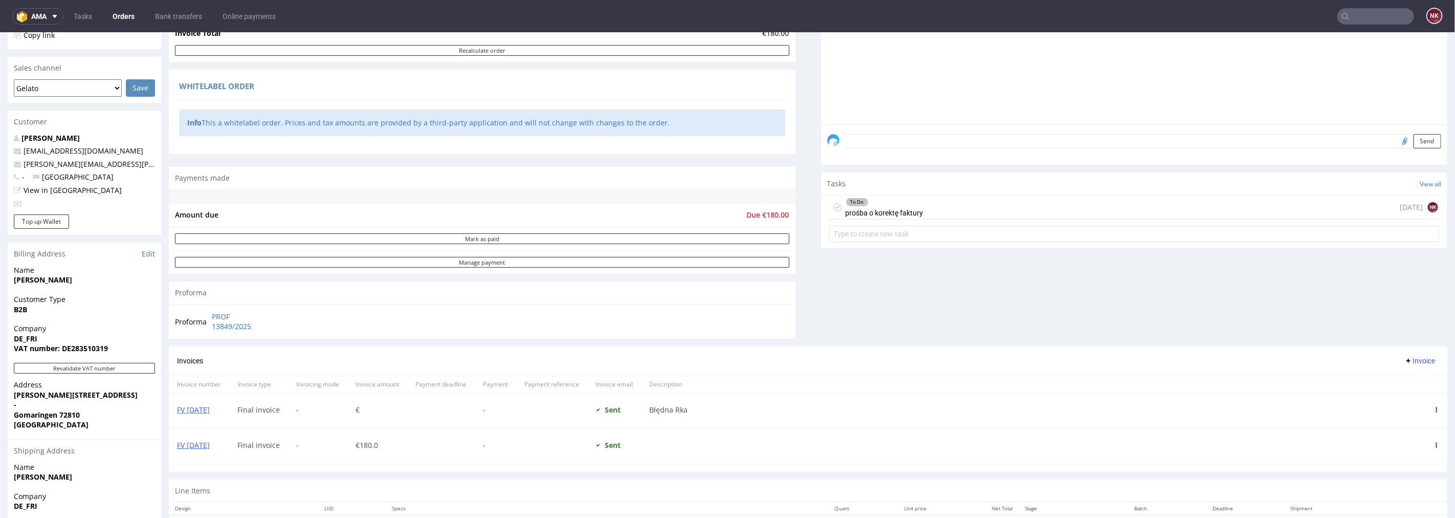
click at [984, 211] on div "To Do prośba o korektę faktury [DATE] NK" at bounding box center [1134, 207] width 610 height 24
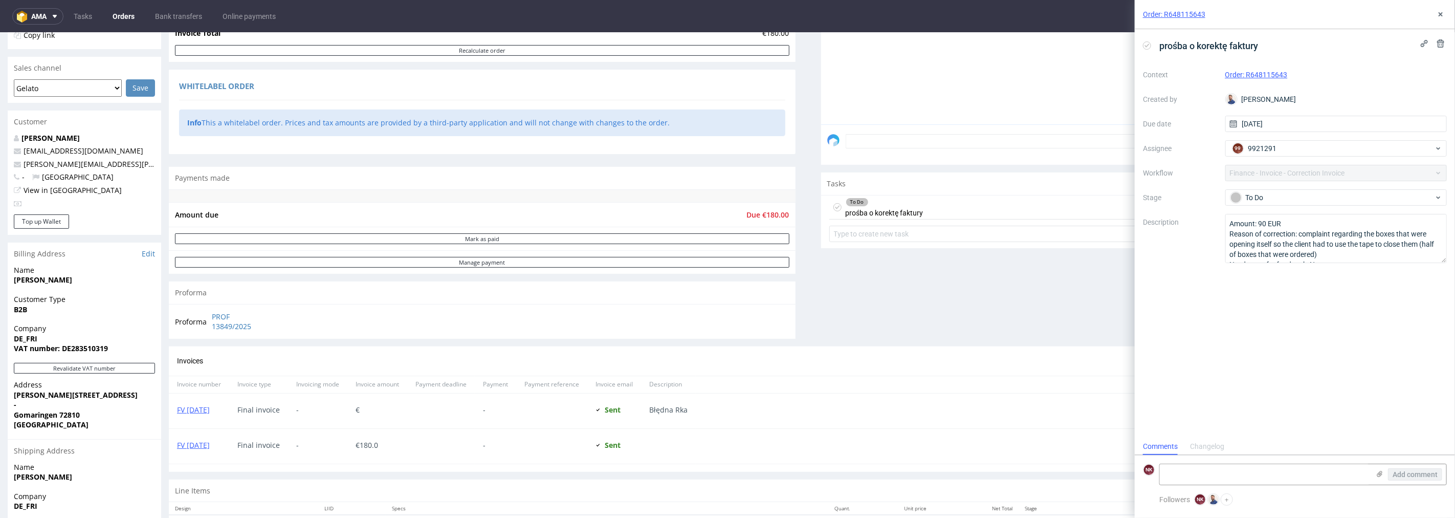
scroll to position [8, 0]
click at [1299, 197] on div "To Do" at bounding box center [1333, 197] width 204 height 11
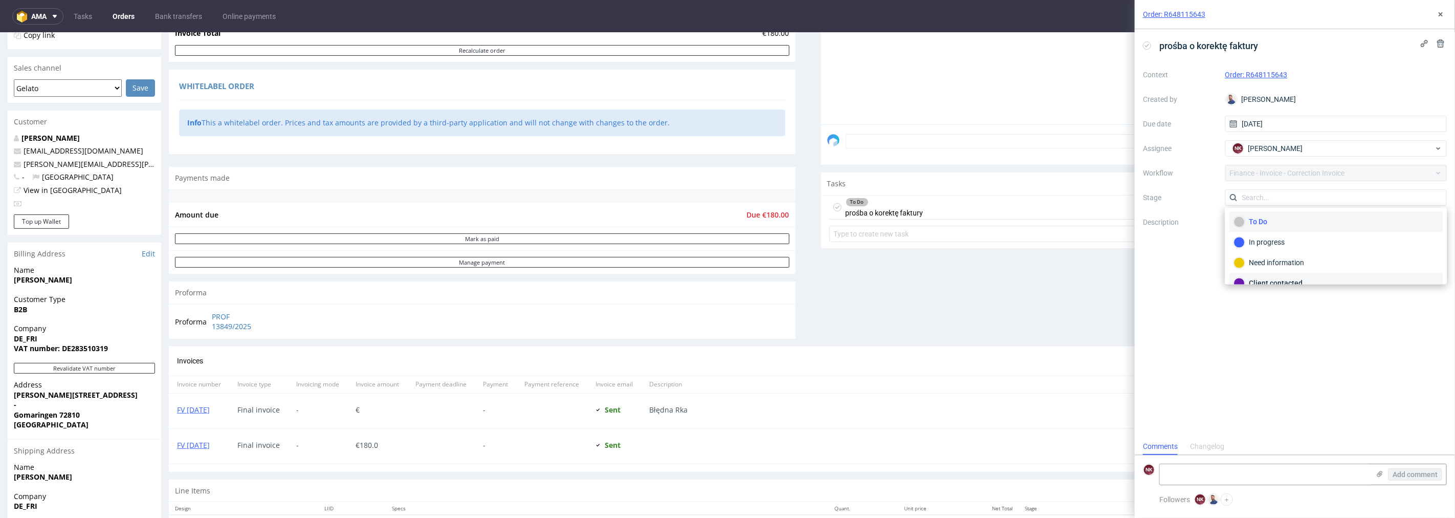
scroll to position [116, 0]
click at [1281, 244] on div "Completed" at bounding box center [1336, 249] width 205 height 11
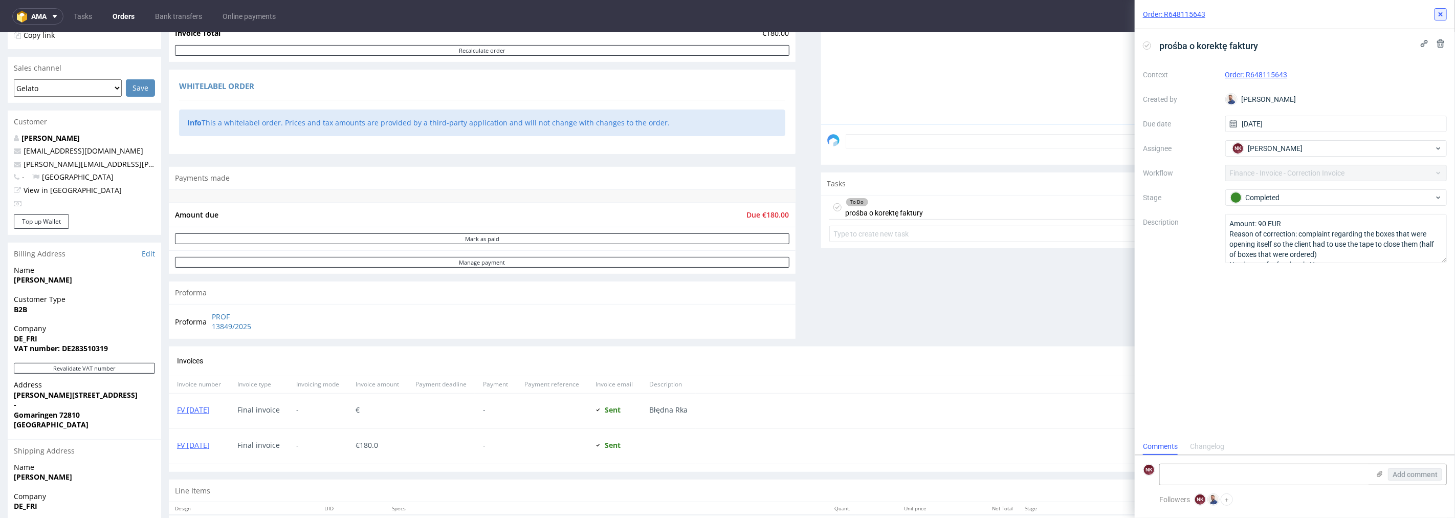
click at [1445, 11] on icon at bounding box center [1441, 14] width 8 height 8
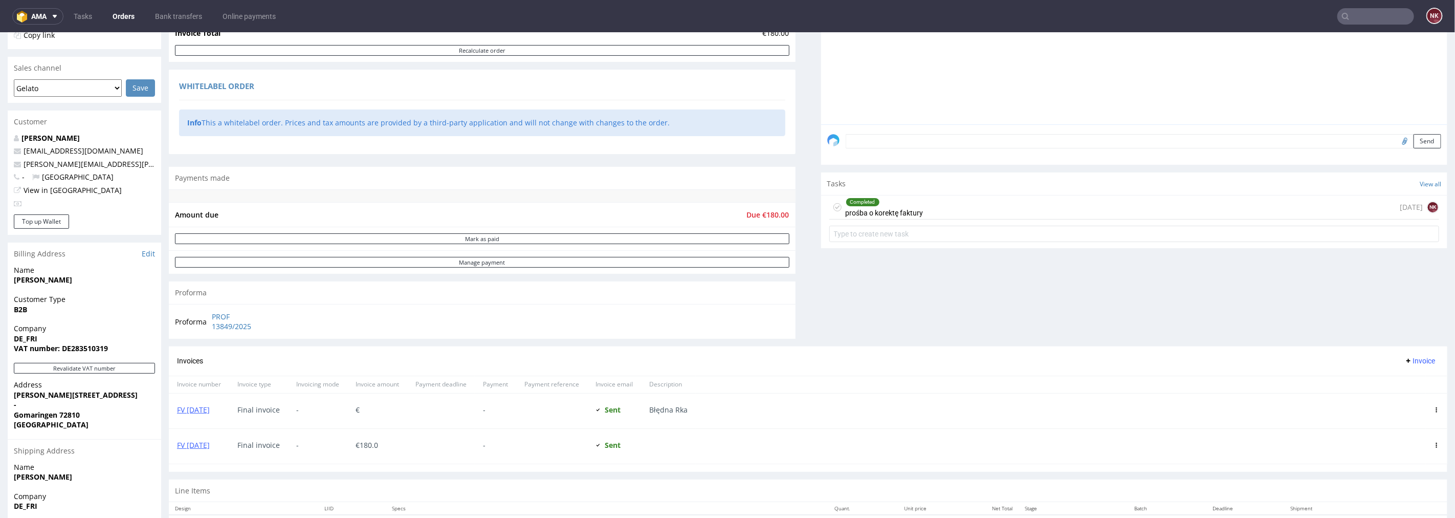
click at [1408, 356] on span "Invoice" at bounding box center [1420, 360] width 31 height 8
click at [1391, 396] on li "Add corrective" at bounding box center [1400, 401] width 68 height 18
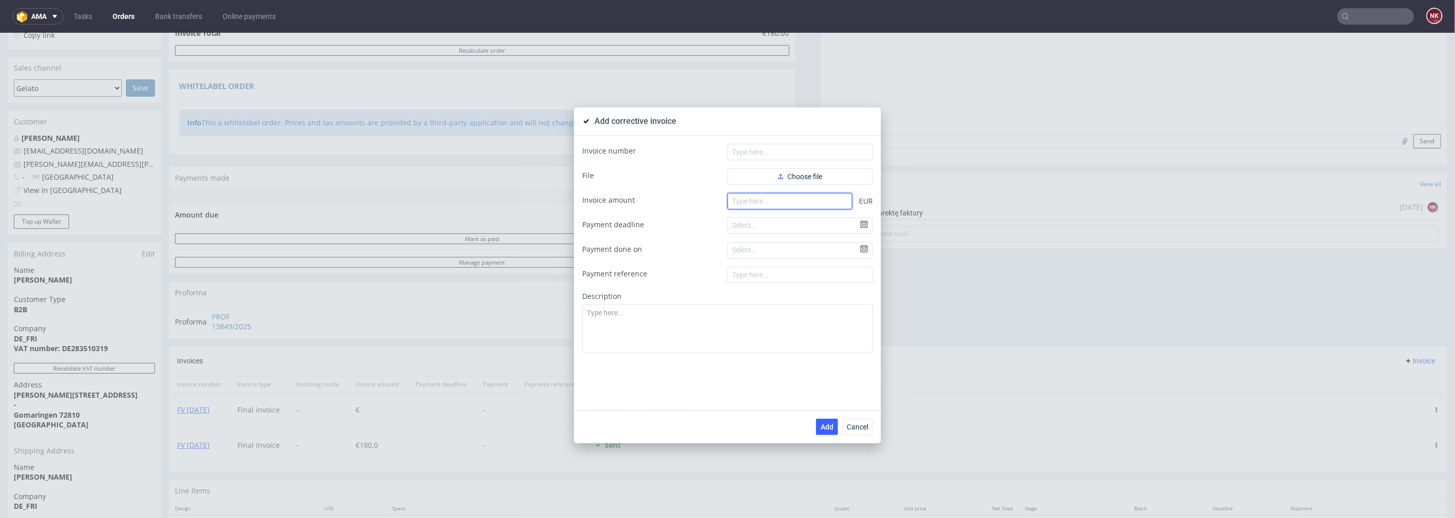
click at [810, 204] on input "number" at bounding box center [790, 200] width 125 height 16
type input "-90"
click at [805, 175] on span "Choose file" at bounding box center [800, 175] width 44 height 7
click at [747, 155] on input "text" at bounding box center [800, 151] width 145 height 16
type input "FK 539/2025"
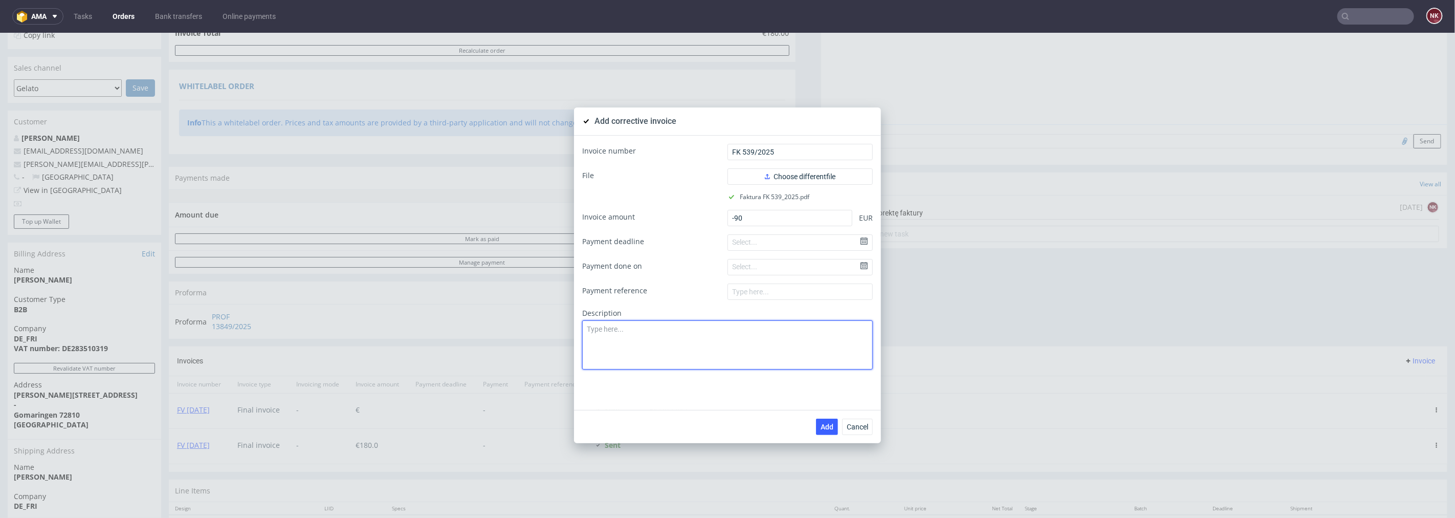
click at [783, 346] on textarea at bounding box center [727, 344] width 291 height 49
paste textarea "Production issue. Low quality of the product."
type textarea "Production issue. Low quality of the product."
click at [821, 424] on span "Add" at bounding box center [827, 426] width 13 height 7
click at [850, 423] on span "Cancel" at bounding box center [857, 426] width 21 height 7
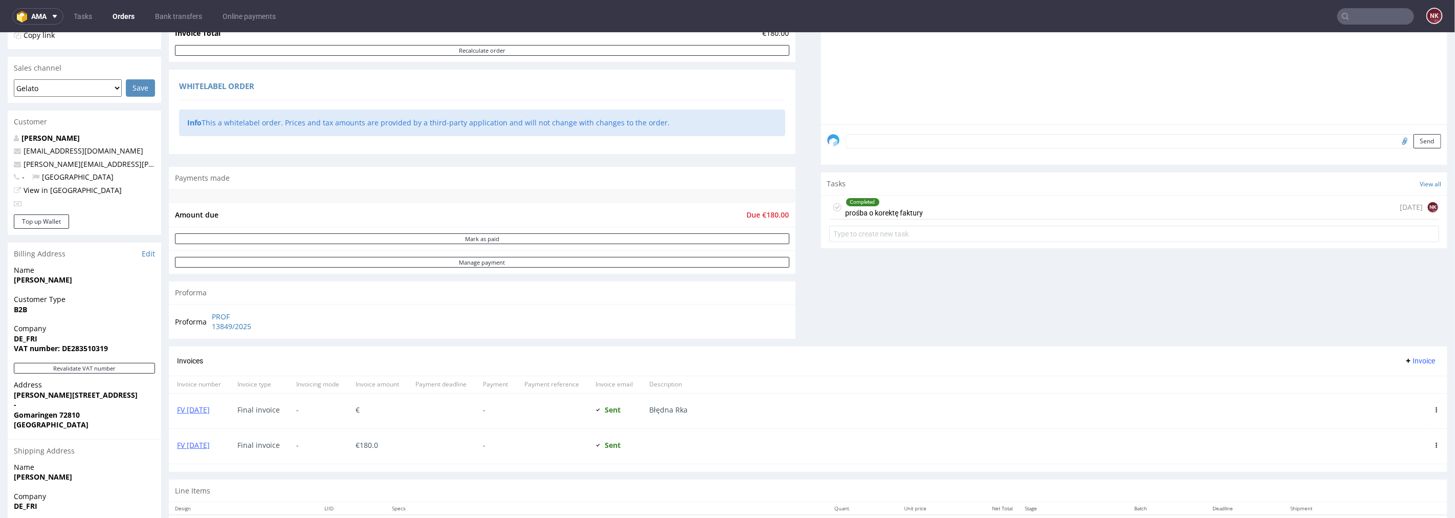
click at [972, 365] on div "Invoices Invoice" at bounding box center [808, 360] width 1262 height 13
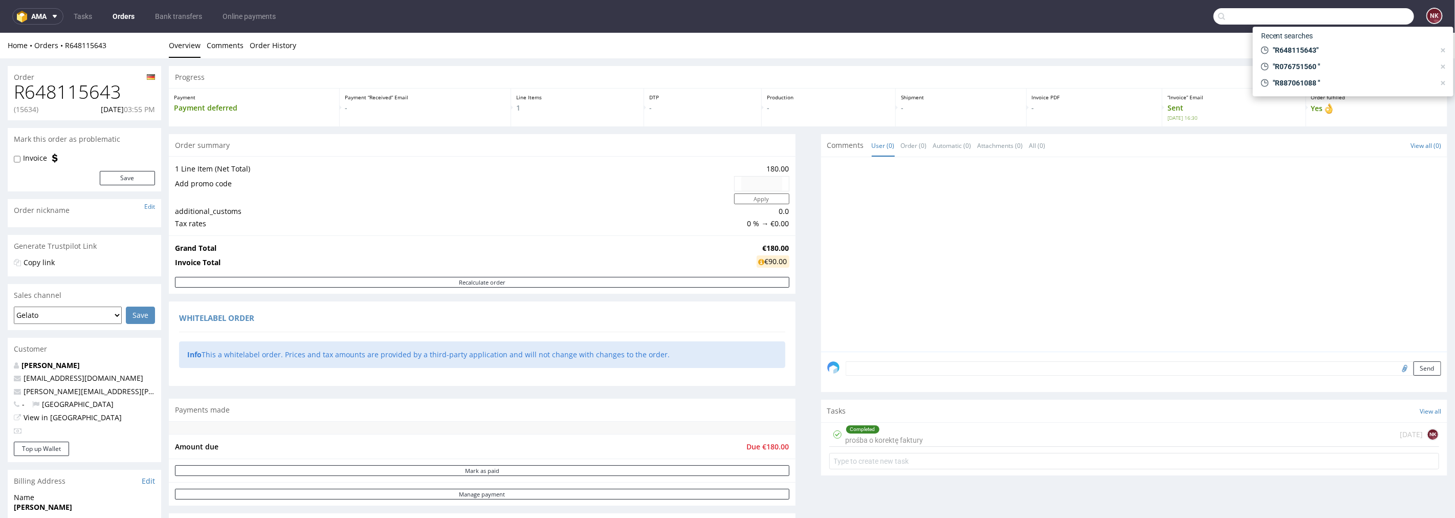
click at [1392, 13] on input "text" at bounding box center [1314, 16] width 201 height 16
paste input "R076751560"
type input "R076751560"
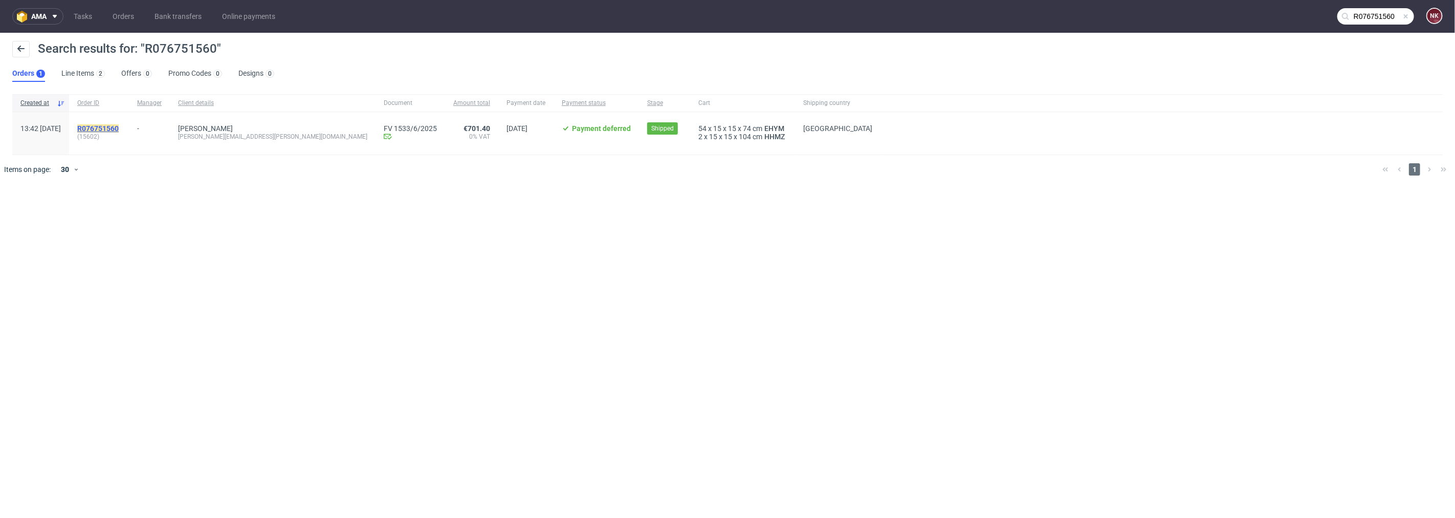
click at [119, 126] on mark "R076751560" at bounding box center [97, 128] width 41 height 8
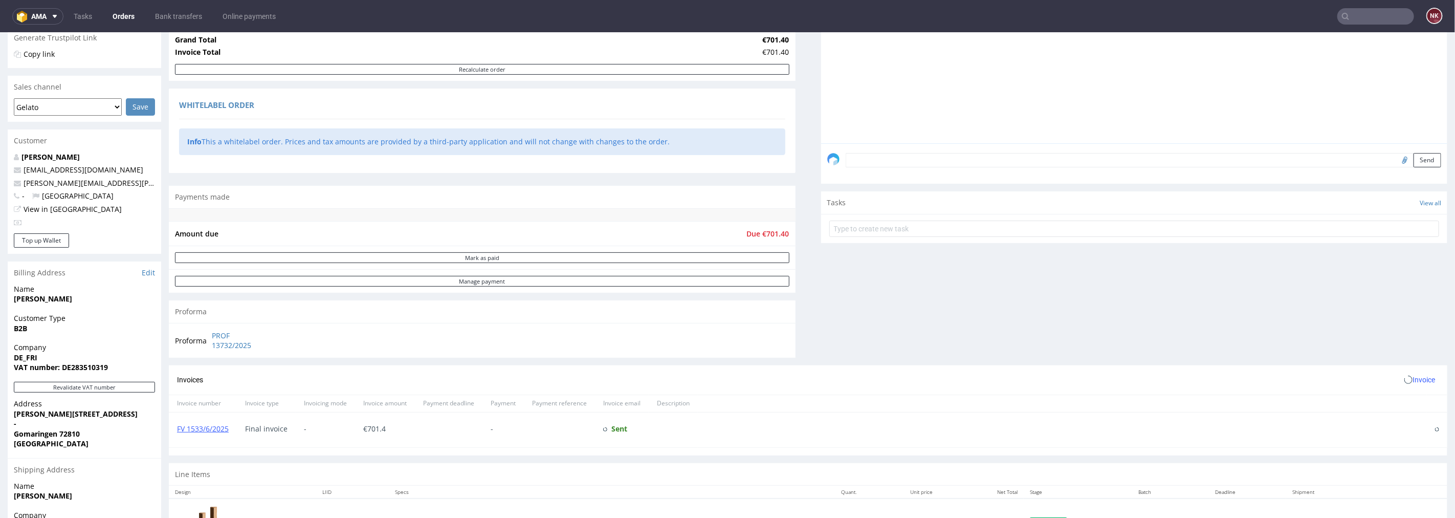
scroll to position [227, 0]
